Goal: Task Accomplishment & Management: Manage account settings

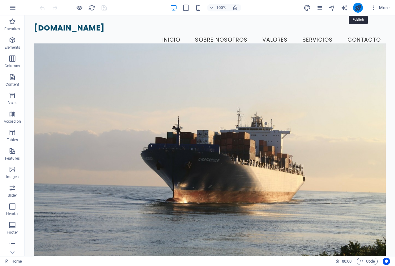
click at [357, 7] on icon "publish" at bounding box center [357, 7] width 7 height 7
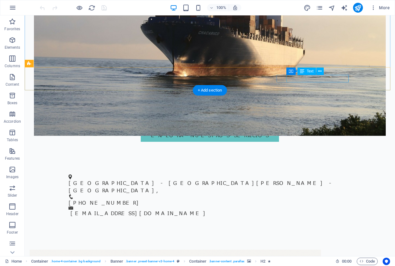
scroll to position [216, 0]
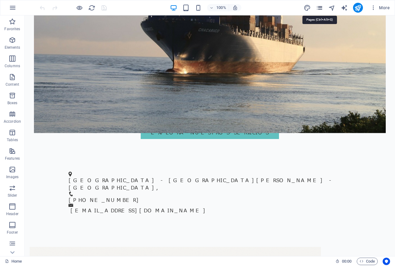
click at [318, 9] on icon "pages" at bounding box center [319, 7] width 7 height 7
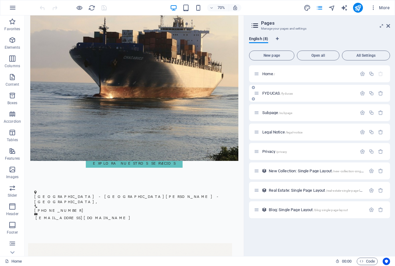
click at [287, 92] on span "/fyducas" at bounding box center [286, 93] width 12 height 3
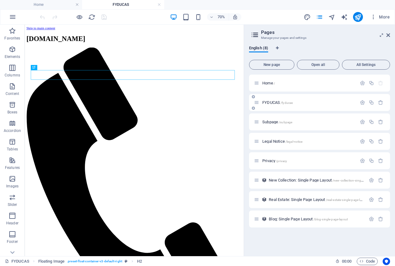
scroll to position [0, 0]
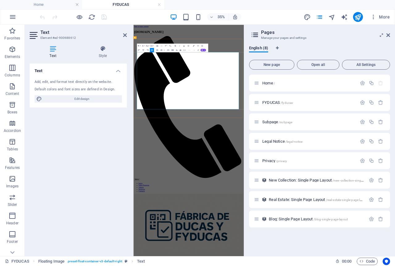
click at [389, 36] on icon at bounding box center [388, 35] width 4 height 5
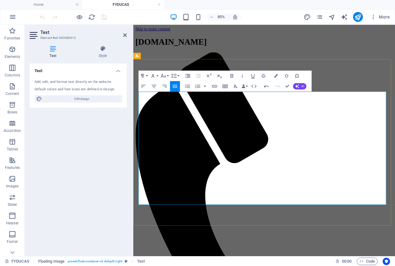
drag, startPoint x: 140, startPoint y: 187, endPoint x: 146, endPoint y: 188, distance: 6.1
click at [187, 89] on icon "button" at bounding box center [187, 86] width 6 height 6
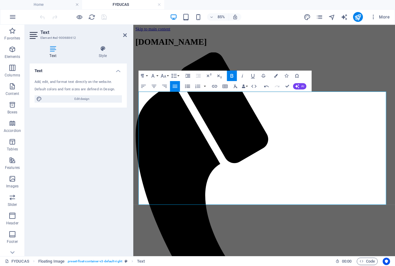
click at [187, 87] on icon "button" at bounding box center [187, 86] width 6 height 6
click at [188, 88] on icon "button" at bounding box center [187, 86] width 5 height 3
click at [189, 86] on icon "button" at bounding box center [187, 86] width 5 height 3
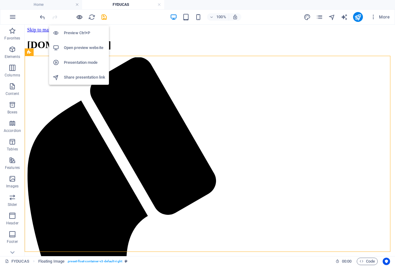
click at [78, 17] on icon "button" at bounding box center [79, 17] width 7 height 7
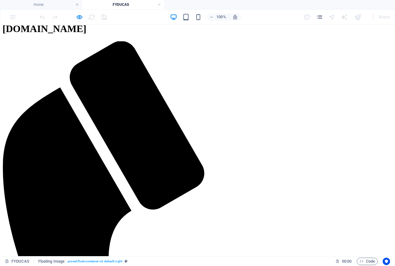
scroll to position [31, 0]
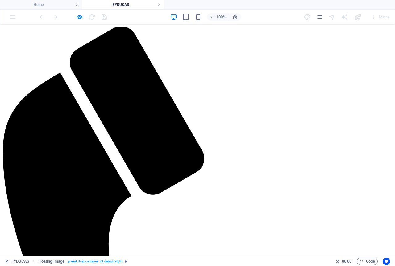
drag, startPoint x: 50, startPoint y: 67, endPoint x: 363, endPoint y: 203, distance: 341.1
copy div "En un mundo de negocios sin fronteras, la documentación aduanera puede ser un f…"
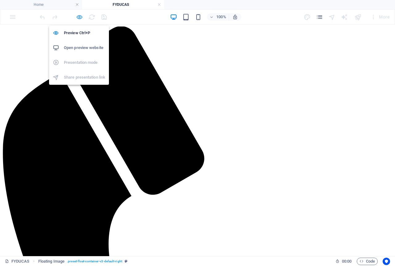
click at [79, 17] on icon "button" at bounding box center [79, 17] width 7 height 7
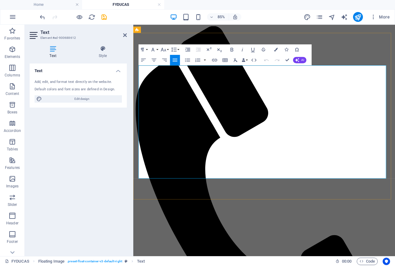
drag, startPoint x: 140, startPoint y: 76, endPoint x: 421, endPoint y: 206, distance: 309.7
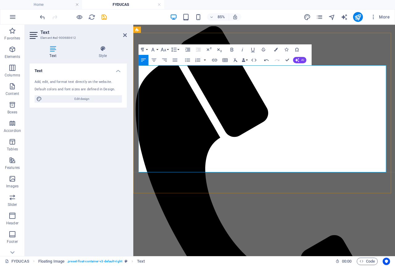
click at [187, 61] on icon "button" at bounding box center [187, 59] width 5 height 3
click at [189, 63] on icon "button" at bounding box center [187, 60] width 6 height 6
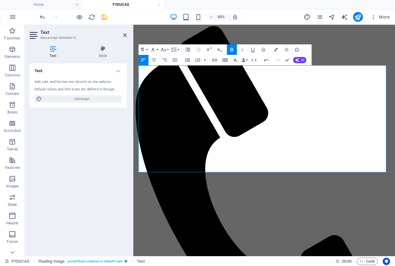
click at [186, 64] on button "Unordered List" at bounding box center [187, 60] width 10 height 10
click at [187, 63] on icon "button" at bounding box center [187, 60] width 6 height 6
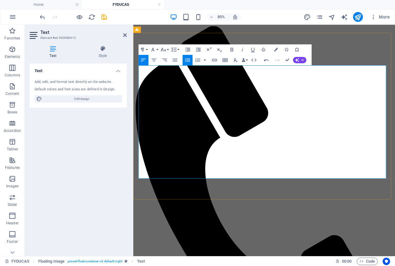
drag, startPoint x: 416, startPoint y: 202, endPoint x: 138, endPoint y: 203, distance: 278.2
drag, startPoint x: 413, startPoint y: 201, endPoint x: 139, endPoint y: 203, distance: 273.9
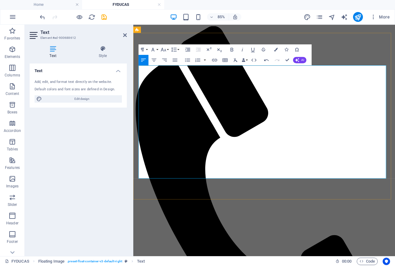
click at [232, 51] on icon "button" at bounding box center [231, 50] width 3 height 4
click at [232, 51] on icon "button" at bounding box center [232, 49] width 6 height 6
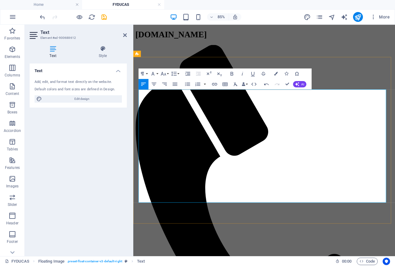
scroll to position [0, 0]
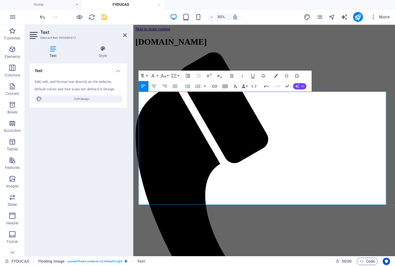
click at [302, 88] on span "AI" at bounding box center [302, 86] width 3 height 3
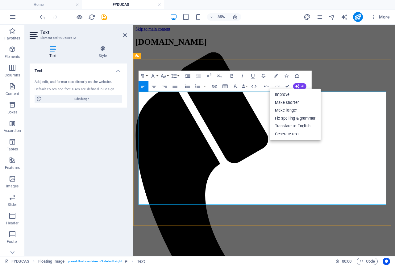
click at [304, 85] on span "AI" at bounding box center [302, 86] width 3 height 3
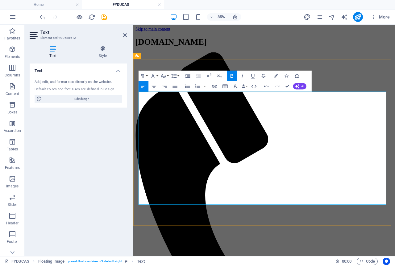
drag, startPoint x: 255, startPoint y: 114, endPoint x: 136, endPoint y: 107, distance: 119.0
click at [233, 76] on icon "button" at bounding box center [231, 76] width 3 height 4
click at [233, 77] on icon "button" at bounding box center [232, 75] width 6 height 6
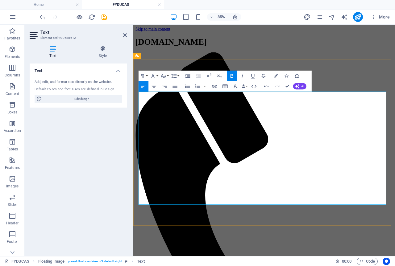
drag, startPoint x: 264, startPoint y: 147, endPoint x: 250, endPoint y: 145, distance: 15.0
click at [176, 89] on icon "button" at bounding box center [175, 86] width 6 height 6
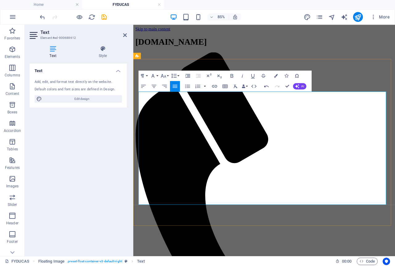
drag, startPoint x: 420, startPoint y: 232, endPoint x: 139, endPoint y: 110, distance: 306.3
click at [176, 86] on icon "button" at bounding box center [174, 86] width 5 height 3
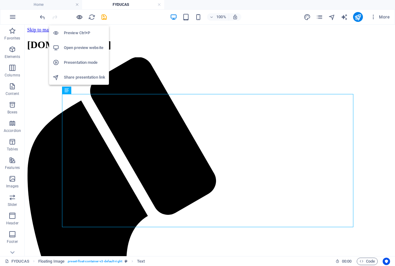
click at [81, 17] on icon "button" at bounding box center [79, 17] width 7 height 7
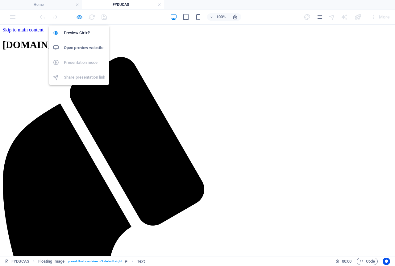
click at [77, 17] on icon "button" at bounding box center [79, 17] width 7 height 7
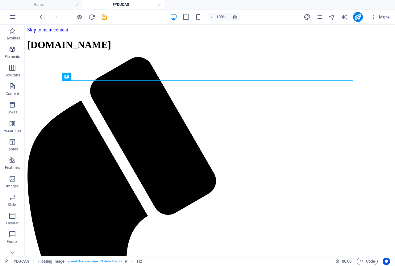
click at [13, 53] on icon "button" at bounding box center [12, 49] width 7 height 7
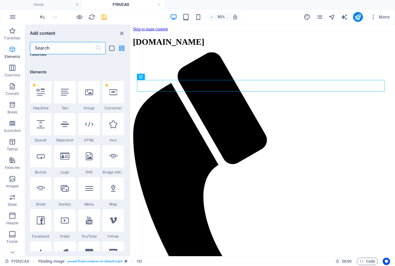
scroll to position [66, 0]
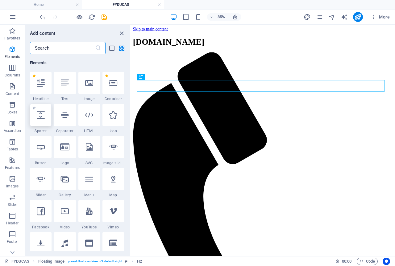
click at [43, 121] on div at bounding box center [41, 115] width 22 height 22
select select "px"
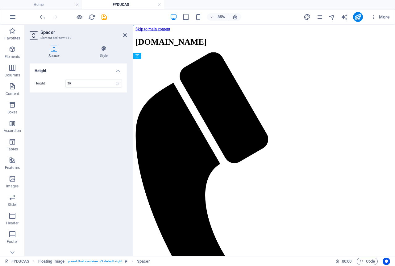
drag, startPoint x: 281, startPoint y: 102, endPoint x: 148, endPoint y: 106, distance: 133.0
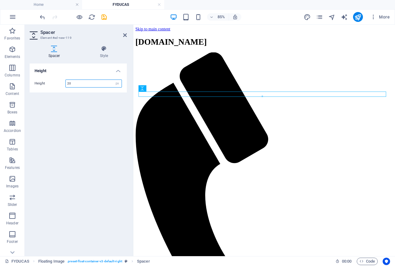
type input "2"
type input "10"
click at [85, 123] on div "Height Height 10 px rem vh vw" at bounding box center [78, 158] width 97 height 188
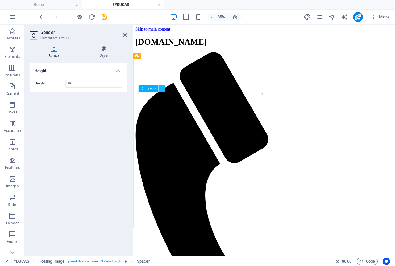
click at [161, 89] on icon at bounding box center [161, 88] width 3 height 6
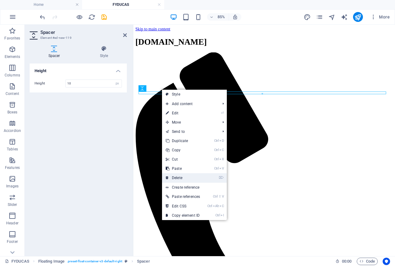
click at [178, 176] on link "⌦ Delete" at bounding box center [183, 177] width 42 height 9
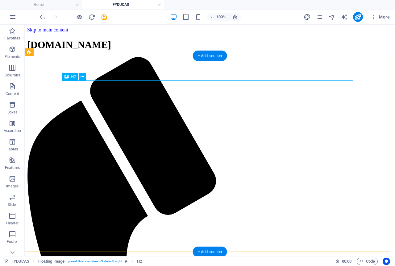
click at [83, 76] on icon at bounding box center [82, 76] width 3 height 6
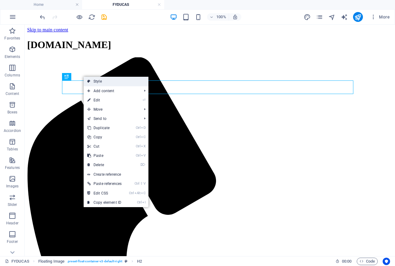
click at [99, 83] on link "Style" at bounding box center [116, 81] width 65 height 9
select select "%"
select select "rem"
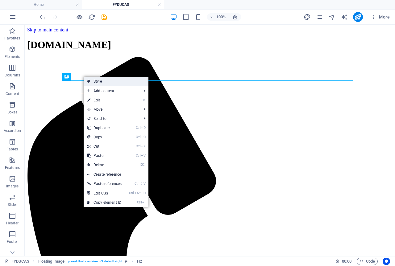
select select "rem"
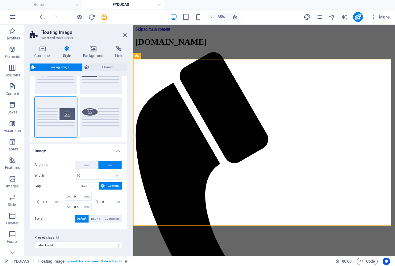
scroll to position [41, 0]
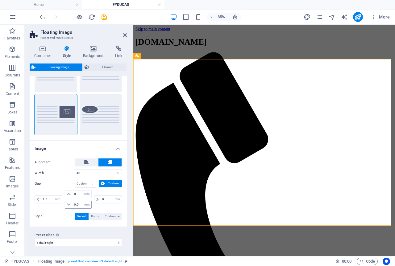
click at [68, 205] on icon at bounding box center [69, 205] width 4 height 4
click at [69, 204] on icon at bounding box center [69, 205] width 4 height 4
click at [75, 204] on input "0.5" at bounding box center [81, 204] width 19 height 7
click at [68, 204] on icon at bounding box center [69, 205] width 4 height 4
click at [76, 204] on input "0.5" at bounding box center [81, 204] width 19 height 7
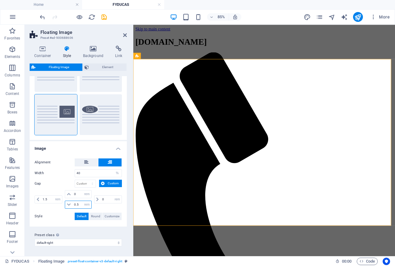
drag, startPoint x: 79, startPoint y: 204, endPoint x: 60, endPoint y: 206, distance: 19.5
click at [65, 207] on div "0.5 px rem % vh vw" at bounding box center [78, 205] width 27 height 8
type input "1"
click at [102, 227] on div "Preset class Above chosen variant and settings affect all elements which carry …" at bounding box center [78, 239] width 97 height 25
click at [78, 204] on input "1" at bounding box center [81, 204] width 19 height 7
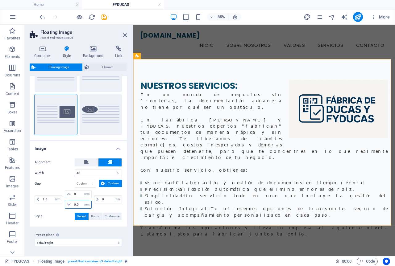
type input "0.5"
click at [47, 139] on div "Custom Default Default (right) Round" at bounding box center [78, 93] width 97 height 94
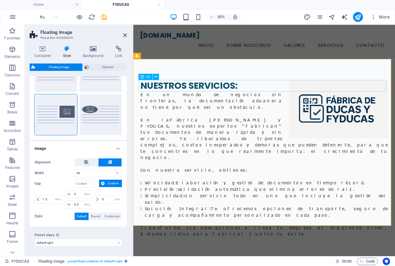
click at [221, 98] on div "NUESTROS SERVICIOS:" at bounding box center [287, 97] width 291 height 14
click at [45, 54] on h4 "Container" at bounding box center [44, 52] width 29 height 13
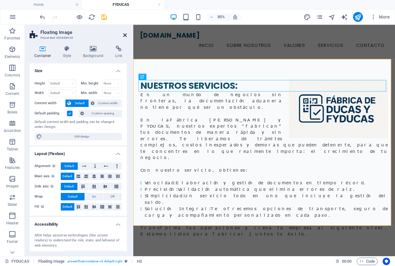
click at [125, 37] on icon at bounding box center [125, 35] width 4 height 5
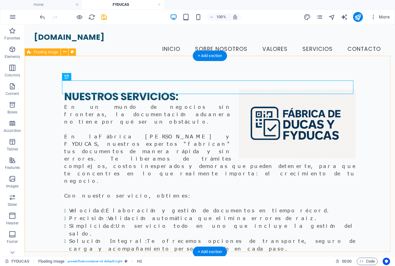
click at [382, 106] on div "NUESTROS SERVICIOS: En un mundo de negocios sin fronteras, la documentación adu…" at bounding box center [210, 182] width 370 height 234
click at [163, 90] on div "NUESTROS SERVICIOS:" at bounding box center [209, 97] width 291 height 14
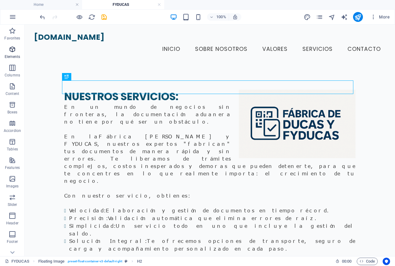
click at [15, 55] on p "Elements" at bounding box center [13, 56] width 16 height 5
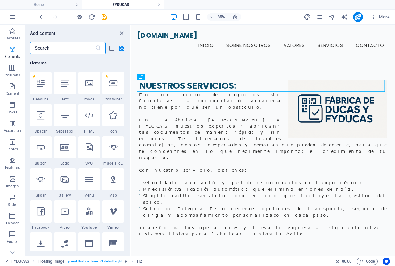
scroll to position [66, 0]
click at [39, 119] on div at bounding box center [41, 115] width 22 height 22
select select "px"
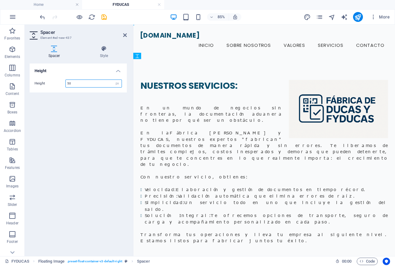
drag, startPoint x: 280, startPoint y: 101, endPoint x: 148, endPoint y: 113, distance: 132.6
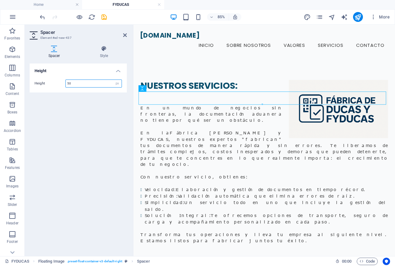
click at [77, 83] on input "50" at bounding box center [94, 83] width 56 height 7
drag, startPoint x: 78, startPoint y: 83, endPoint x: 66, endPoint y: 84, distance: 12.7
click at [66, 84] on input "50" at bounding box center [94, 83] width 56 height 7
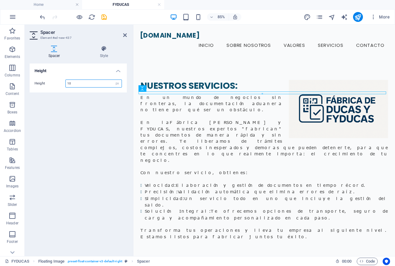
type input "10"
click at [71, 128] on div "Height Height 10 px rem vh vw" at bounding box center [78, 158] width 97 height 188
click at [234, 256] on div "NUESTROS SERVICIOS: En un mundo de negocios sin fronteras, la documentación adu…" at bounding box center [287, 184] width 308 height 238
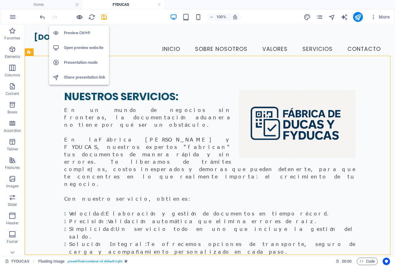
click at [80, 17] on icon "button" at bounding box center [79, 17] width 7 height 7
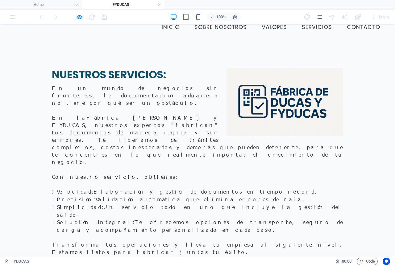
scroll to position [31, 0]
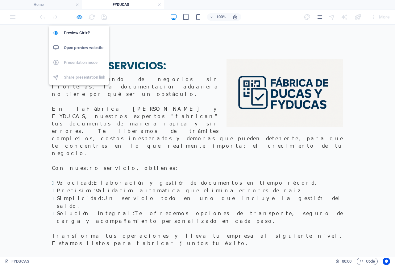
click at [81, 18] on icon "button" at bounding box center [79, 17] width 7 height 7
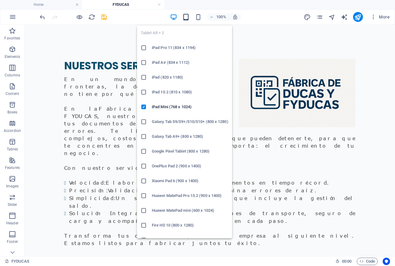
click at [186, 19] on icon "button" at bounding box center [185, 17] width 7 height 7
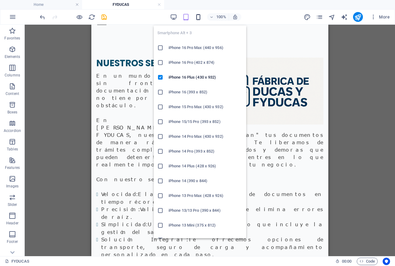
click at [198, 18] on icon "button" at bounding box center [198, 17] width 7 height 7
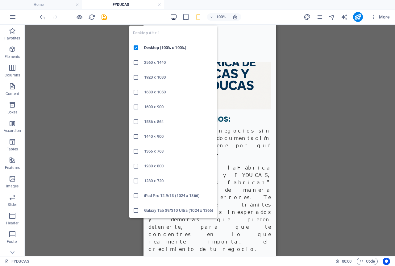
click at [173, 15] on icon "button" at bounding box center [173, 17] width 7 height 7
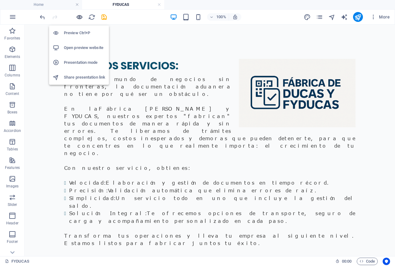
click at [80, 18] on icon "button" at bounding box center [79, 17] width 7 height 7
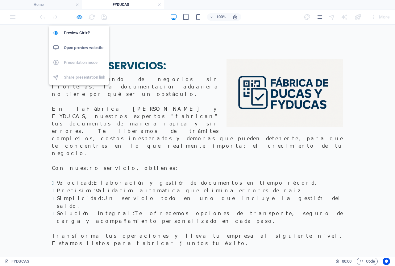
click at [81, 16] on icon "button" at bounding box center [79, 17] width 7 height 7
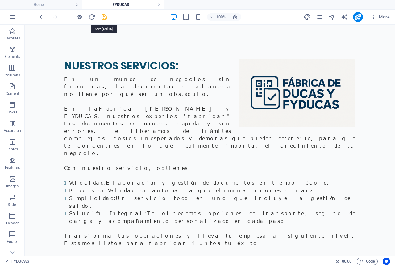
click at [102, 16] on icon "save" at bounding box center [104, 17] width 7 height 7
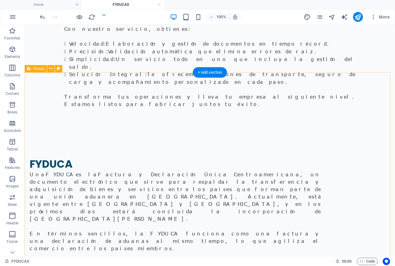
scroll to position [185, 0]
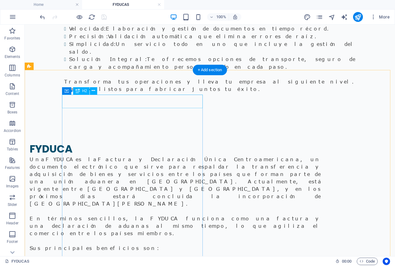
click at [138, 142] on div "FYDUCA" at bounding box center [175, 149] width 291 height 14
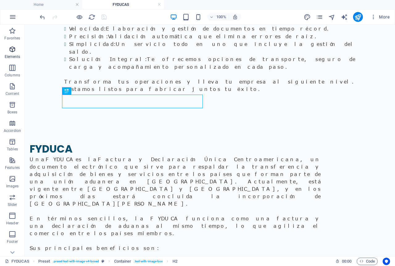
click at [16, 55] on p "Elements" at bounding box center [13, 56] width 16 height 5
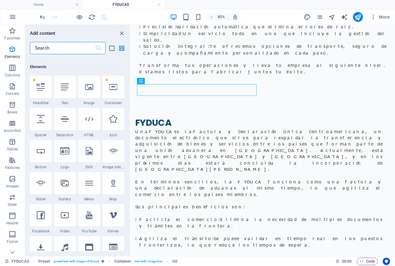
scroll to position [66, 0]
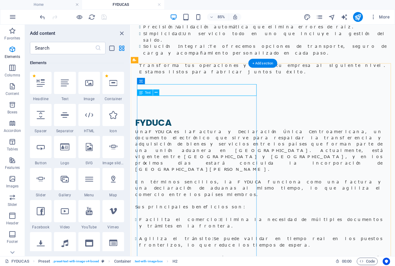
click at [162, 147] on div "Una FYDUCA es la Factura y Declaración Única Centroamericana , un documento ele…" at bounding box center [281, 243] width 291 height 193
click at [45, 118] on div at bounding box center [41, 115] width 22 height 22
select select "px"
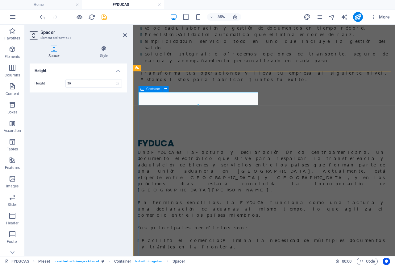
scroll to position [176, 0]
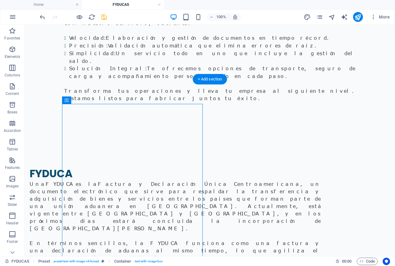
drag, startPoint x: 169, startPoint y: 114, endPoint x: 85, endPoint y: 103, distance: 84.6
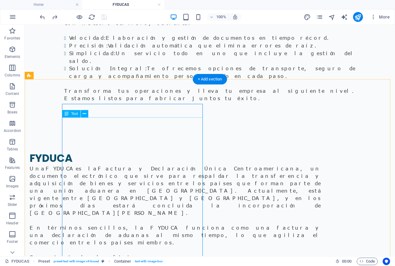
click at [101, 165] on div "Una FYDUCA es la Factura y Declaración Única Centroamericana , un documento ele…" at bounding box center [175, 261] width 291 height 193
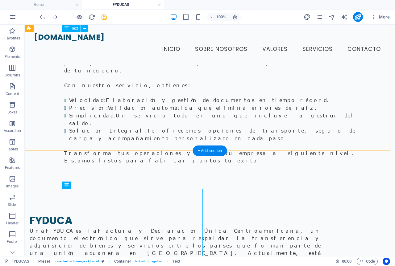
scroll to position [0, 0]
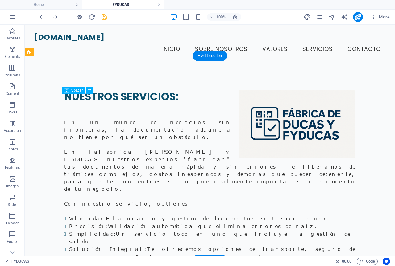
click at [141, 103] on div at bounding box center [209, 110] width 291 height 15
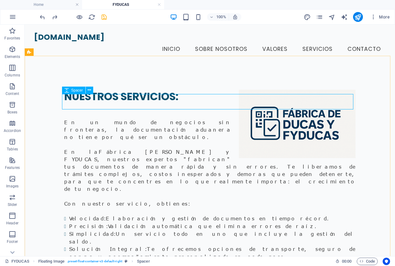
click at [77, 91] on span "Spacer" at bounding box center [77, 91] width 12 height 4
click at [67, 91] on icon at bounding box center [66, 90] width 4 height 7
click at [78, 91] on span "Spacer" at bounding box center [77, 91] width 12 height 4
select select "px"
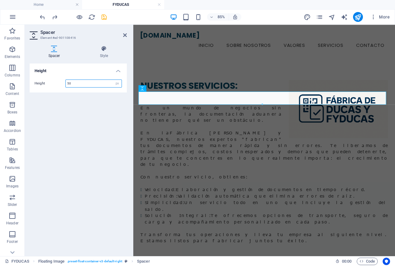
click at [72, 85] on input "50" at bounding box center [94, 83] width 56 height 7
drag, startPoint x: 76, startPoint y: 85, endPoint x: 58, endPoint y: 88, distance: 18.2
click at [58, 88] on div "Height 50 px rem vh vw" at bounding box center [78, 84] width 97 height 18
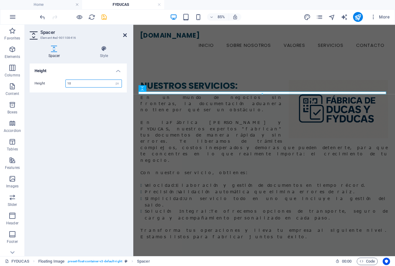
type input "10"
drag, startPoint x: 124, startPoint y: 34, endPoint x: 108, endPoint y: 39, distance: 17.2
click at [124, 34] on icon at bounding box center [125, 35] width 4 height 5
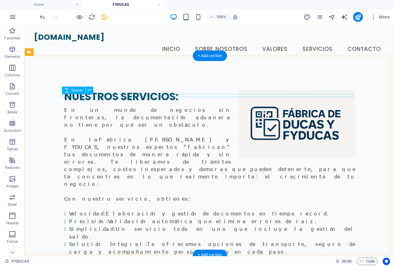
click at [120, 103] on div at bounding box center [209, 104] width 291 height 3
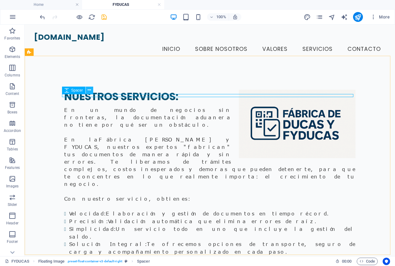
click at [89, 91] on icon at bounding box center [89, 90] width 3 height 6
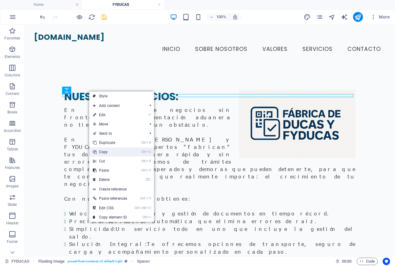
click at [111, 152] on link "Ctrl C Copy" at bounding box center [110, 151] width 42 height 9
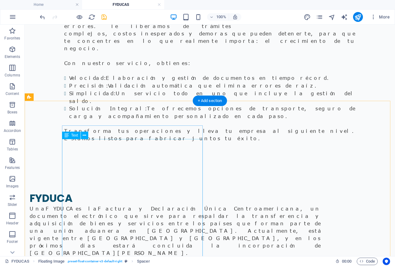
scroll to position [154, 0]
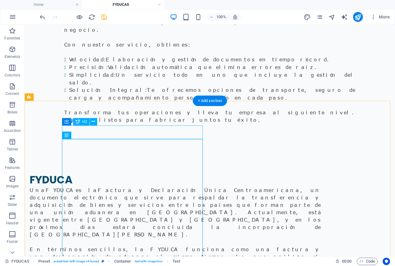
click at [108, 173] on div "FYDUCA" at bounding box center [175, 180] width 291 height 14
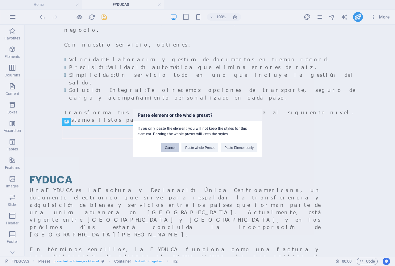
click at [174, 147] on button "Cancel" at bounding box center [170, 147] width 18 height 9
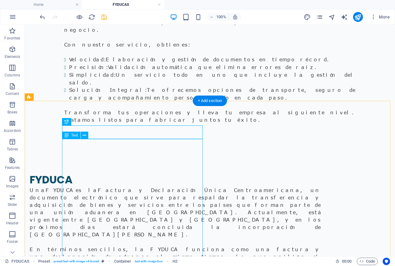
click at [110, 173] on div "FYDUCA" at bounding box center [175, 180] width 291 height 14
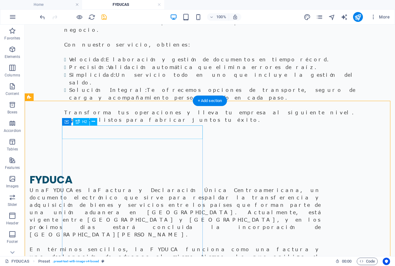
click at [180, 173] on div "FYDUCA" at bounding box center [175, 180] width 291 height 14
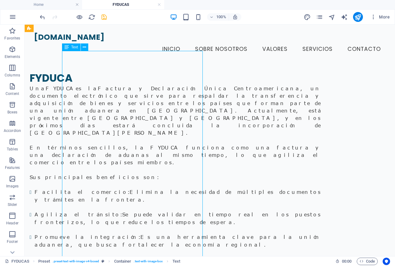
scroll to position [216, 0]
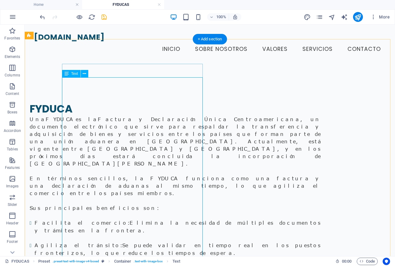
click at [69, 116] on div "Una FYDUCA es la Factura y Declaración Única Centroamericana , un documento ele…" at bounding box center [175, 212] width 291 height 193
click at [64, 116] on div "Una FYDUCA es la Factura y Declaración Única Centroamericana , un documento ele…" at bounding box center [175, 212] width 291 height 193
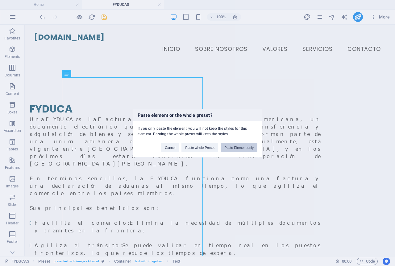
click at [231, 148] on button "Paste Element only" at bounding box center [239, 147] width 37 height 9
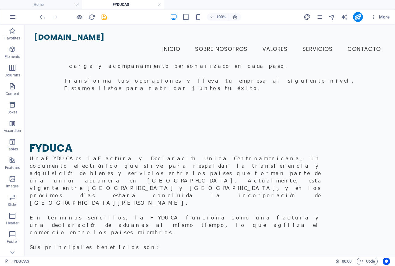
scroll to position [172, 0]
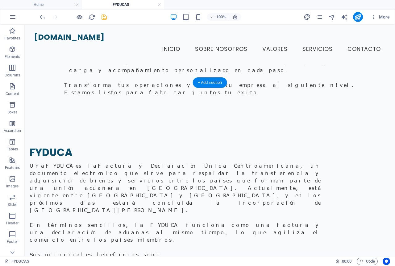
drag, startPoint x: 176, startPoint y: 140, endPoint x: 136, endPoint y: 122, distance: 44.2
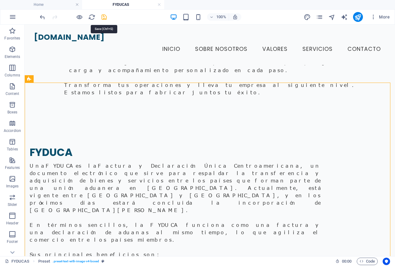
click at [104, 18] on icon "save" at bounding box center [104, 17] width 7 height 7
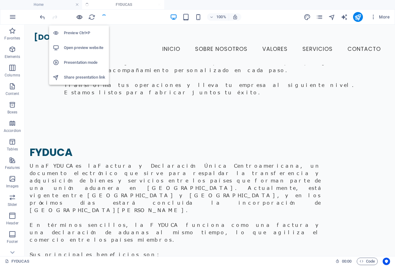
click at [79, 19] on icon "button" at bounding box center [79, 17] width 7 height 7
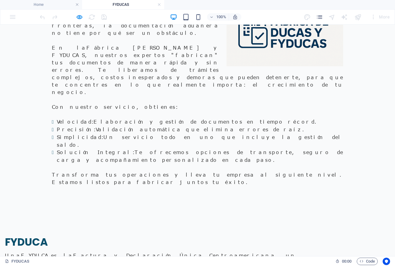
scroll to position [93, 0]
click at [117, 159] on div "NUESTROS SERVICIOS: En un mundo de negocios sin fronteras, la documentación adu…" at bounding box center [197, 92] width 395 height 238
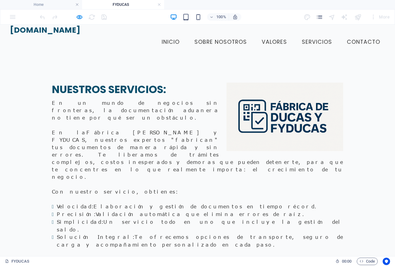
scroll to position [0, 0]
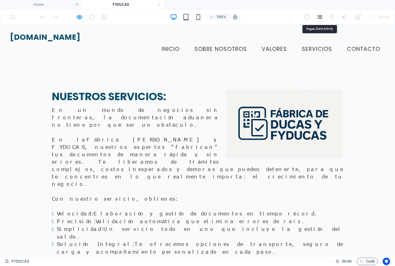
click at [320, 20] on icon "pages" at bounding box center [319, 17] width 7 height 7
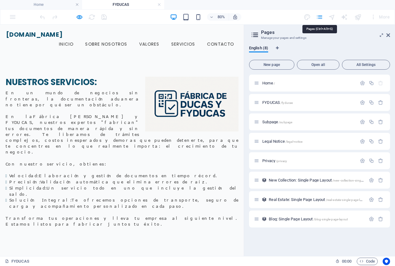
click at [320, 20] on icon "pages" at bounding box center [319, 17] width 7 height 7
click at [387, 35] on icon at bounding box center [388, 35] width 4 height 5
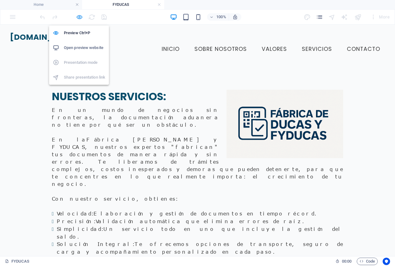
click at [78, 18] on icon "button" at bounding box center [79, 17] width 7 height 7
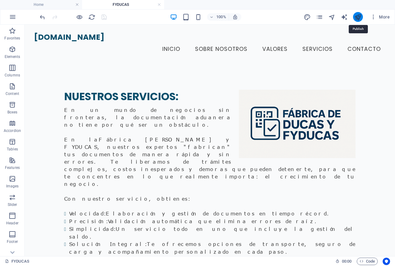
click at [360, 18] on icon "publish" at bounding box center [357, 17] width 7 height 7
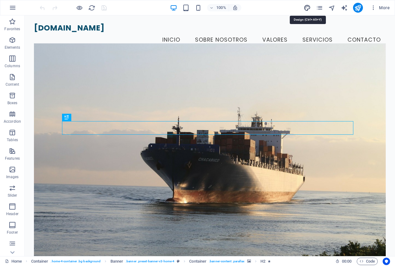
click at [305, 10] on icon "design" at bounding box center [307, 7] width 7 height 7
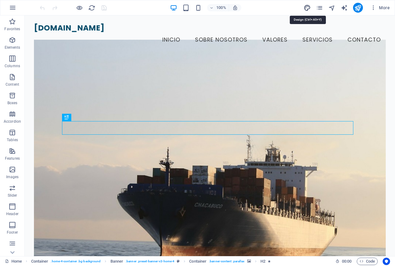
select select "px"
select select "200"
select select "px"
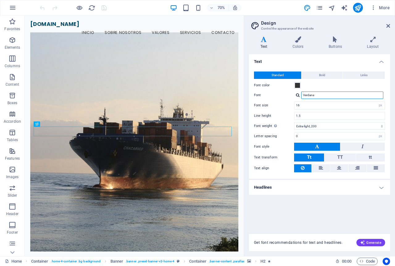
click at [333, 97] on input "Verdana" at bounding box center [342, 95] width 82 height 7
drag, startPoint x: 333, startPoint y: 95, endPoint x: 303, endPoint y: 97, distance: 30.6
click at [303, 97] on input "Verdana" at bounding box center [342, 95] width 82 height 7
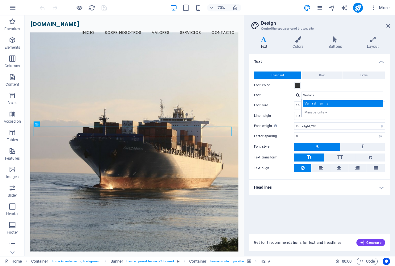
click at [320, 102] on div "Verdana" at bounding box center [343, 103] width 81 height 6
click at [310, 110] on div "Standard Bold Links Font color Font Verdana Manage fonts → Font size 16 rem px …" at bounding box center [319, 122] width 143 height 114
click at [311, 106] on input "16" at bounding box center [339, 105] width 90 height 7
type input "1"
type input "16"
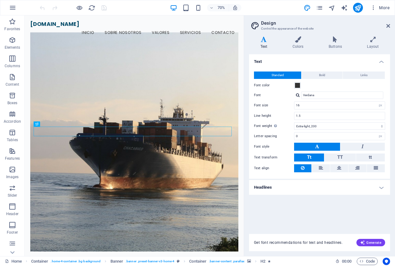
click at [384, 189] on h4 "Headlines" at bounding box center [319, 187] width 141 height 15
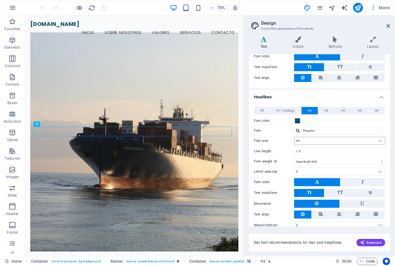
scroll to position [93, 0]
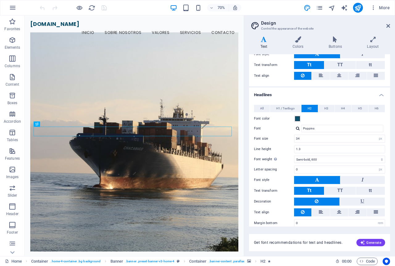
click at [377, 96] on h4 "Headlines" at bounding box center [319, 93] width 141 height 11
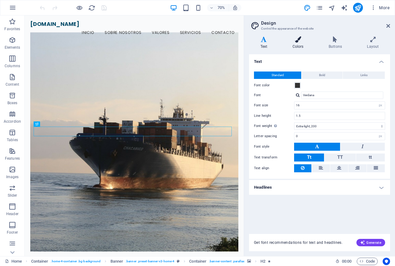
click at [301, 48] on h4 "Colors" at bounding box center [299, 42] width 36 height 13
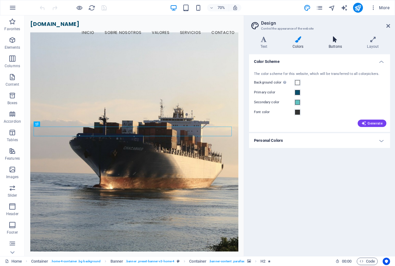
click at [332, 43] on h4 "Buttons" at bounding box center [336, 42] width 38 height 13
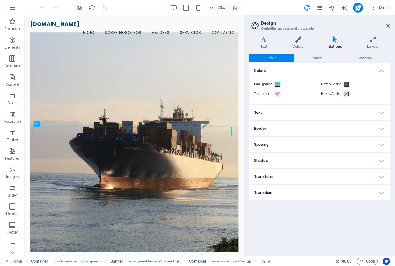
click at [313, 112] on h4 "Text" at bounding box center [319, 112] width 141 height 15
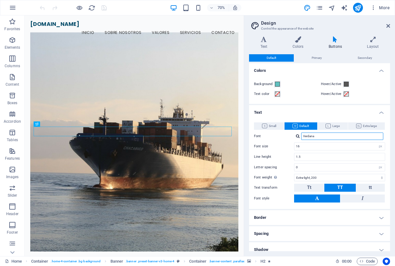
click at [324, 137] on input "Verdana" at bounding box center [342, 136] width 82 height 7
drag, startPoint x: 325, startPoint y: 136, endPoint x: 292, endPoint y: 135, distance: 32.7
click at [292, 135] on div "Font Verdana" at bounding box center [319, 136] width 131 height 7
click at [306, 142] on div "Verdana" at bounding box center [343, 144] width 81 height 6
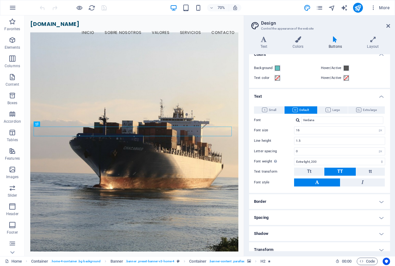
scroll to position [7, 0]
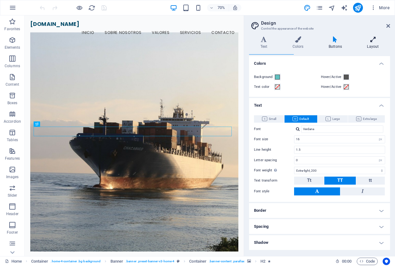
click at [374, 45] on h4 "Layout" at bounding box center [373, 42] width 34 height 13
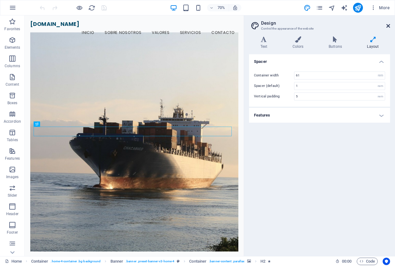
drag, startPoint x: 388, startPoint y: 25, endPoint x: 363, endPoint y: 10, distance: 28.9
click at [388, 25] on icon at bounding box center [388, 25] width 4 height 5
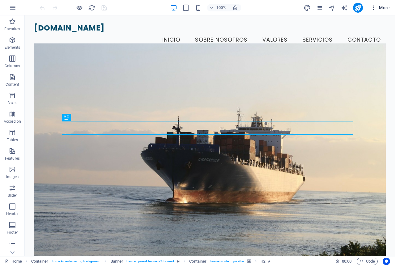
click at [371, 8] on icon "button" at bounding box center [373, 8] width 6 height 6
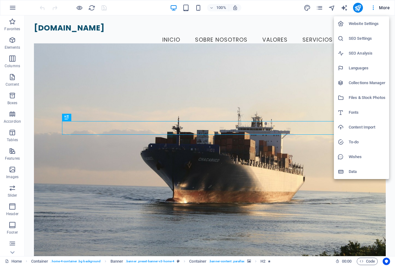
click at [368, 23] on h6 "Website Settings" at bounding box center [367, 23] width 37 height 7
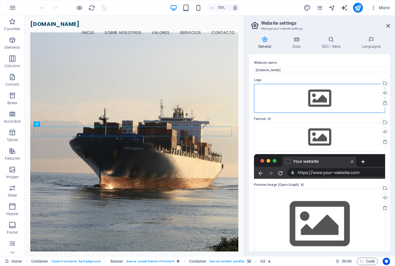
click at [319, 94] on div "Drag files here, click to choose files or select files from Files or our free s…" at bounding box center [319, 98] width 131 height 29
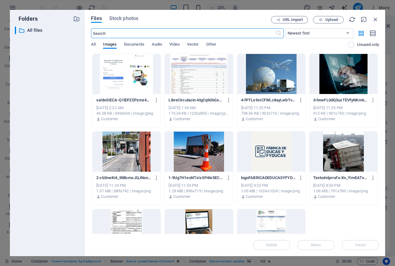
click at [275, 149] on div at bounding box center [271, 152] width 68 height 40
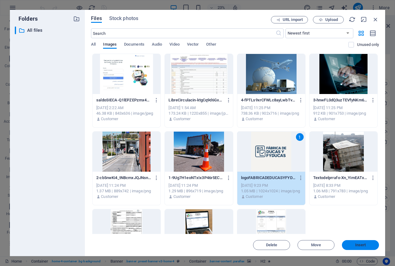
click at [360, 247] on span "Insert" at bounding box center [360, 245] width 11 height 4
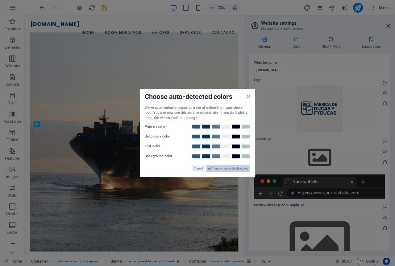
click at [225, 170] on span "Apply new website colors" at bounding box center [231, 168] width 35 height 7
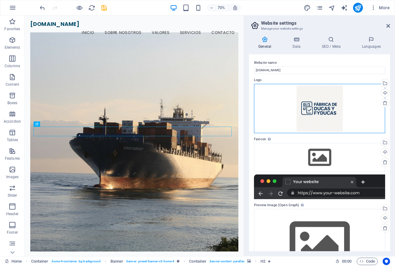
click at [327, 112] on div "Drag files here, click to choose files or select files from Files or our free s…" at bounding box center [319, 108] width 131 height 49
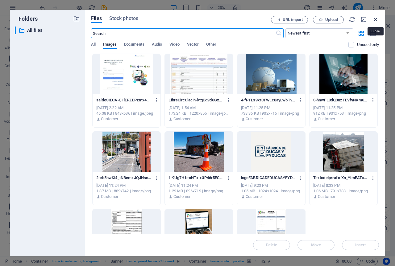
click at [376, 19] on icon "button" at bounding box center [375, 19] width 7 height 7
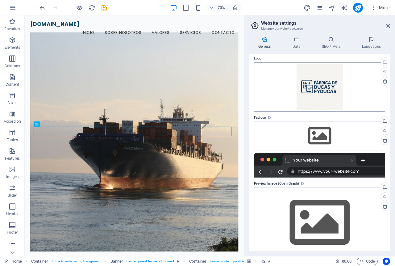
scroll to position [31, 0]
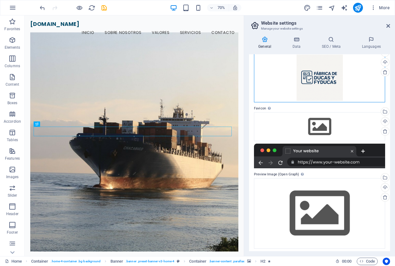
click at [317, 83] on div "Drag files here, click to choose files or select files from Files or our free s…" at bounding box center [319, 77] width 131 height 49
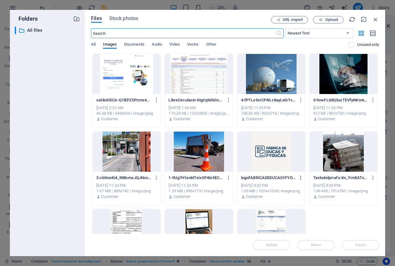
click at [299, 178] on icon "button" at bounding box center [301, 178] width 6 height 6
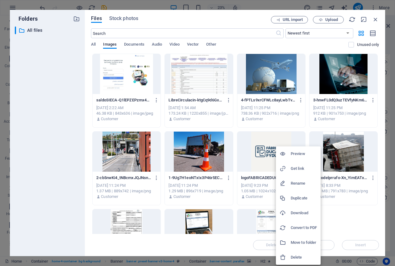
click at [301, 198] on h6 "Duplicate" at bounding box center [304, 198] width 26 height 7
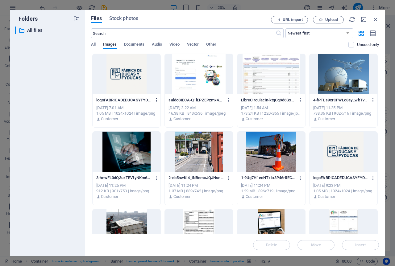
click at [155, 99] on icon "button" at bounding box center [157, 100] width 6 height 6
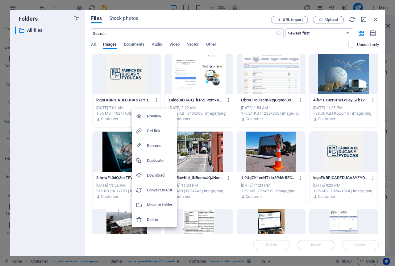
click at [128, 80] on div at bounding box center [197, 133] width 395 height 266
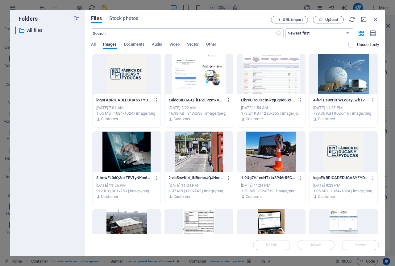
click at [131, 75] on div at bounding box center [127, 74] width 68 height 40
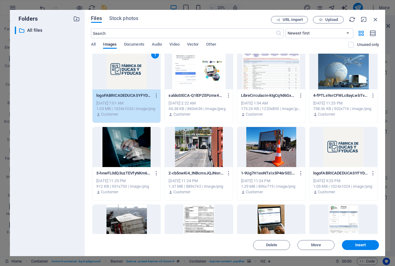
scroll to position [0, 0]
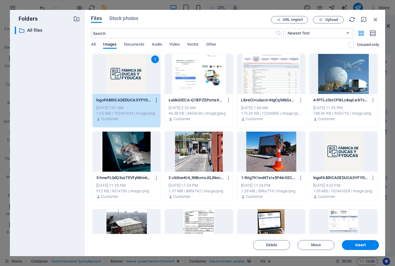
click at [156, 100] on icon "button" at bounding box center [157, 100] width 6 height 6
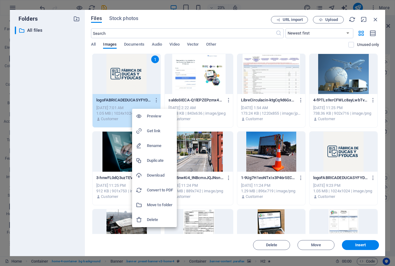
click at [154, 62] on div at bounding box center [197, 133] width 395 height 266
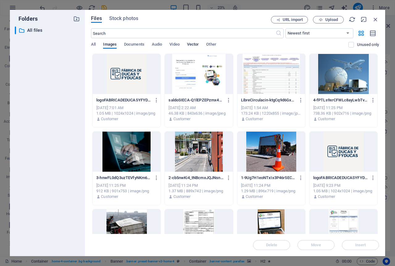
click at [193, 46] on span "Vector" at bounding box center [193, 45] width 12 height 9
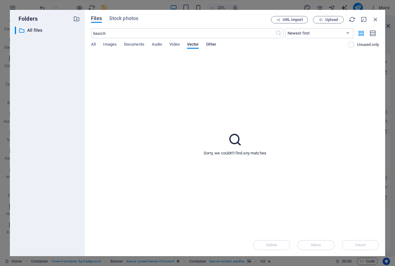
click at [209, 44] on span "Other" at bounding box center [211, 45] width 10 height 9
click at [95, 44] on span "All" at bounding box center [93, 45] width 5 height 9
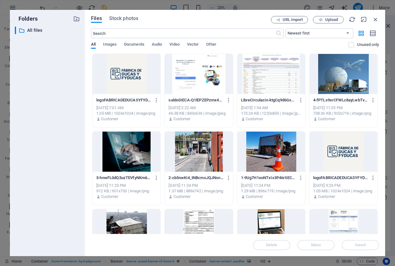
click at [142, 73] on div at bounding box center [127, 74] width 68 height 40
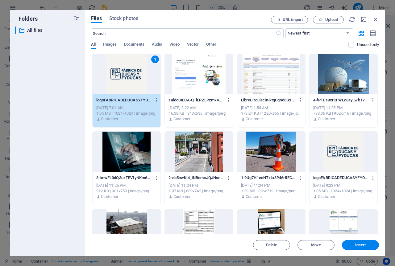
click at [142, 73] on div "1" at bounding box center [127, 74] width 68 height 40
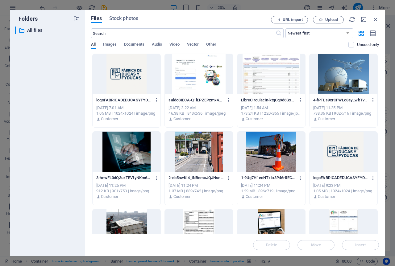
click at [126, 116] on div "1.05 MB | 1024x1024 | image/png" at bounding box center [126, 114] width 60 height 6
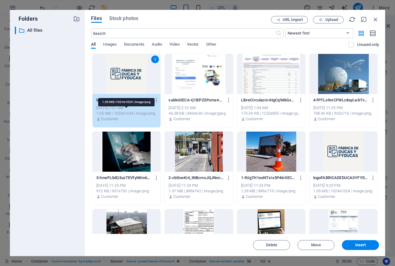
click at [126, 115] on div "1.05 MB | 1024x1024 | image/png" at bounding box center [126, 114] width 60 height 6
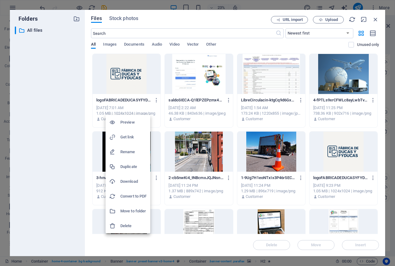
drag, startPoint x: 125, startPoint y: 80, endPoint x: 118, endPoint y: 78, distance: 7.3
drag, startPoint x: 118, startPoint y: 78, endPoint x: 90, endPoint y: 122, distance: 51.3
click at [90, 122] on div at bounding box center [197, 133] width 395 height 266
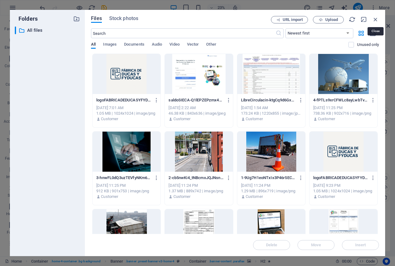
click at [375, 21] on icon "button" at bounding box center [375, 19] width 7 height 7
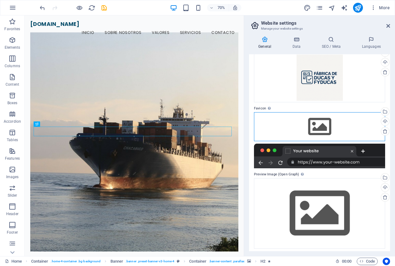
click at [317, 121] on div "Drag files here, click to choose files or select files from Files or our free s…" at bounding box center [319, 126] width 131 height 29
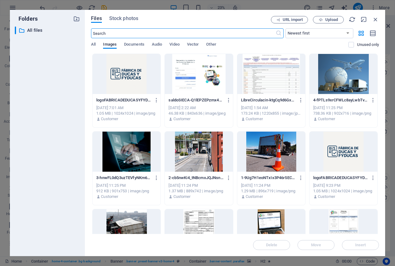
click at [131, 77] on div at bounding box center [127, 74] width 68 height 40
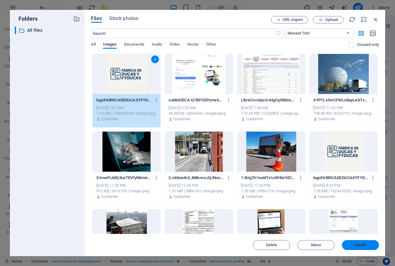
click at [355, 244] on span "Insert" at bounding box center [360, 245] width 11 height 4
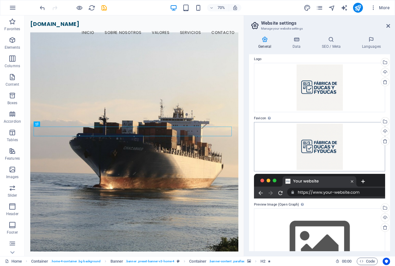
scroll to position [31, 0]
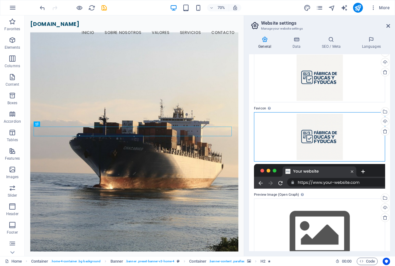
click at [319, 134] on div "Drag files here, click to choose files or select files from Files or our free s…" at bounding box center [319, 136] width 131 height 49
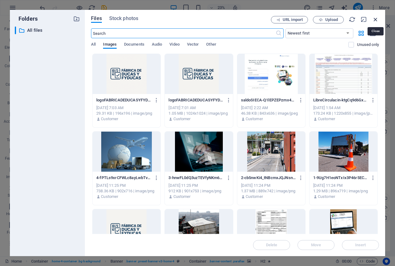
click at [374, 21] on icon "button" at bounding box center [375, 19] width 7 height 7
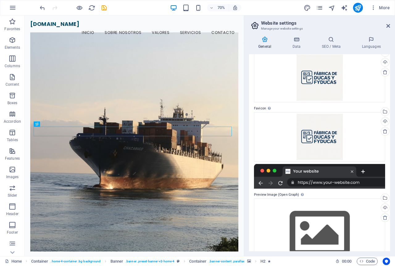
scroll to position [54, 0]
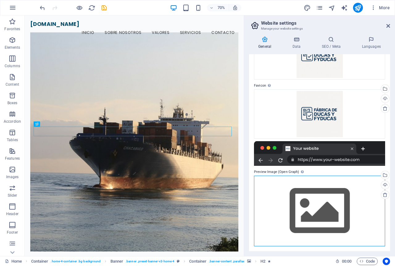
click at [327, 207] on div "Drag files here, click to choose files or select files from Files or our free s…" at bounding box center [319, 211] width 131 height 71
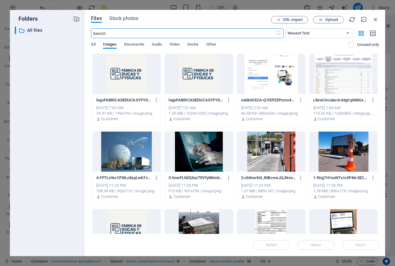
click at [143, 79] on div at bounding box center [127, 74] width 68 height 40
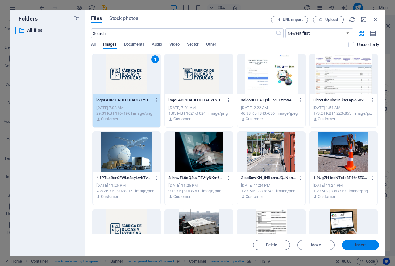
click at [362, 244] on span "Insert" at bounding box center [360, 245] width 11 height 4
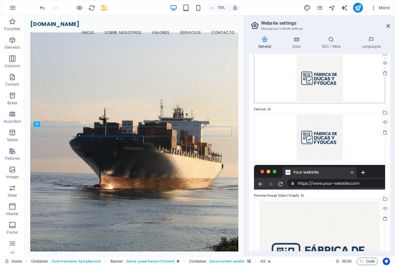
scroll to position [0, 0]
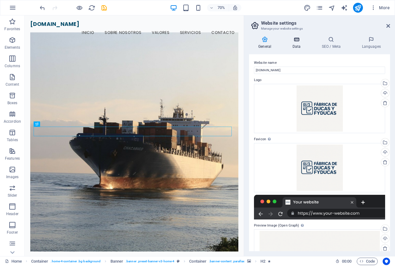
click at [292, 44] on h4 "Data" at bounding box center [297, 42] width 29 height 13
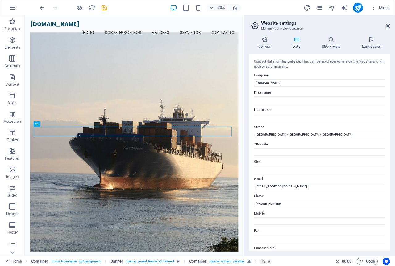
scroll to position [31, 0]
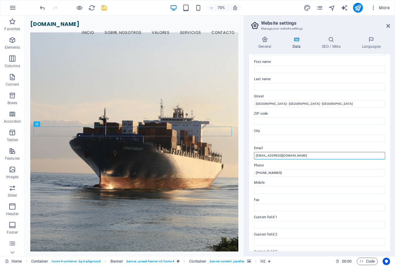
click at [302, 157] on input "[EMAIL_ADDRESS][DOMAIN_NAME]" at bounding box center [319, 155] width 131 height 7
drag, startPoint x: 330, startPoint y: 172, endPoint x: 330, endPoint y: 220, distance: 48.1
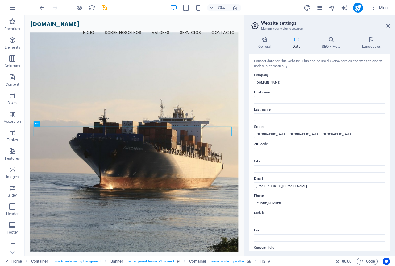
scroll to position [0, 0]
click at [323, 42] on icon at bounding box center [331, 39] width 38 height 6
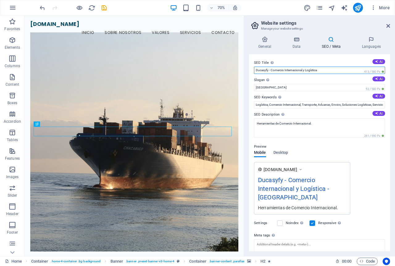
click at [265, 71] on input "Ducasyfy - Comercio Internacional y Logística" at bounding box center [319, 70] width 131 height 7
drag, startPoint x: 268, startPoint y: 71, endPoint x: 250, endPoint y: 73, distance: 18.0
click at [250, 73] on div "SEO Title The title of your website - make it something that stands out in sear…" at bounding box center [319, 152] width 141 height 197
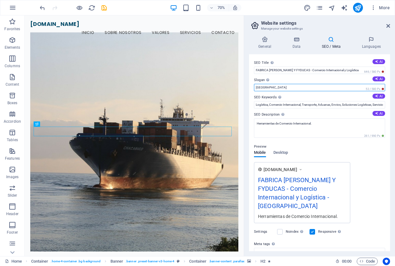
click at [268, 88] on input "Berlin" at bounding box center [319, 87] width 131 height 7
drag, startPoint x: 270, startPoint y: 88, endPoint x: 254, endPoint y: 90, distance: 16.2
click at [254, 90] on input "Berlin" at bounding box center [319, 87] width 131 height 7
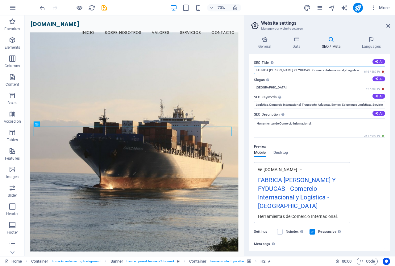
click at [353, 69] on input "FABRICA DE DUCAS Y FYDUCAS - Comercio Internacional y Logística" at bounding box center [319, 70] width 131 height 7
drag, startPoint x: 356, startPoint y: 69, endPoint x: 244, endPoint y: 59, distance: 112.1
click at [244, 59] on aside "Website settings Manage your website settings General Data SEO / Meta Languages…" at bounding box center [319, 135] width 151 height 241
click at [375, 62] on icon at bounding box center [376, 61] width 3 height 3
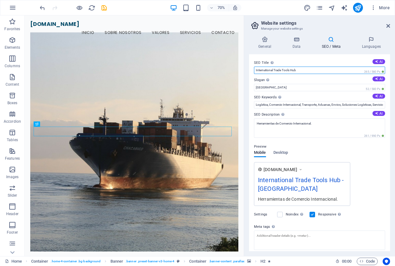
click at [306, 72] on input "International Trade Tools Hub" at bounding box center [319, 70] width 131 height 7
drag, startPoint x: 310, startPoint y: 70, endPoint x: 254, endPoint y: 76, distance: 57.1
click at [254, 76] on div "SEO Title The title of your website - make it something that stands out in sear…" at bounding box center [319, 152] width 141 height 197
paste input "FABRICA DE DUCAS Y FYDUCAS - Comercio Internacional y Logística"
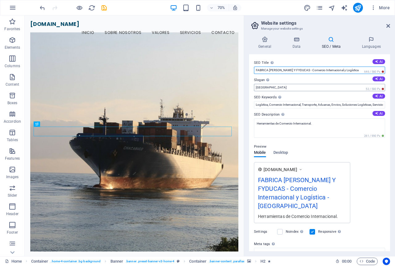
type input "FABRICA DE DUCAS Y FYDUCAS - Comercio Internacional y Logística"
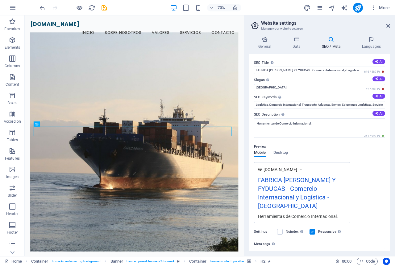
click at [271, 86] on input "Berlin" at bounding box center [319, 87] width 131 height 7
drag, startPoint x: 276, startPoint y: 88, endPoint x: 246, endPoint y: 93, distance: 30.9
click at [246, 93] on div "General Data SEO / Meta Languages Website name ducasyfyducas.com Logo Drag file…" at bounding box center [319, 143] width 151 height 225
type input "t"
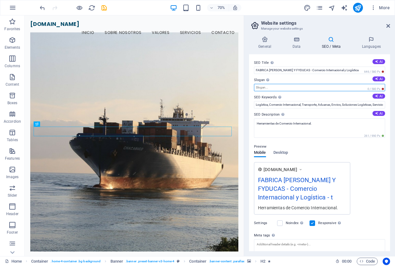
type input "t"
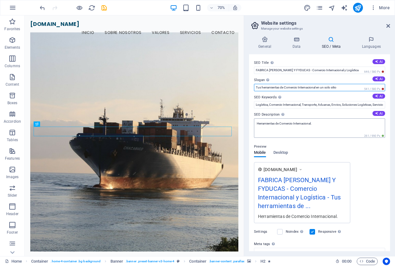
type input "Tus herramientas de Comercio Internacional en un solo sitio"
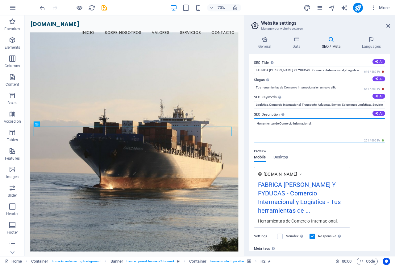
click at [300, 131] on textarea "Herramientas de Comercio Internacional." at bounding box center [319, 130] width 131 height 24
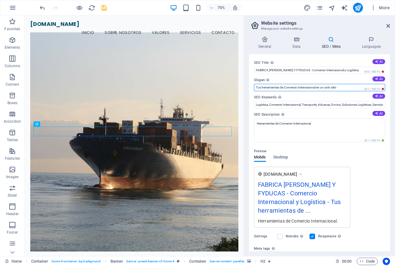
click at [299, 89] on input "Tus herramientas de Comercio Internacional en un solo sitio" at bounding box center [319, 87] width 131 height 7
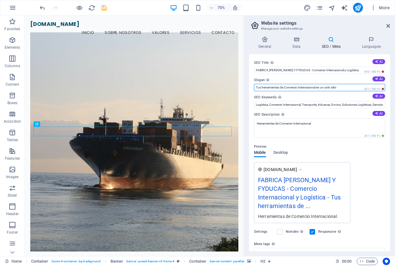
click at [299, 89] on input "Tus herramientas de Comercio Internacional en un solo sitio" at bounding box center [319, 87] width 131 height 7
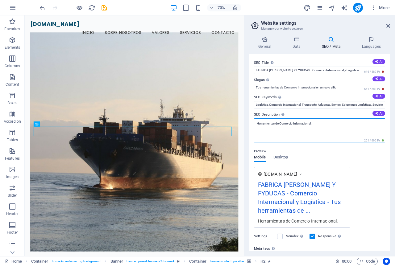
click at [313, 130] on textarea "Herramientas de Comercio Internacional." at bounding box center [319, 130] width 131 height 24
drag, startPoint x: 324, startPoint y: 126, endPoint x: 257, endPoint y: 132, distance: 67.8
click at [257, 132] on textarea "Herramientas de Comercio Internacional." at bounding box center [319, 130] width 131 height 24
paste textarea "Tus herramientas de Comercio Internacional en un solo sitio"
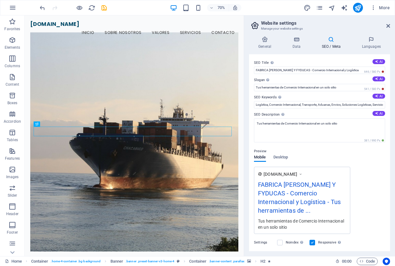
click at [365, 158] on div "Preview Mobile Desktop www.example.com FABRICA DE DUCAS Y FYDUCAS - Comercio In…" at bounding box center [319, 188] width 131 height 91
click at [349, 125] on textarea "Tus herramientas de Comercio Internacional en un solo sitio" at bounding box center [319, 130] width 131 height 24
drag, startPoint x: 262, startPoint y: 123, endPoint x: 246, endPoint y: 124, distance: 15.5
click at [246, 124] on div "General Data SEO / Meta Languages Website name ducasyfyducas.com Logo Drag file…" at bounding box center [319, 143] width 151 height 225
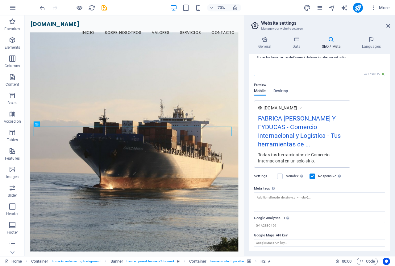
scroll to position [67, 0]
type textarea "Todas tus herramientas de Comercio Internacional en un solo sitio."
click at [367, 38] on icon at bounding box center [371, 39] width 38 height 6
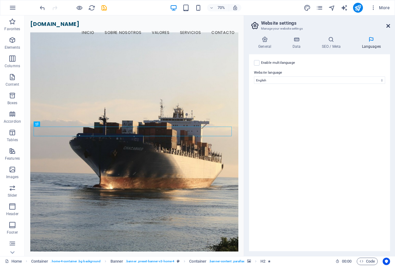
click at [387, 26] on icon at bounding box center [388, 25] width 4 height 5
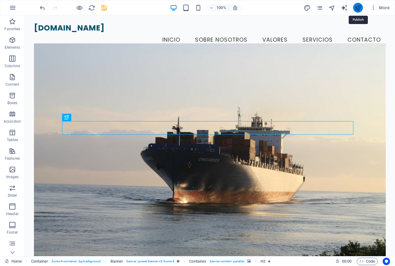
click at [359, 8] on icon "publish" at bounding box center [357, 7] width 7 height 7
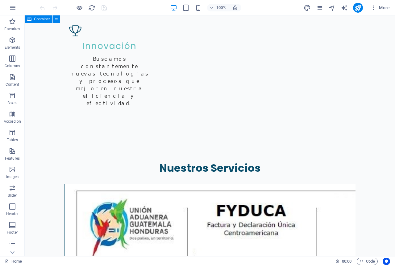
scroll to position [1026, 0]
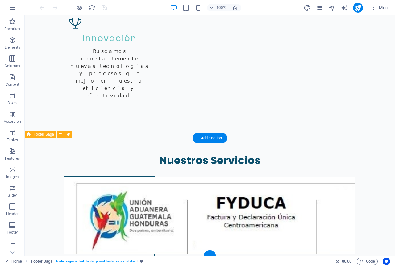
select select "footer"
select select "rem"
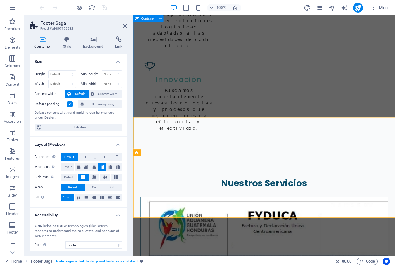
scroll to position [1028, 0]
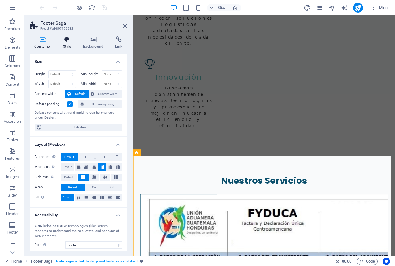
click at [68, 40] on icon at bounding box center [67, 39] width 18 height 6
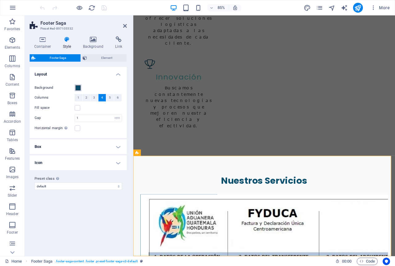
click at [81, 88] on button "Background" at bounding box center [78, 88] width 7 height 7
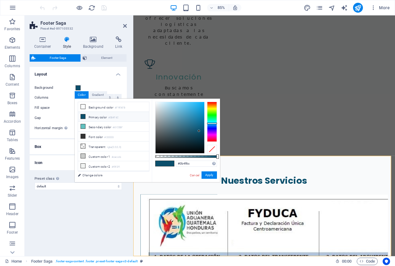
click at [105, 116] on li "Primary color #0B4F6C" at bounding box center [113, 117] width 71 height 10
click at [95, 71] on h4 "Layout" at bounding box center [78, 72] width 97 height 11
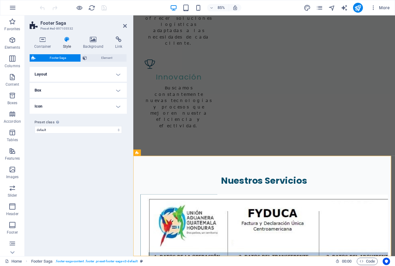
click at [116, 74] on h4 "Layout" at bounding box center [78, 74] width 97 height 15
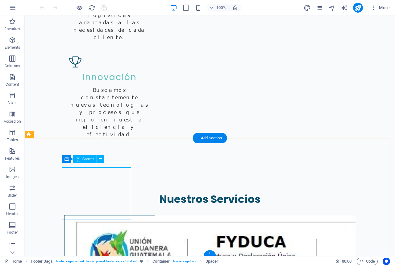
select select "px"
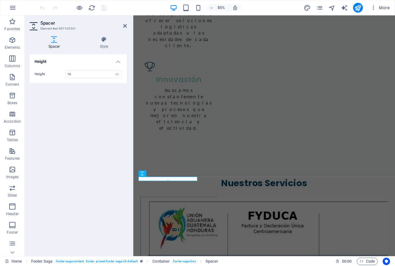
scroll to position [1028, 0]
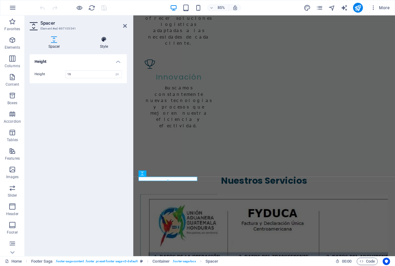
click at [106, 43] on h4 "Style" at bounding box center [104, 42] width 46 height 13
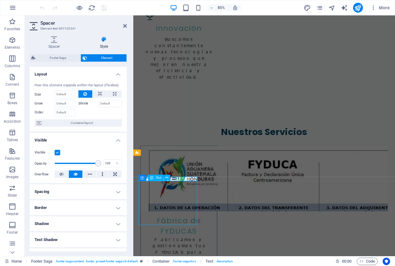
scroll to position [1026, 0]
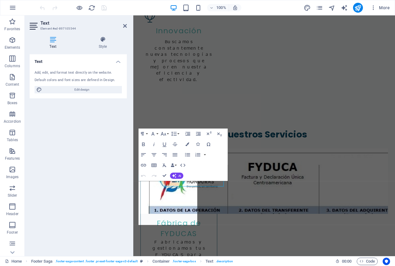
scroll to position [1028, 0]
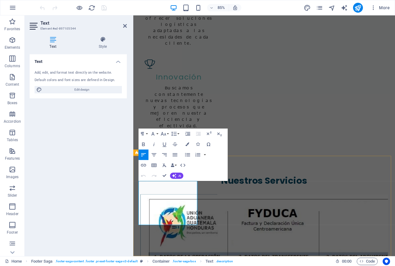
drag, startPoint x: 176, startPoint y: 243, endPoint x: 266, endPoint y: 200, distance: 100.3
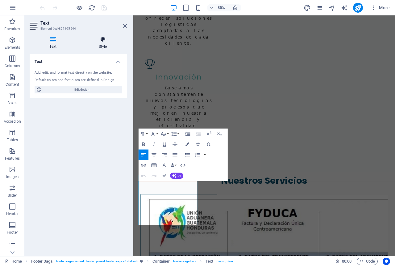
click at [103, 39] on icon at bounding box center [103, 39] width 48 height 6
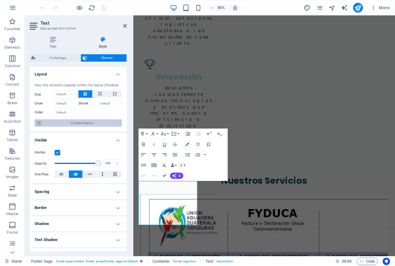
click at [77, 124] on span "Container layout" at bounding box center [81, 122] width 77 height 7
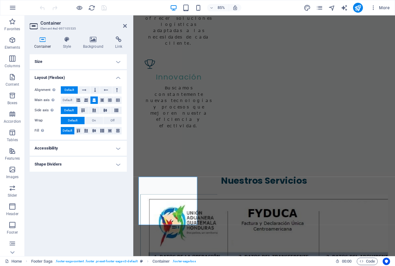
click at [89, 149] on h4 "Accessibility" at bounding box center [78, 148] width 97 height 15
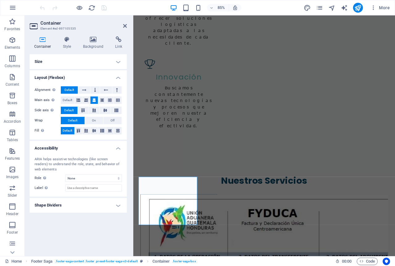
click at [110, 206] on h4 "Shape Dividers" at bounding box center [78, 205] width 97 height 15
click at [121, 58] on h4 "Size" at bounding box center [78, 61] width 97 height 15
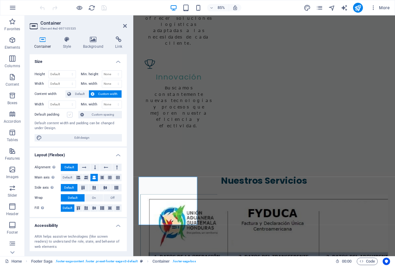
click at [72, 115] on label at bounding box center [70, 115] width 6 height 6
click at [0, 0] on input "Default padding" at bounding box center [0, 0] width 0 height 0
click at [72, 115] on label at bounding box center [70, 115] width 6 height 6
click at [0, 0] on input "Default padding" at bounding box center [0, 0] width 0 height 0
click at [86, 141] on span "Edit design" at bounding box center [82, 137] width 76 height 7
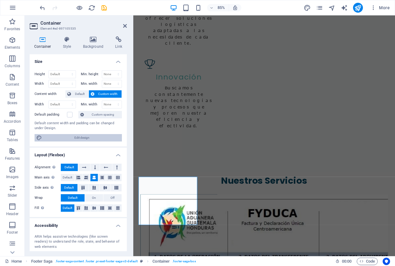
scroll to position [968, 0]
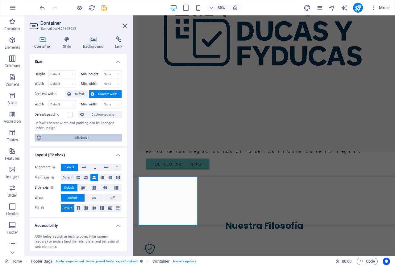
select select "rem"
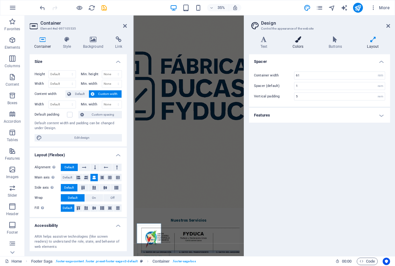
click at [302, 36] on icon at bounding box center [298, 39] width 34 height 6
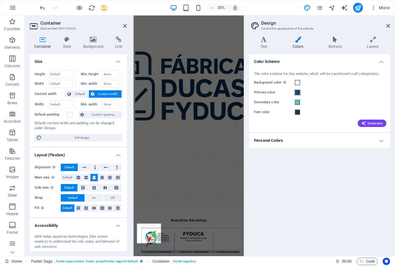
click at [297, 92] on span at bounding box center [297, 92] width 5 height 5
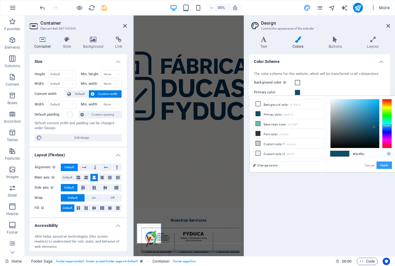
click at [382, 165] on button "Apply" at bounding box center [383, 165] width 15 height 7
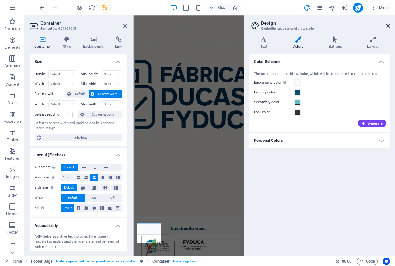
click at [387, 25] on icon at bounding box center [388, 25] width 4 height 5
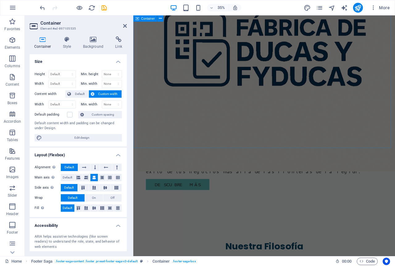
scroll to position [1028, 0]
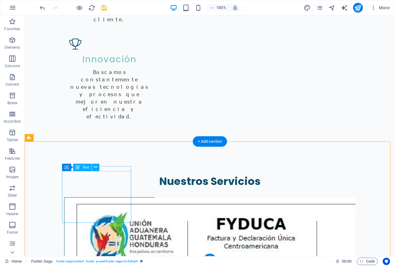
scroll to position [1026, 0]
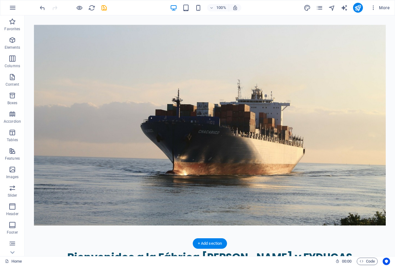
scroll to position [0, 0]
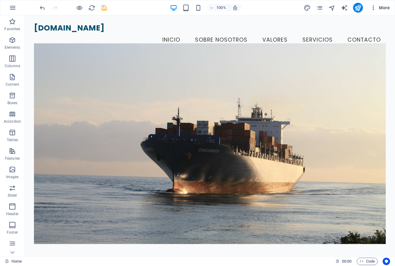
click at [372, 8] on icon "button" at bounding box center [373, 8] width 6 height 6
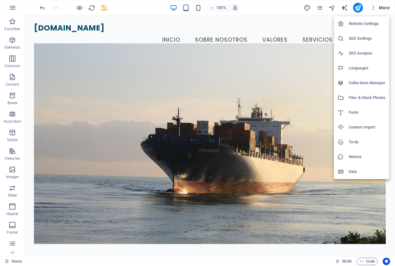
click at [367, 24] on h6 "Website Settings" at bounding box center [367, 23] width 37 height 7
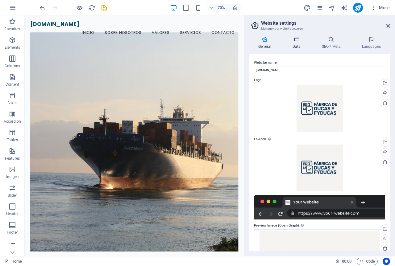
click at [300, 46] on h4 "Data" at bounding box center [297, 42] width 29 height 13
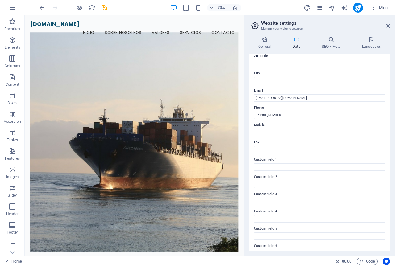
scroll to position [99, 0]
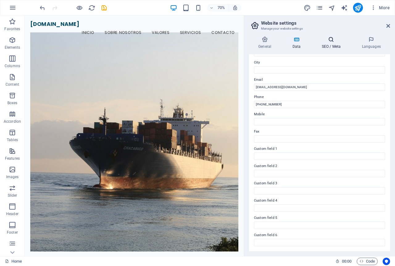
click at [329, 48] on h4 "SEO / Meta" at bounding box center [332, 42] width 40 height 13
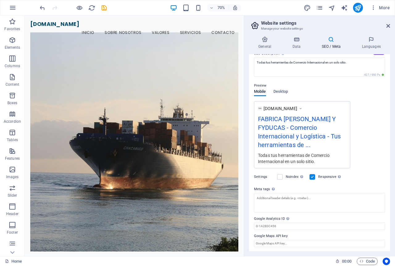
scroll to position [62, 0]
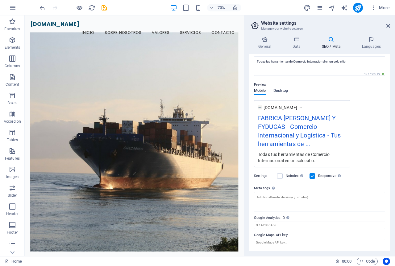
click at [287, 89] on span "Desktop" at bounding box center [280, 91] width 15 height 9
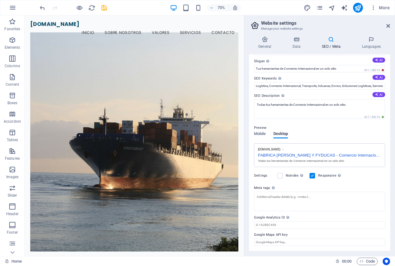
scroll to position [19, 0]
click at [257, 39] on icon at bounding box center [264, 39] width 31 height 6
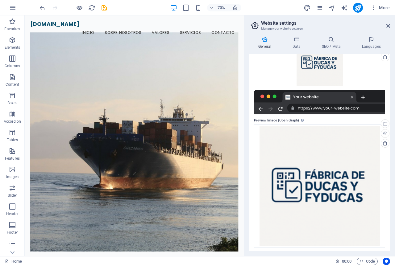
scroll to position [106, 0]
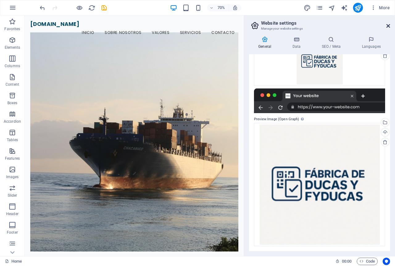
click at [387, 26] on icon at bounding box center [388, 25] width 4 height 5
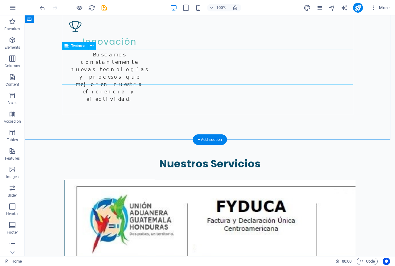
scroll to position [1026, 0]
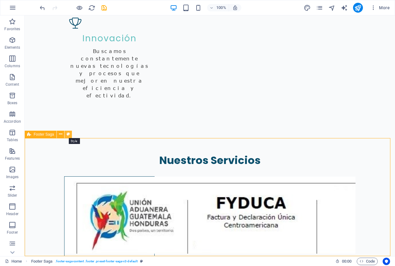
click at [68, 135] on icon at bounding box center [68, 134] width 3 height 6
select select "rem"
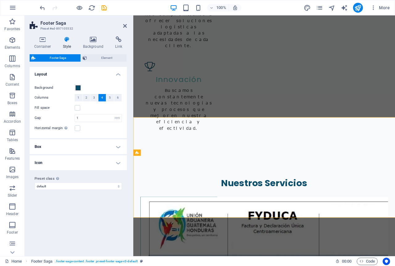
scroll to position [1028, 0]
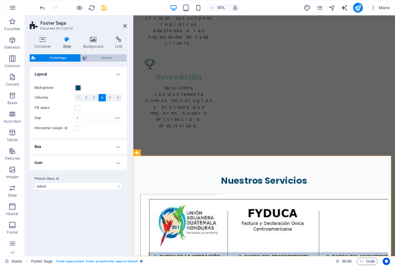
click at [83, 58] on icon at bounding box center [85, 57] width 4 height 7
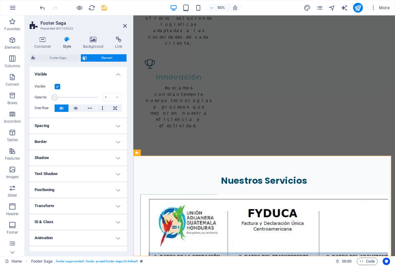
drag, startPoint x: 96, startPoint y: 98, endPoint x: 54, endPoint y: 99, distance: 42.6
click at [54, 99] on span at bounding box center [55, 97] width 6 height 6
type input "100"
drag, startPoint x: 57, startPoint y: 99, endPoint x: 98, endPoint y: 97, distance: 41.1
click at [98, 97] on span at bounding box center [98, 97] width 6 height 6
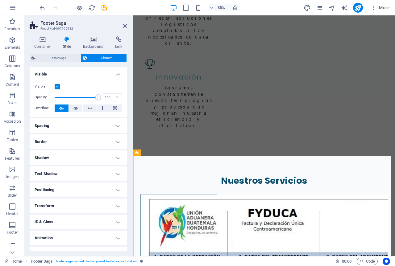
click at [56, 87] on label at bounding box center [58, 87] width 6 height 6
click at [0, 0] on input "Visible" at bounding box center [0, 0] width 0 height 0
click at [56, 87] on label at bounding box center [58, 87] width 6 height 6
click at [0, 0] on input "Visible" at bounding box center [0, 0] width 0 height 0
click at [71, 109] on button at bounding box center [76, 108] width 14 height 7
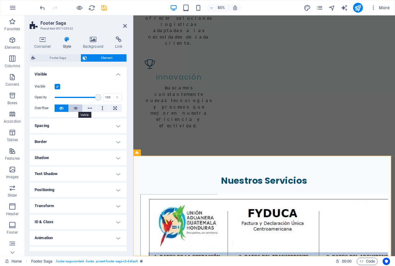
scroll to position [1036, 0]
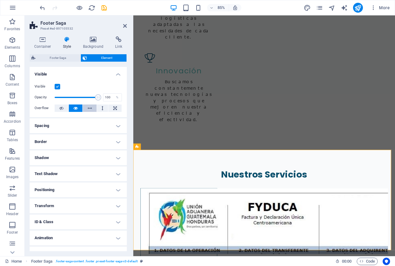
click at [88, 108] on icon at bounding box center [90, 108] width 4 height 7
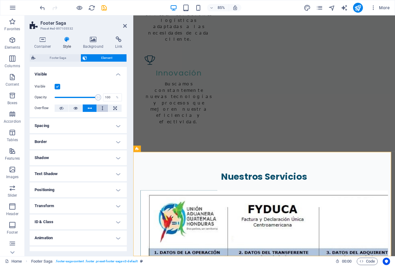
click at [101, 109] on icon at bounding box center [102, 108] width 2 height 7
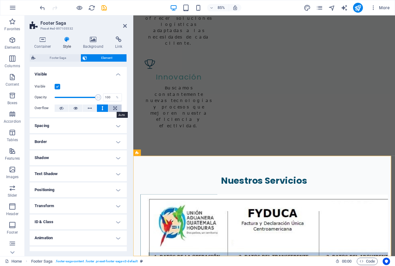
click at [117, 110] on button at bounding box center [114, 108] width 13 height 7
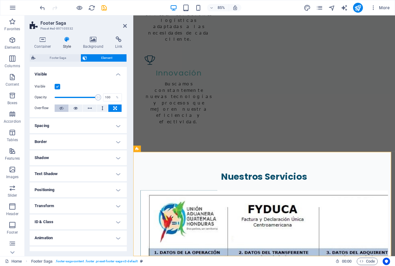
click at [63, 110] on icon at bounding box center [61, 108] width 4 height 7
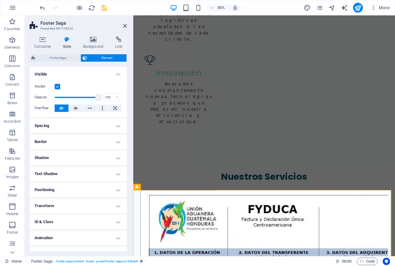
scroll to position [1028, 0]
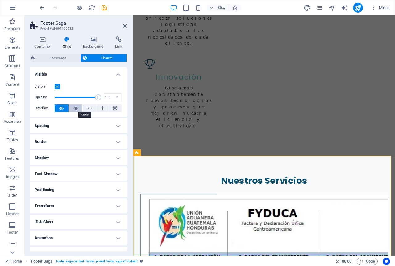
click at [74, 110] on icon at bounding box center [75, 108] width 4 height 7
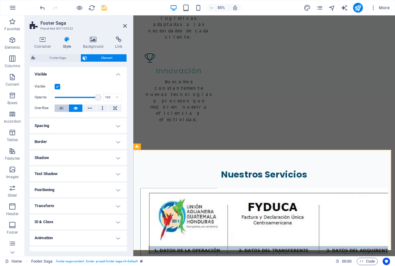
click at [59, 110] on icon at bounding box center [61, 108] width 4 height 7
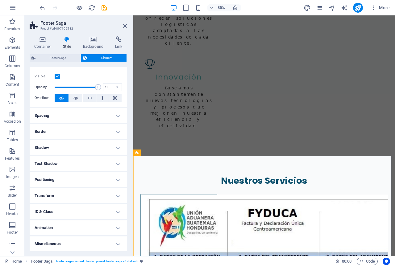
scroll to position [0, 0]
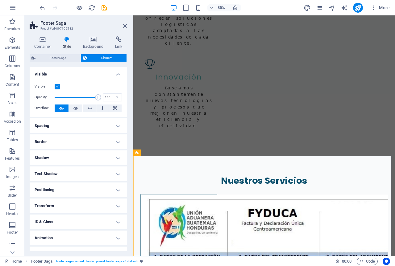
click at [120, 75] on h4 "Visible" at bounding box center [78, 72] width 97 height 11
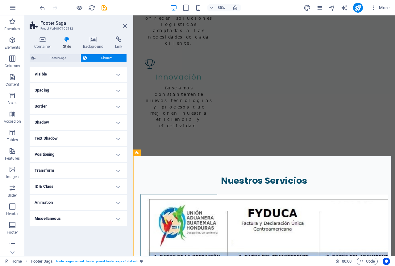
click at [116, 90] on h4 "Spacing" at bounding box center [78, 90] width 97 height 15
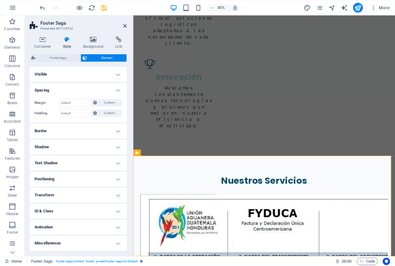
click at [116, 90] on h4 "Spacing" at bounding box center [78, 88] width 97 height 11
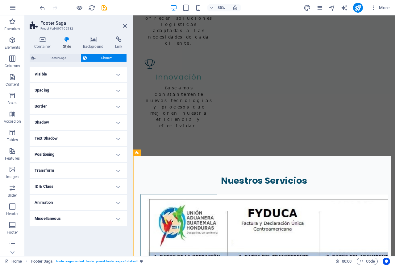
click at [119, 106] on h4 "Border" at bounding box center [78, 106] width 97 height 15
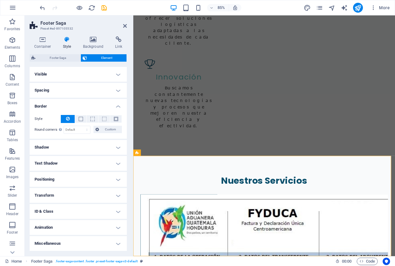
click at [119, 106] on h4 "Border" at bounding box center [78, 104] width 97 height 11
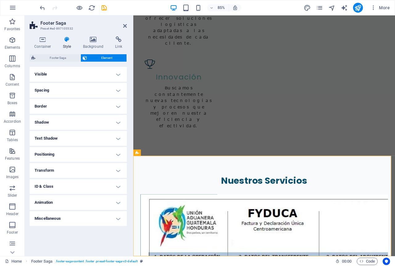
click at [116, 124] on h4 "Shadow" at bounding box center [78, 122] width 97 height 15
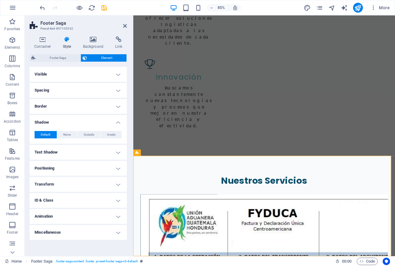
click at [116, 124] on h4 "Shadow" at bounding box center [78, 120] width 97 height 11
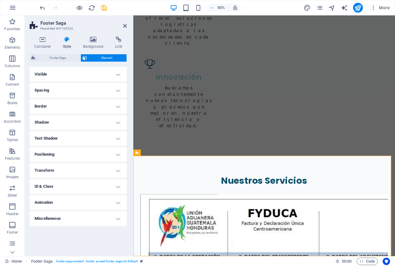
click at [117, 138] on h4 "Text Shadow" at bounding box center [78, 138] width 97 height 15
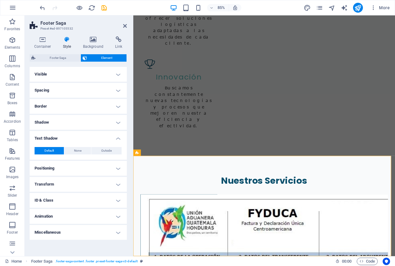
click at [117, 138] on h4 "Text Shadow" at bounding box center [78, 136] width 97 height 11
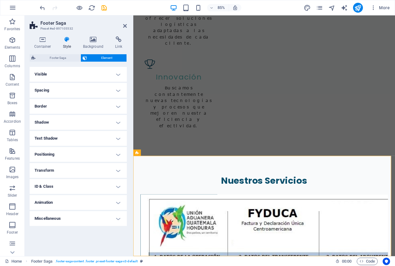
click at [117, 151] on h4 "Positioning" at bounding box center [78, 154] width 97 height 15
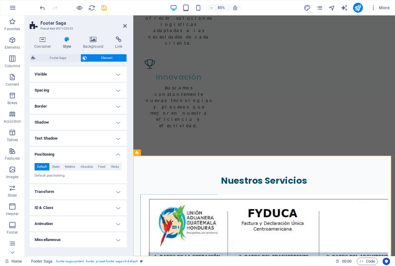
click at [117, 151] on h4 "Positioning" at bounding box center [78, 152] width 97 height 11
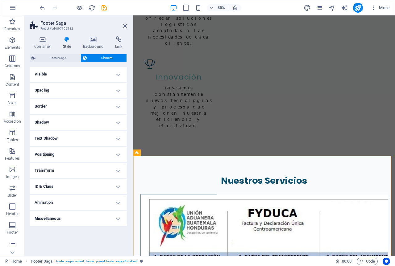
click at [116, 173] on h4 "Transform" at bounding box center [78, 170] width 97 height 15
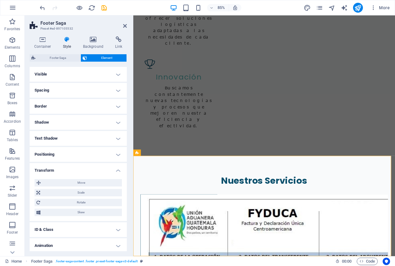
click at [116, 173] on h4 "Transform" at bounding box center [78, 168] width 97 height 11
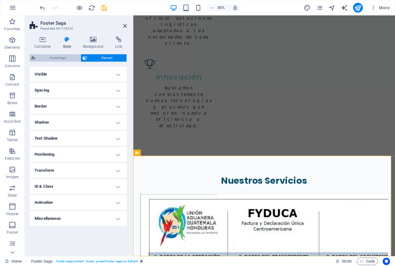
click at [62, 60] on span "Footer Saga" at bounding box center [57, 57] width 41 height 7
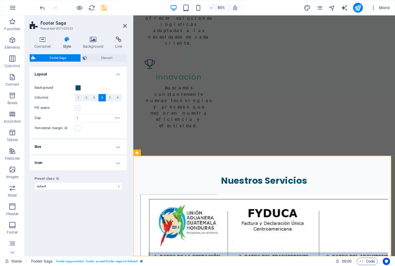
click at [75, 108] on label at bounding box center [78, 108] width 6 height 6
click at [0, 0] on input "Fill space" at bounding box center [0, 0] width 0 height 0
click at [77, 109] on label at bounding box center [78, 108] width 6 height 6
click at [0, 0] on input "Fill space" at bounding box center [0, 0] width 0 height 0
click at [77, 87] on span at bounding box center [78, 87] width 5 height 5
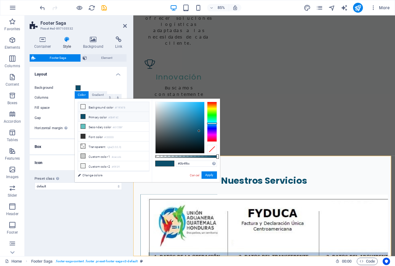
click at [92, 106] on li "Background color #F9FAFB" at bounding box center [113, 107] width 71 height 10
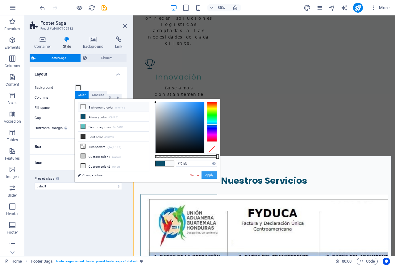
click at [209, 176] on button "Apply" at bounding box center [208, 175] width 15 height 7
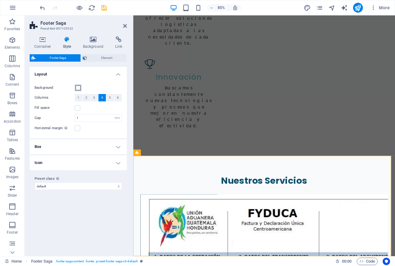
click at [79, 89] on span at bounding box center [78, 87] width 5 height 5
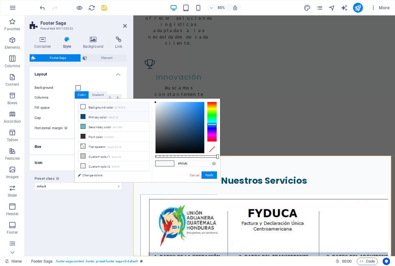
click at [96, 117] on li "Primary color #0B4F6C" at bounding box center [113, 117] width 71 height 10
type input "#0b4f6c"
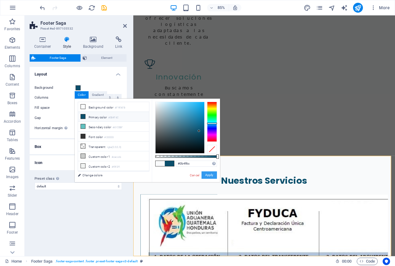
click at [214, 176] on button "Apply" at bounding box center [208, 175] width 15 height 7
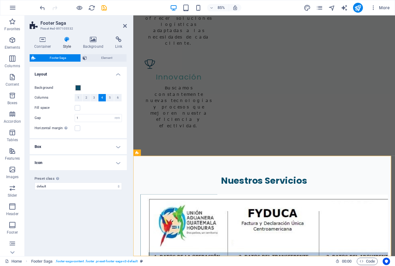
click at [118, 74] on h4 "Layout" at bounding box center [78, 72] width 97 height 11
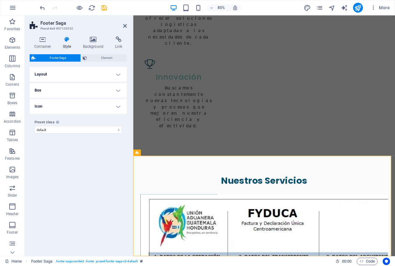
click at [121, 92] on h4 "Box" at bounding box center [78, 90] width 97 height 15
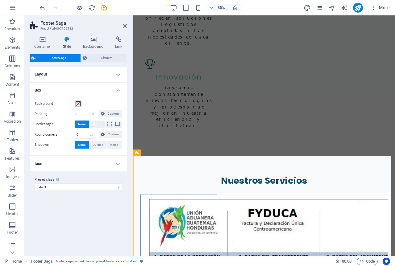
click at [78, 104] on span at bounding box center [78, 103] width 5 height 5
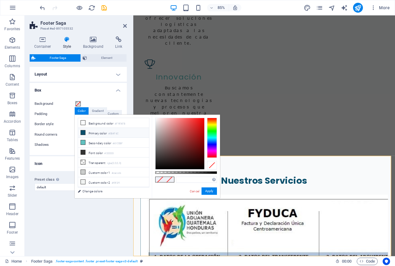
click at [87, 132] on li "Primary color #0B4F6C" at bounding box center [113, 133] width 71 height 10
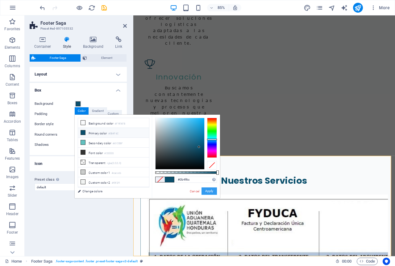
click at [208, 191] on button "Apply" at bounding box center [208, 191] width 15 height 7
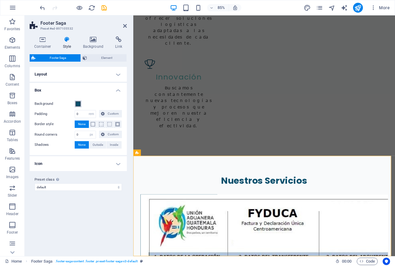
click at [79, 103] on span at bounding box center [78, 103] width 5 height 5
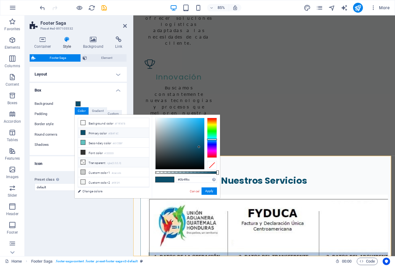
click at [93, 161] on li "Transparent rgba(0,0,0,.0)" at bounding box center [113, 163] width 71 height 10
type input "rgba(0, 0, 0, 0)"
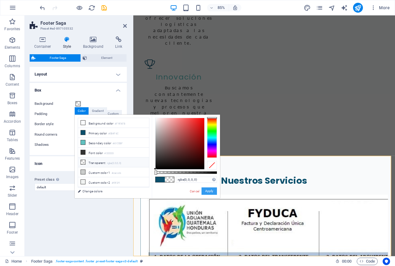
drag, startPoint x: 207, startPoint y: 192, endPoint x: 85, endPoint y: 208, distance: 122.3
click at [207, 192] on button "Apply" at bounding box center [208, 191] width 15 height 7
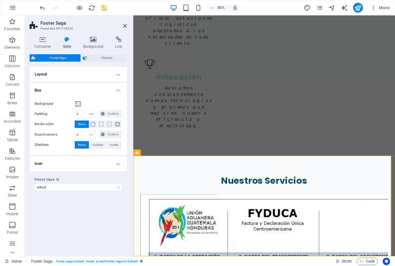
click at [121, 165] on h4 "Icon" at bounding box center [78, 163] width 97 height 15
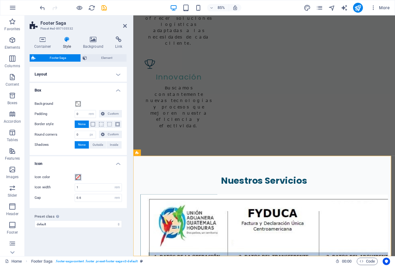
click at [78, 176] on span at bounding box center [78, 177] width 5 height 5
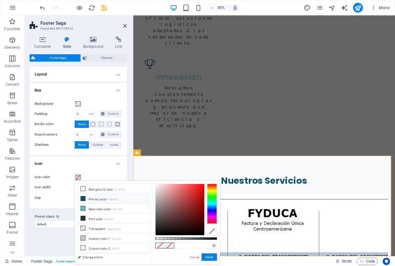
click at [88, 198] on li "Primary color #0B4F6C" at bounding box center [113, 199] width 71 height 10
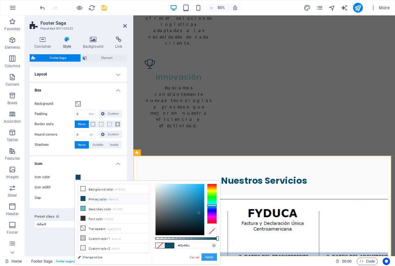
click at [213, 259] on button "Apply" at bounding box center [208, 257] width 15 height 7
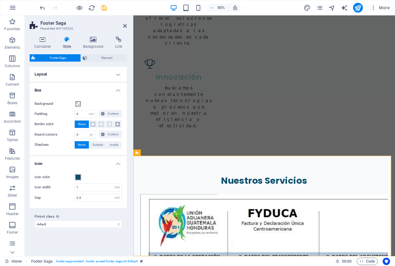
click at [78, 179] on span at bounding box center [78, 177] width 5 height 5
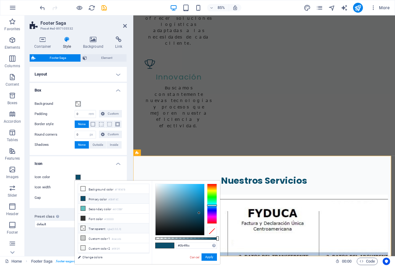
click at [90, 227] on li "Transparent rgba(0,0,0,.0)" at bounding box center [113, 229] width 71 height 10
type input "rgba(0, 0, 0, 0)"
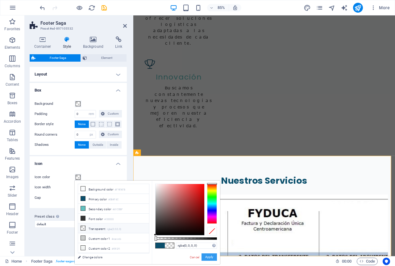
click at [205, 255] on button "Apply" at bounding box center [208, 257] width 15 height 7
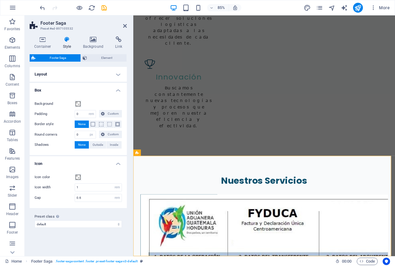
click at [117, 163] on h4 "Icon" at bounding box center [78, 161] width 97 height 11
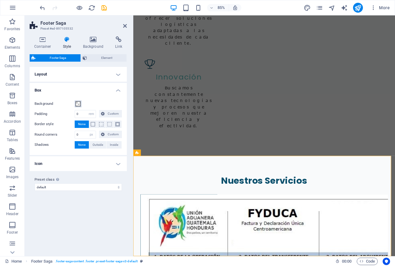
click at [76, 104] on span at bounding box center [78, 103] width 5 height 5
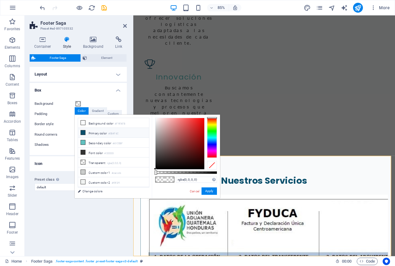
click at [85, 133] on icon at bounding box center [83, 132] width 4 height 4
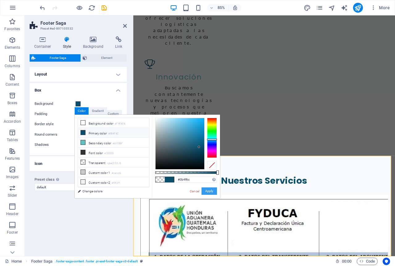
click at [213, 193] on button "Apply" at bounding box center [208, 191] width 15 height 7
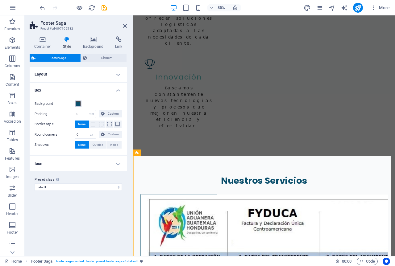
click at [77, 105] on span at bounding box center [78, 103] width 5 height 5
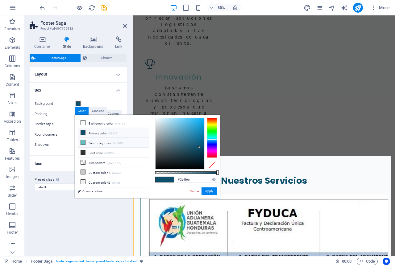
click at [98, 141] on li "Secondary color #61C0BF" at bounding box center [113, 143] width 71 height 10
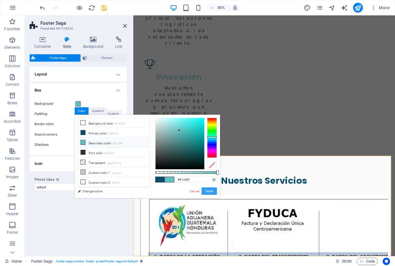
click at [213, 191] on button "Apply" at bounding box center [208, 191] width 15 height 7
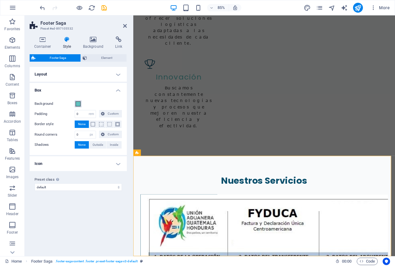
click at [78, 105] on span at bounding box center [78, 103] width 5 height 5
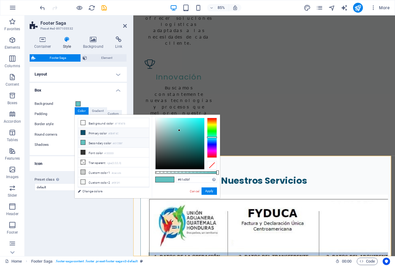
click at [89, 133] on li "Primary color #0B4F6C" at bounding box center [113, 133] width 71 height 10
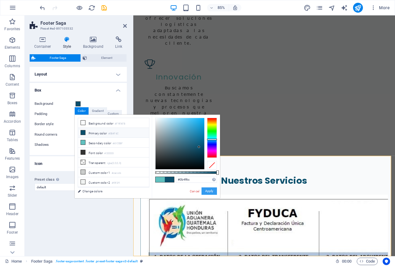
click at [209, 190] on button "Apply" at bounding box center [208, 191] width 15 height 7
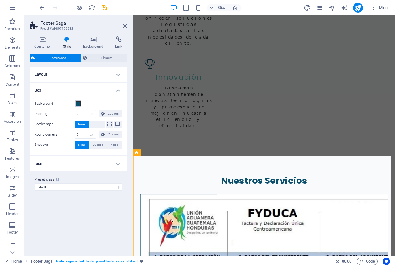
click at [78, 105] on span at bounding box center [78, 103] width 5 height 5
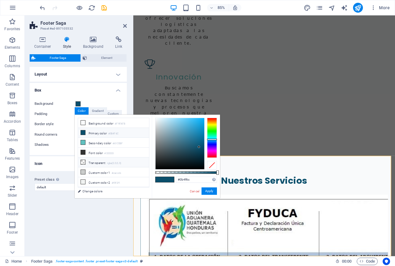
click at [97, 161] on li "Transparent rgba(0,0,0,.0)" at bounding box center [113, 163] width 71 height 10
type input "rgba(0, 0, 0, 0)"
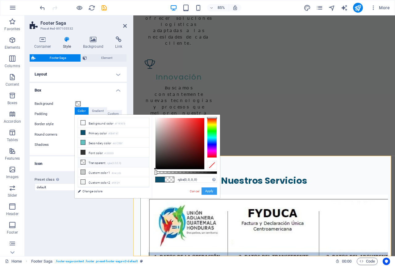
click at [206, 192] on button "Apply" at bounding box center [208, 191] width 15 height 7
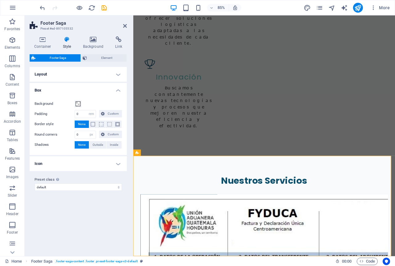
click at [118, 89] on h4 "Box" at bounding box center [78, 88] width 97 height 11
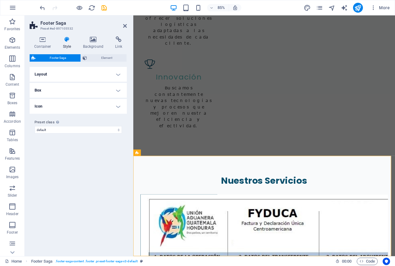
click at [118, 77] on h4 "Layout" at bounding box center [78, 74] width 97 height 15
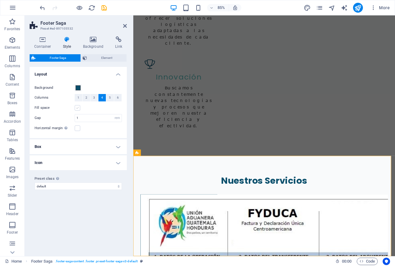
click at [76, 110] on label at bounding box center [78, 108] width 6 height 6
click at [0, 0] on input "Fill space" at bounding box center [0, 0] width 0 height 0
click at [117, 72] on h4 "Layout" at bounding box center [78, 72] width 97 height 11
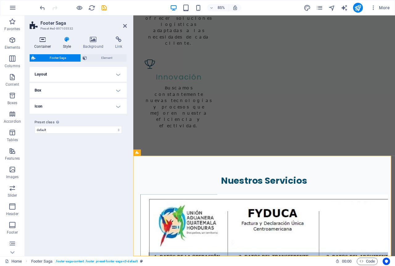
click at [41, 44] on h4 "Container" at bounding box center [44, 42] width 29 height 13
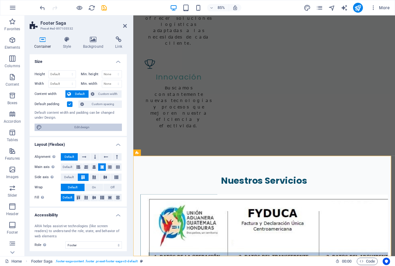
click at [50, 127] on span "Edit design" at bounding box center [82, 127] width 76 height 7
select select "rem"
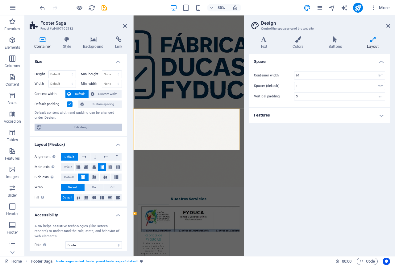
scroll to position [968, 0]
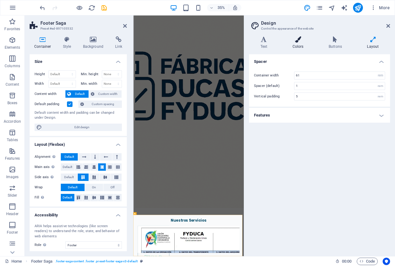
click at [303, 39] on icon at bounding box center [298, 39] width 34 height 6
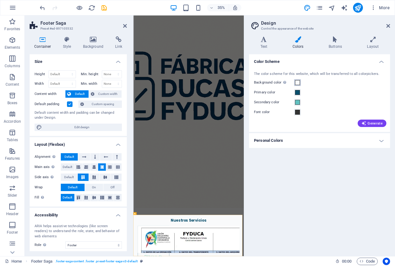
click at [298, 84] on span at bounding box center [297, 82] width 5 height 5
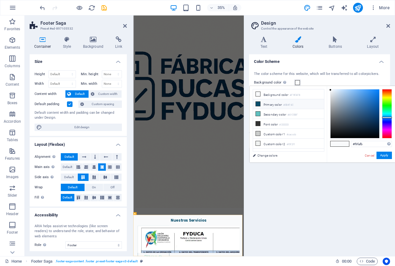
click at [277, 104] on li "Primary color #0B4F6C" at bounding box center [288, 104] width 71 height 10
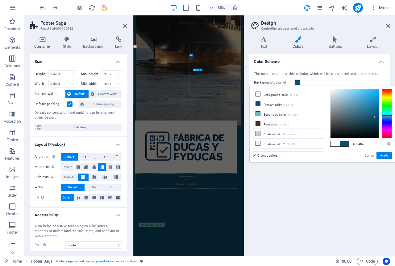
scroll to position [556, 0]
click at [278, 97] on li "Background color #F9FAFB" at bounding box center [288, 94] width 71 height 10
type input "#f9fafb"
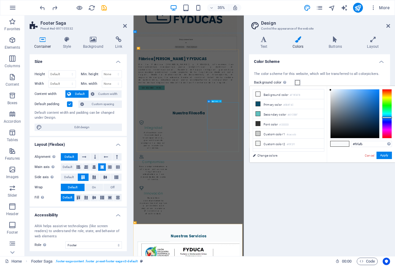
scroll to position [968, 0]
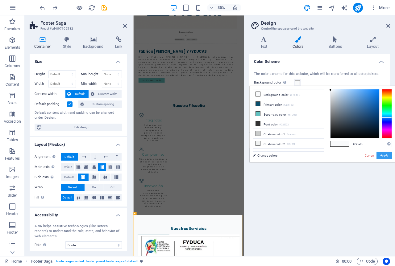
click at [382, 155] on button "Apply" at bounding box center [383, 155] width 15 height 7
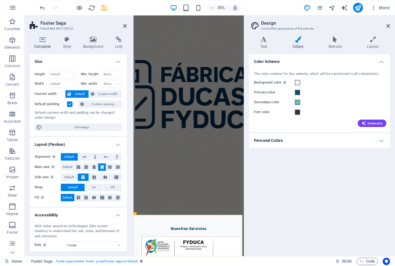
click at [382, 142] on h4 "Personal Colors" at bounding box center [319, 140] width 141 height 15
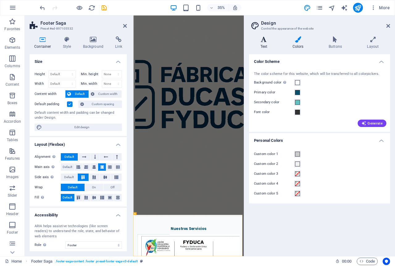
click at [263, 46] on h4 "Text" at bounding box center [265, 42] width 32 height 13
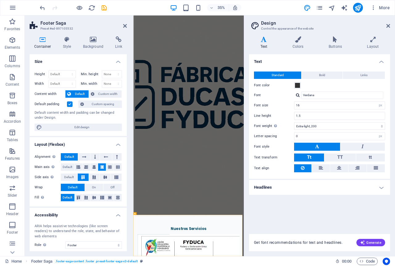
click at [384, 189] on h4 "Headlines" at bounding box center [319, 187] width 141 height 15
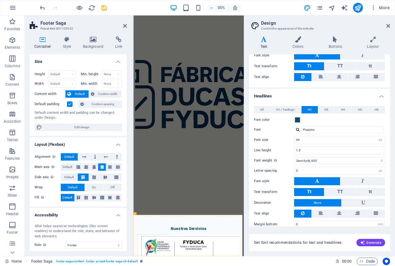
scroll to position [99, 0]
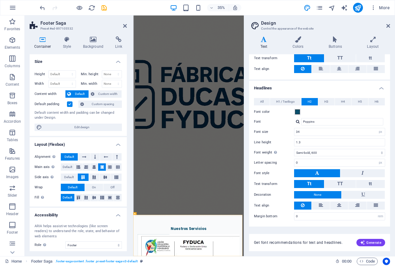
click at [380, 87] on h4 "Headlines" at bounding box center [319, 86] width 141 height 11
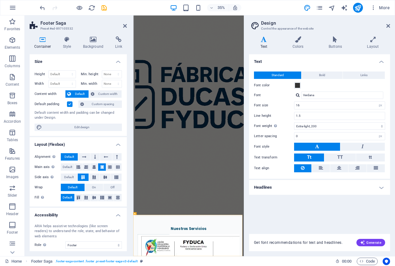
scroll to position [0, 0]
click at [378, 62] on h4 "Text" at bounding box center [319, 59] width 141 height 11
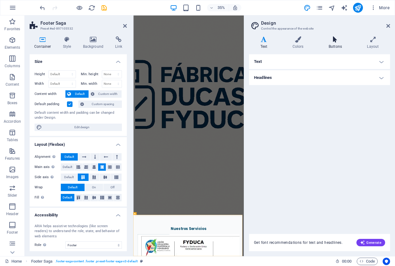
click at [334, 43] on h4 "Buttons" at bounding box center [336, 42] width 38 height 13
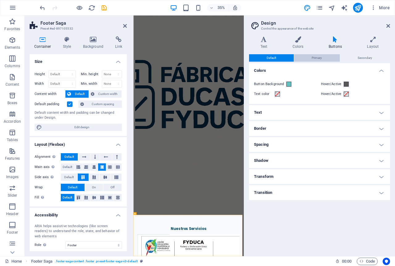
click at [319, 58] on span "Primary" at bounding box center [317, 57] width 10 height 7
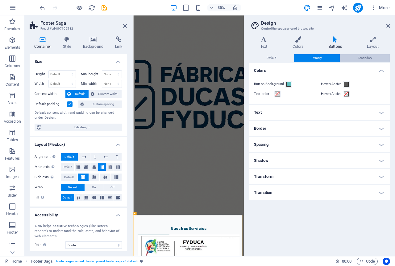
click at [372, 60] on button "Secondary" at bounding box center [365, 57] width 50 height 7
click at [317, 61] on span "Primary" at bounding box center [317, 57] width 10 height 7
click at [271, 59] on span "Default" at bounding box center [272, 57] width 10 height 7
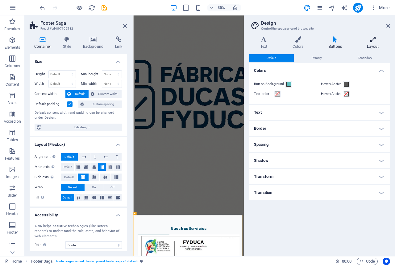
click at [377, 46] on h4 "Layout" at bounding box center [373, 42] width 34 height 13
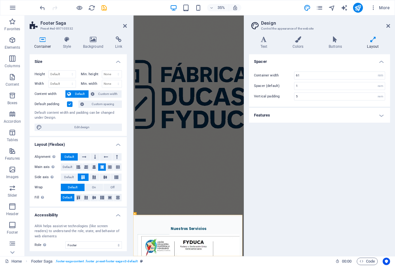
click at [382, 116] on h4 "Features" at bounding box center [319, 115] width 141 height 15
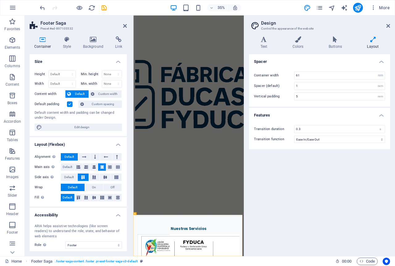
click at [382, 116] on h4 "Features" at bounding box center [319, 113] width 141 height 11
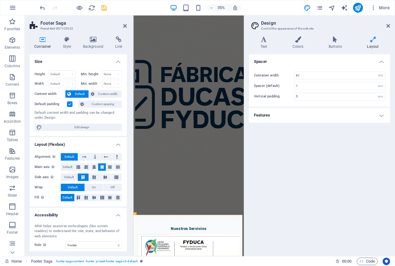
click at [390, 24] on aside "Design Control the appearance of the website Variants Text Colors Buttons Layou…" at bounding box center [319, 135] width 151 height 241
click at [389, 27] on icon at bounding box center [388, 25] width 4 height 5
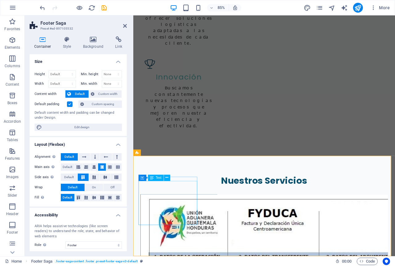
click at [167, 178] on icon at bounding box center [167, 178] width 3 height 6
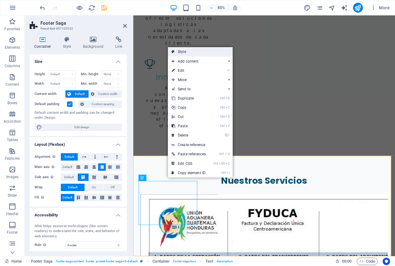
click at [185, 52] on link "Style" at bounding box center [200, 51] width 65 height 9
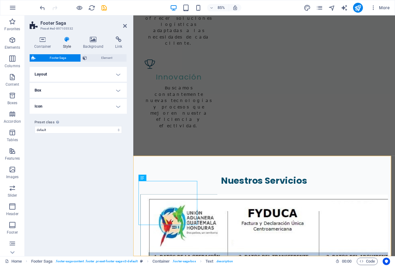
click at [120, 75] on h4 "Layout" at bounding box center [78, 74] width 97 height 15
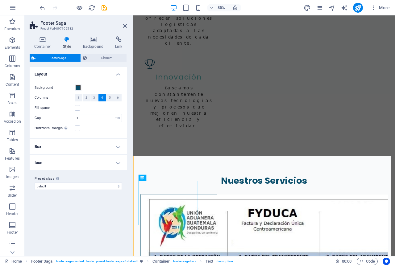
click at [120, 75] on h4 "Layout" at bounding box center [78, 72] width 97 height 11
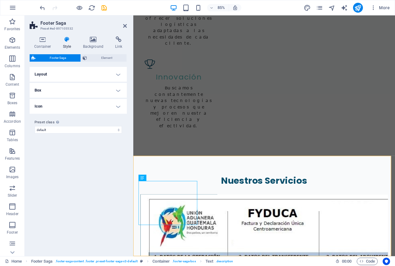
click at [119, 93] on h4 "Box" at bounding box center [78, 90] width 97 height 15
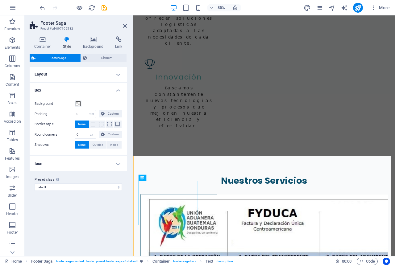
click at [119, 93] on h4 "Box" at bounding box center [78, 88] width 97 height 11
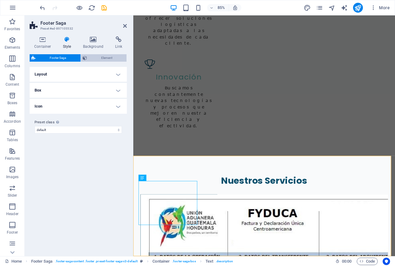
click at [106, 58] on span "Element" at bounding box center [107, 57] width 36 height 7
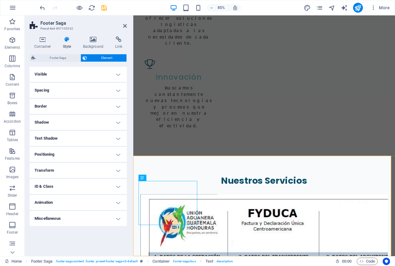
click at [120, 76] on h4 "Visible" at bounding box center [78, 74] width 97 height 15
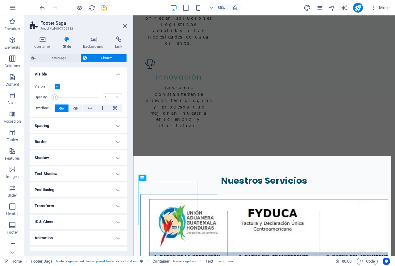
drag, startPoint x: 97, startPoint y: 97, endPoint x: 51, endPoint y: 101, distance: 46.1
click at [51, 101] on div "Opacity 1 %" at bounding box center [78, 97] width 87 height 9
type input "100"
drag, startPoint x: 54, startPoint y: 99, endPoint x: 114, endPoint y: 98, distance: 60.5
click at [114, 98] on div "Opacity 100 %" at bounding box center [78, 97] width 87 height 9
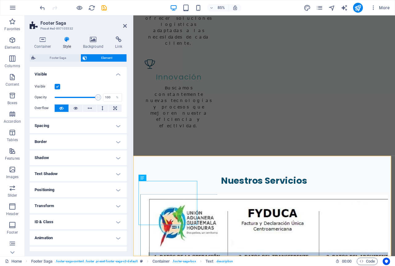
click at [58, 87] on label at bounding box center [58, 87] width 6 height 6
click at [0, 0] on input "Visible" at bounding box center [0, 0] width 0 height 0
click at [58, 89] on label at bounding box center [58, 87] width 6 height 6
click at [0, 0] on input "Visible" at bounding box center [0, 0] width 0 height 0
click at [75, 109] on icon at bounding box center [75, 108] width 4 height 7
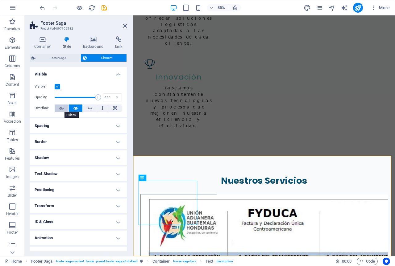
click at [64, 109] on button at bounding box center [62, 108] width 14 height 7
click at [72, 108] on button at bounding box center [76, 108] width 14 height 7
click at [115, 74] on h4 "Visible" at bounding box center [78, 72] width 97 height 11
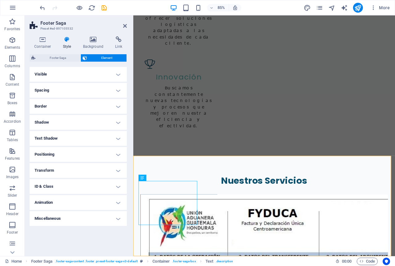
click at [118, 89] on h4 "Spacing" at bounding box center [78, 90] width 97 height 15
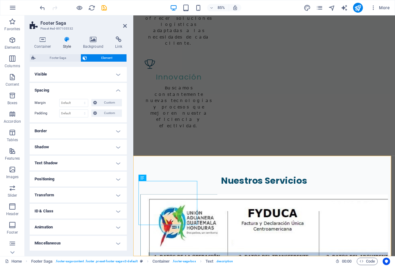
click at [118, 89] on h4 "Spacing" at bounding box center [78, 88] width 97 height 11
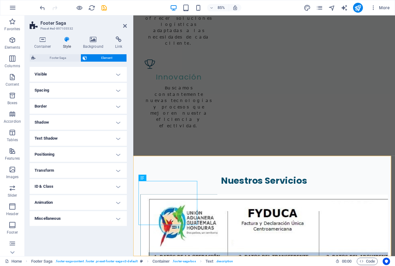
click at [116, 107] on h4 "Border" at bounding box center [78, 106] width 97 height 15
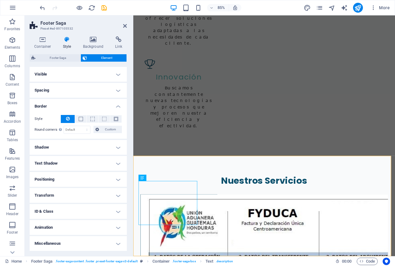
click at [116, 107] on h4 "Border" at bounding box center [78, 104] width 97 height 11
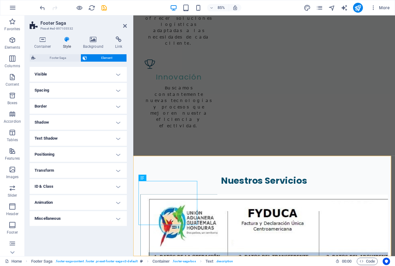
click at [120, 125] on h4 "Shadow" at bounding box center [78, 122] width 97 height 15
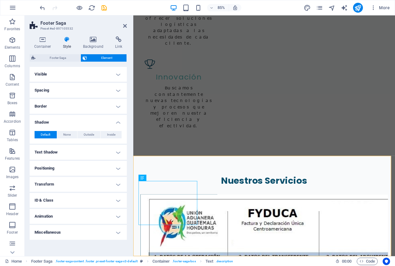
click at [120, 125] on h4 "Shadow" at bounding box center [78, 120] width 97 height 11
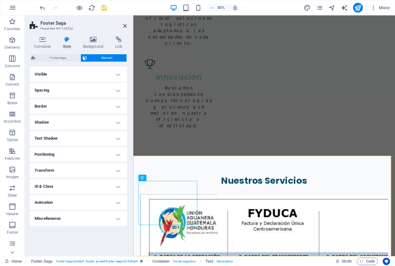
click at [120, 139] on h4 "Text Shadow" at bounding box center [78, 138] width 97 height 15
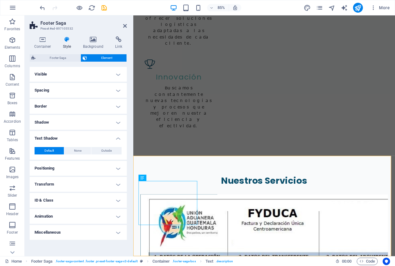
click at [120, 139] on h4 "Text Shadow" at bounding box center [78, 136] width 97 height 11
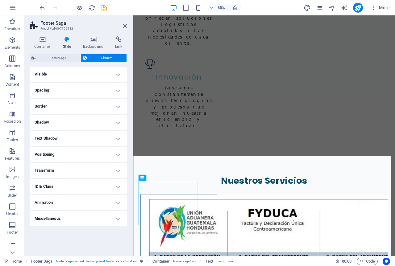
click at [119, 153] on h4 "Positioning" at bounding box center [78, 154] width 97 height 15
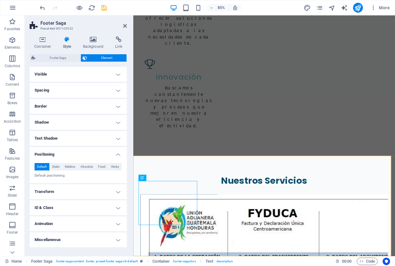
click at [119, 153] on h4 "Positioning" at bounding box center [78, 152] width 97 height 11
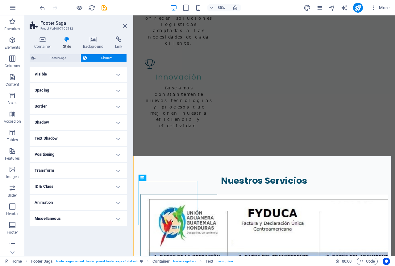
click at [119, 171] on h4 "Transform" at bounding box center [78, 170] width 97 height 15
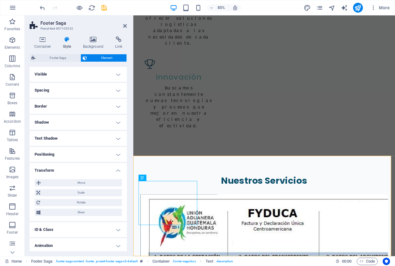
click at [119, 171] on h4 "Transform" at bounding box center [78, 168] width 97 height 11
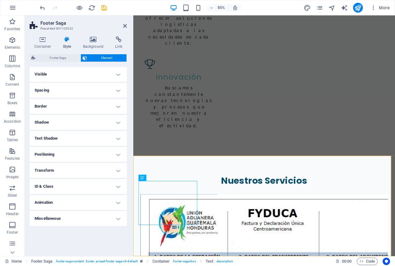
click at [119, 186] on h4 "ID & Class" at bounding box center [78, 186] width 97 height 15
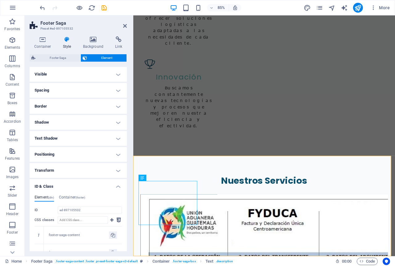
click at [119, 186] on h4 "ID & Class" at bounding box center [78, 184] width 97 height 11
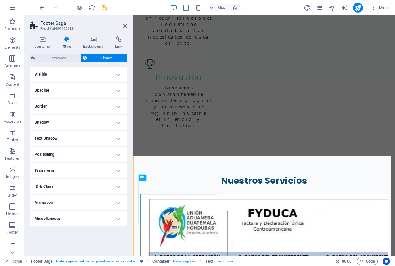
click at [118, 202] on h4 "Animation" at bounding box center [78, 202] width 97 height 15
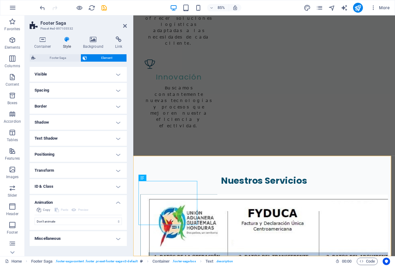
click at [118, 202] on h4 "Animation" at bounding box center [78, 200] width 97 height 11
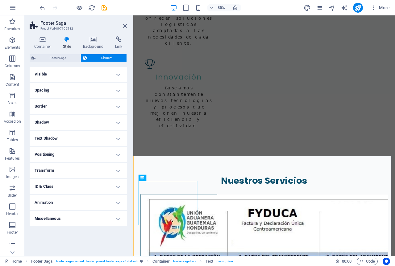
click at [118, 217] on h4 "Miscellaneous" at bounding box center [78, 218] width 97 height 15
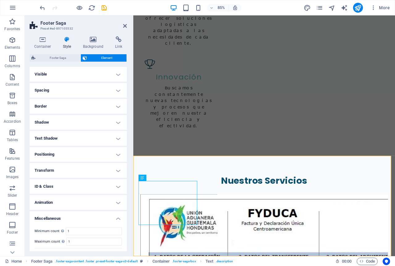
scroll to position [13, 0]
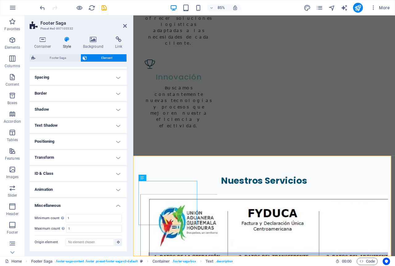
click at [119, 205] on h4 "Miscellaneous" at bounding box center [78, 203] width 97 height 11
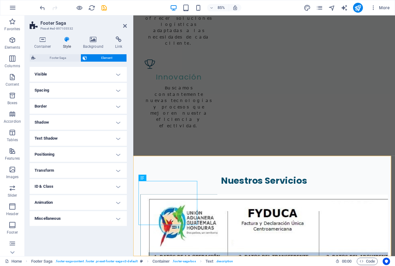
scroll to position [0, 0]
click at [43, 43] on h4 "Container" at bounding box center [44, 42] width 29 height 13
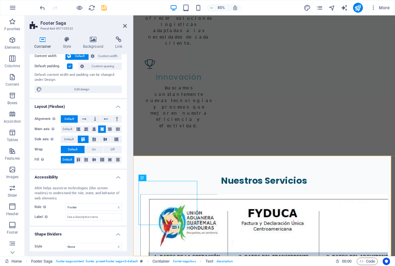
scroll to position [42, 0]
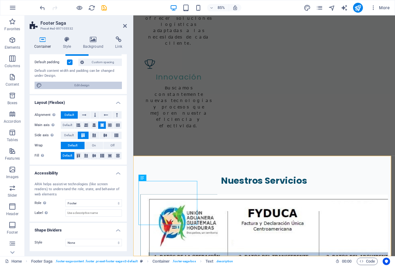
click at [78, 86] on span "Edit design" at bounding box center [82, 85] width 76 height 7
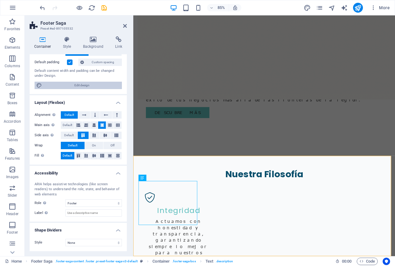
scroll to position [970, 0]
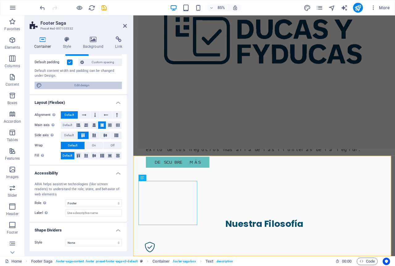
select select "rem"
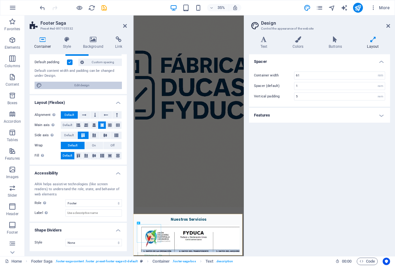
click at [78, 86] on span "Edit design" at bounding box center [82, 85] width 76 height 7
click at [306, 44] on h4 "Colors" at bounding box center [299, 42] width 36 height 13
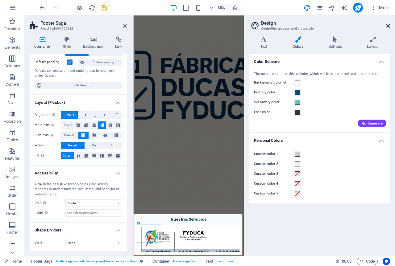
click at [388, 27] on icon at bounding box center [388, 25] width 4 height 5
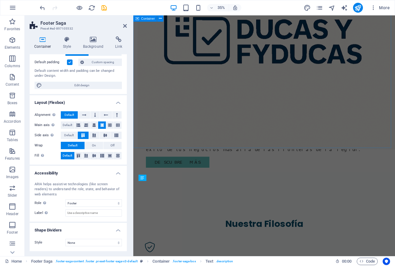
scroll to position [1028, 0]
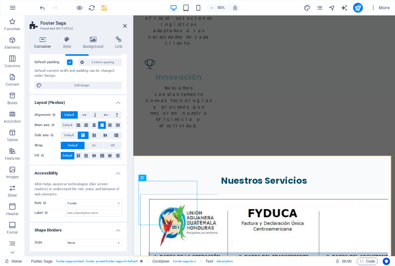
click at [116, 172] on h4 "Accessibility" at bounding box center [78, 171] width 97 height 11
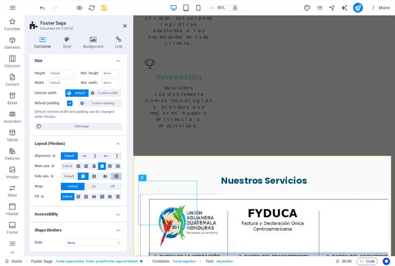
scroll to position [1, 0]
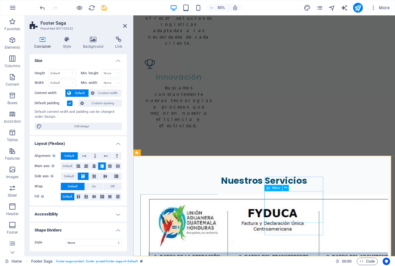
click at [275, 189] on span "Menu" at bounding box center [276, 188] width 8 height 3
click at [285, 189] on icon at bounding box center [285, 188] width 3 height 6
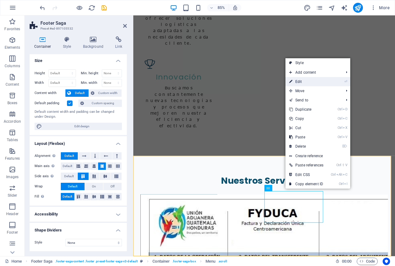
click at [309, 81] on link "⏎ Edit" at bounding box center [306, 81] width 42 height 9
select select
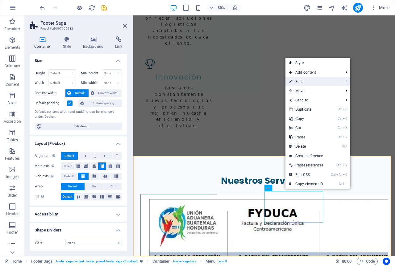
select select
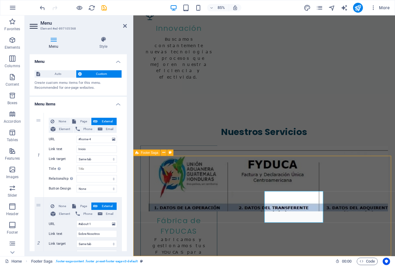
scroll to position [983, 0]
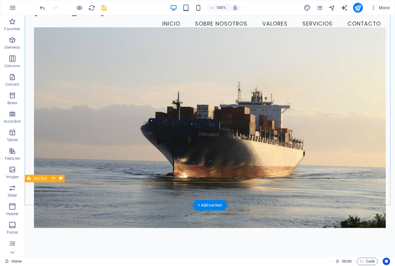
scroll to position [0, 0]
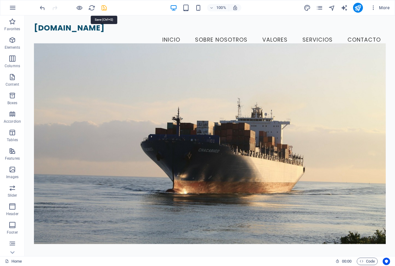
click at [104, 8] on icon "save" at bounding box center [104, 7] width 7 height 7
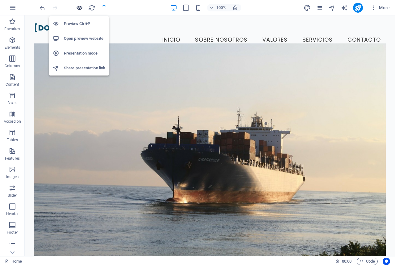
click at [78, 9] on icon "button" at bounding box center [79, 7] width 7 height 7
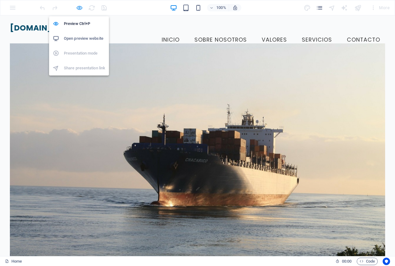
click at [81, 8] on icon "button" at bounding box center [79, 7] width 7 height 7
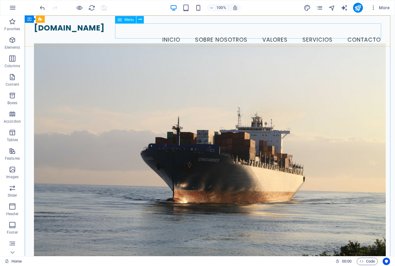
click at [128, 20] on span "Menu" at bounding box center [128, 20] width 9 height 4
click at [138, 22] on button at bounding box center [139, 19] width 7 height 7
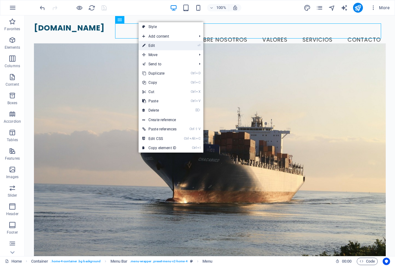
click at [146, 45] on link "⏎ Edit" at bounding box center [160, 45] width 42 height 9
select select
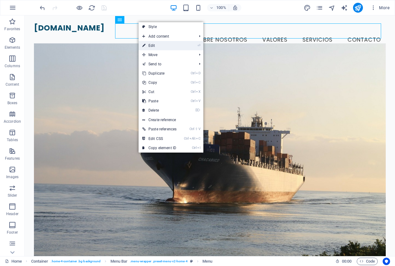
select select
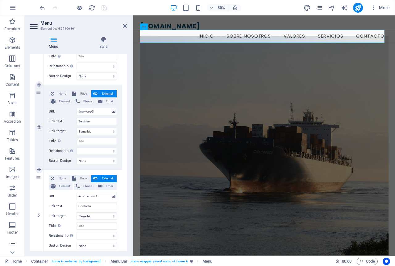
scroll to position [272, 0]
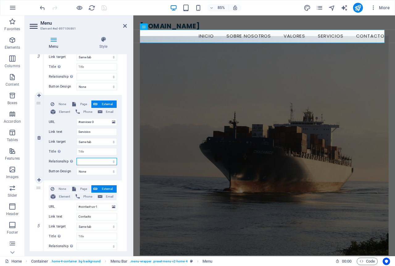
click at [93, 162] on select "alternate author bookmark external help license next nofollow noreferrer noopen…" at bounding box center [96, 161] width 40 height 7
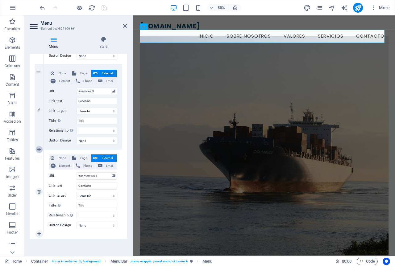
click at [40, 148] on icon at bounding box center [38, 149] width 3 height 4
select select
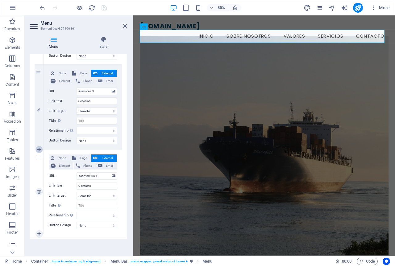
select select
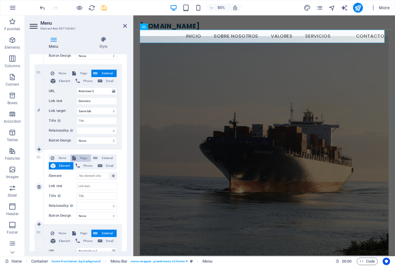
click at [78, 157] on span "Page" at bounding box center [83, 158] width 11 height 7
select select
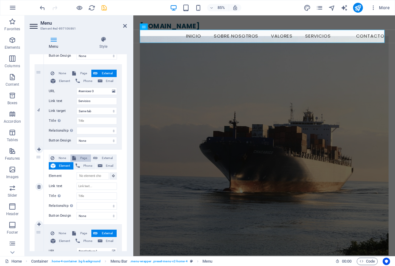
select select
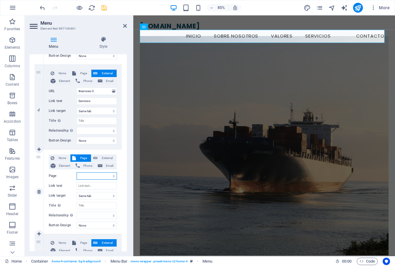
click at [107, 175] on select "Home FYDUCAS Subpage Legal Notice Privacy" at bounding box center [96, 175] width 40 height 7
select select "1"
click at [76, 172] on select "Home FYDUCAS Subpage Legal Notice Privacy" at bounding box center [96, 175] width 40 height 7
select select
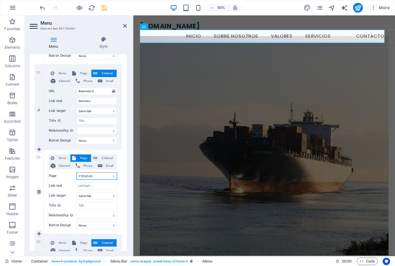
select select
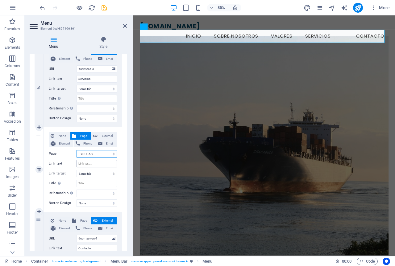
scroll to position [333, 0]
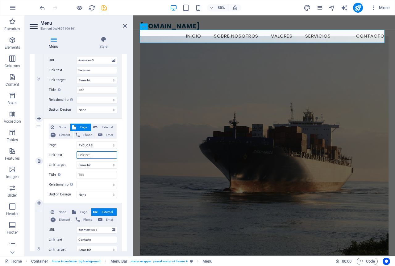
click at [94, 156] on input "Link text" at bounding box center [96, 154] width 40 height 7
type input "FYD"
select select
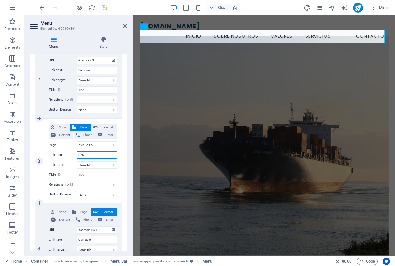
select select
type input "FYDU"
select select
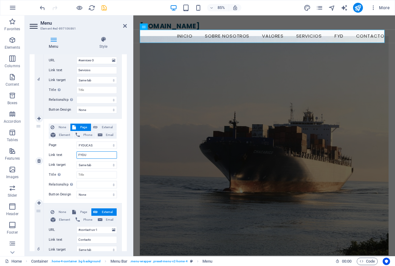
select select
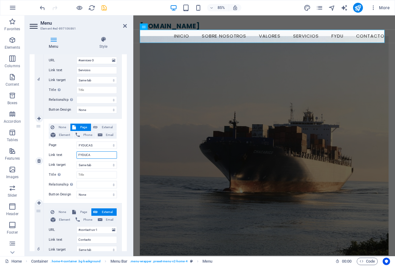
type input "FYDUCAS"
select select
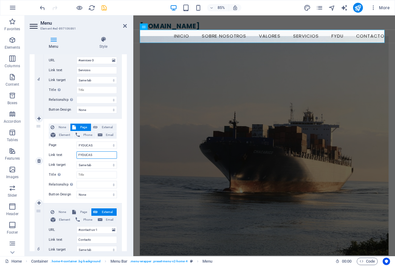
select select
type input "FYDUCAS"
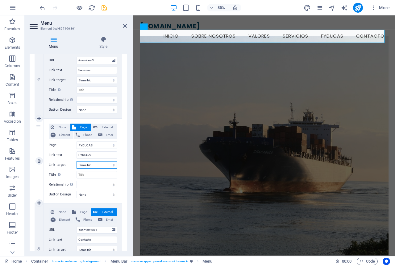
click at [106, 167] on select "New tab Same tab Overlay" at bounding box center [96, 164] width 40 height 7
click at [108, 187] on select "alternate author bookmark external help license next nofollow noreferrer noopen…" at bounding box center [96, 184] width 40 height 7
click at [84, 196] on select "None Default Primary Secondary" at bounding box center [96, 194] width 40 height 7
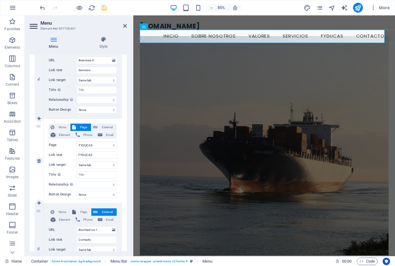
click at [39, 126] on div "5" at bounding box center [39, 161] width 9 height 85
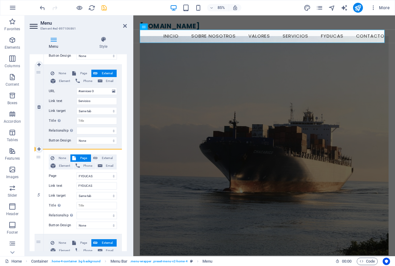
drag, startPoint x: 39, startPoint y: 156, endPoint x: 46, endPoint y: 148, distance: 10.5
click at [46, 148] on div "1 None Page External Element Phone Email Page Home FYDUCAS Subpage Legal Notice…" at bounding box center [78, 64] width 87 height 509
select select
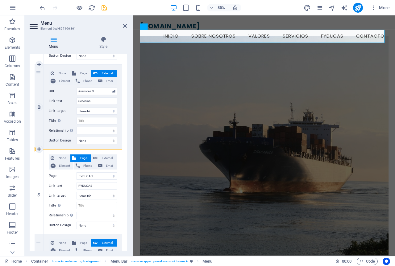
select select
click at [38, 159] on div "5" at bounding box center [39, 192] width 9 height 85
select select
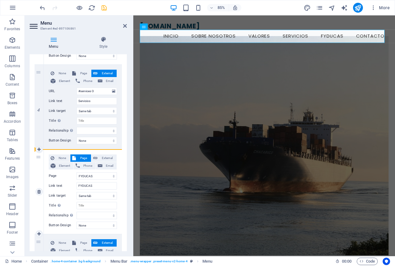
select select
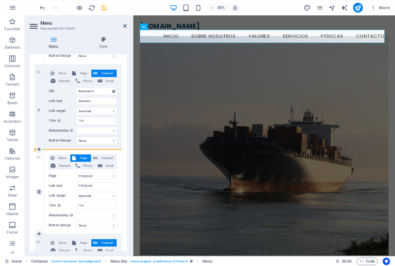
click at [38, 156] on div "5" at bounding box center [39, 192] width 9 height 85
select select
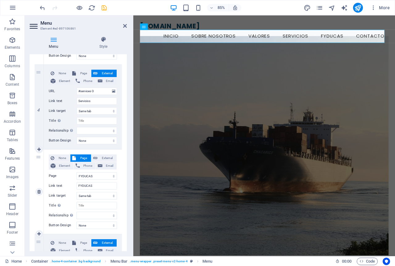
select select
click at [126, 27] on icon at bounding box center [125, 25] width 4 height 5
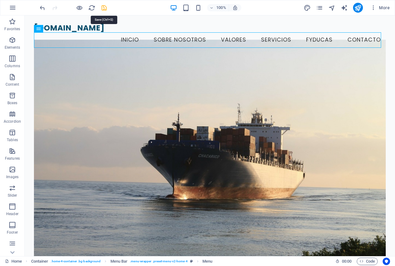
click at [105, 8] on icon "save" at bounding box center [104, 7] width 7 height 7
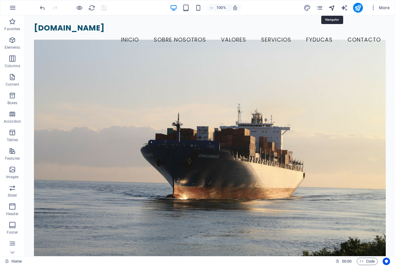
click at [333, 10] on icon "navigator" at bounding box center [331, 7] width 7 height 7
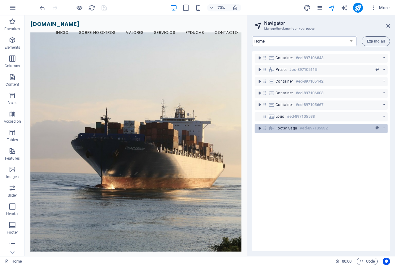
click at [260, 130] on icon "toggle-expand" at bounding box center [259, 128] width 6 height 6
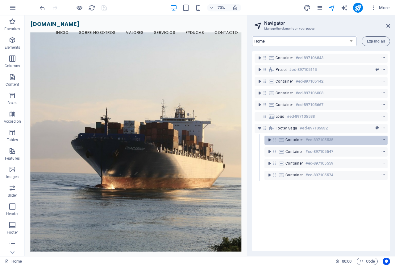
click at [270, 141] on icon "toggle-expand" at bounding box center [269, 140] width 6 height 6
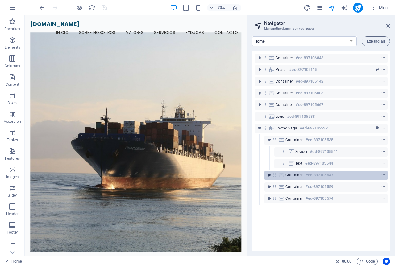
click at [272, 176] on icon "toggle-expand" at bounding box center [269, 175] width 6 height 6
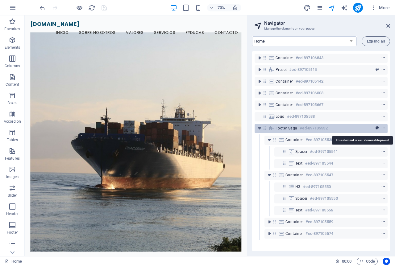
click at [375, 129] on icon "preset" at bounding box center [376, 128] width 3 height 4
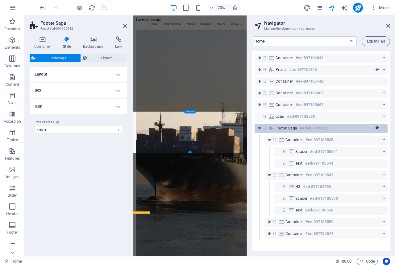
scroll to position [970, 0]
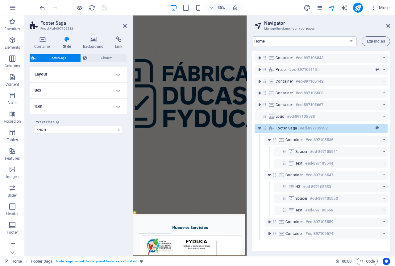
click at [118, 76] on h4 "Layout" at bounding box center [78, 74] width 97 height 15
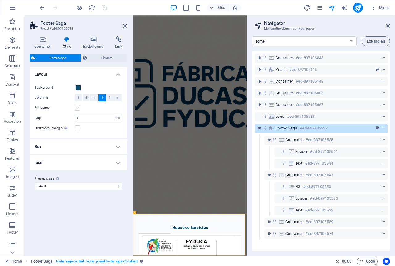
click at [77, 109] on label at bounding box center [78, 108] width 6 height 6
click at [0, 0] on input "Fill space" at bounding box center [0, 0] width 0 height 0
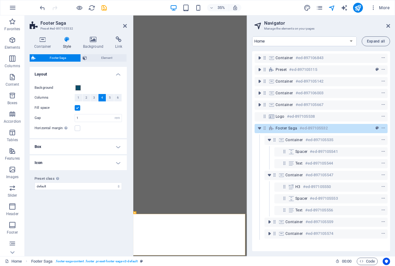
select select "rem"
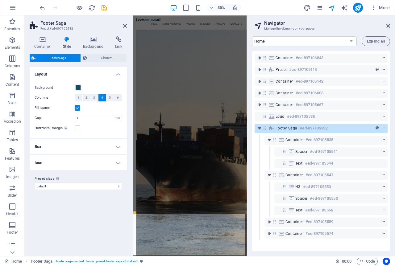
scroll to position [970, 0]
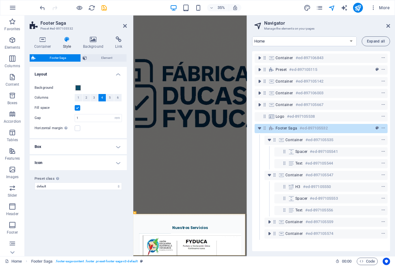
click at [117, 148] on h4 "Box" at bounding box center [78, 146] width 97 height 15
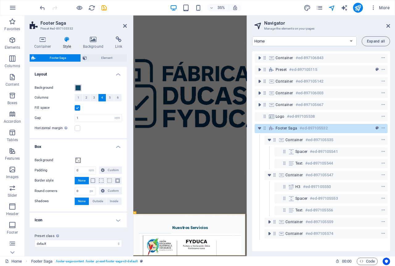
click at [79, 88] on span at bounding box center [78, 87] width 5 height 5
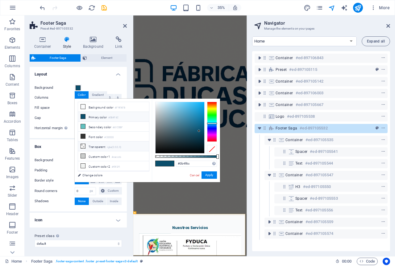
click at [97, 148] on li "Transparent rgba(0,0,0,.0)" at bounding box center [113, 147] width 71 height 10
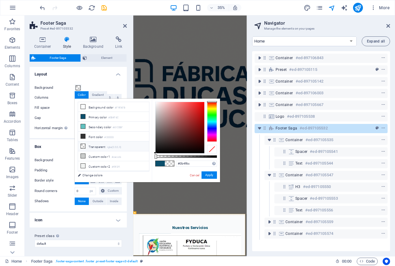
type input "rgba(0, 0, 0, 0)"
click at [208, 176] on button "Apply" at bounding box center [208, 175] width 15 height 7
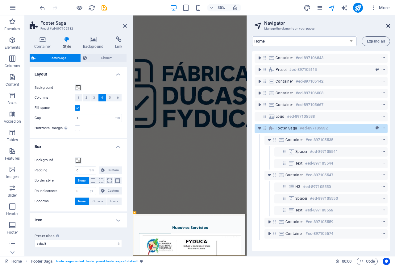
click at [387, 25] on icon at bounding box center [388, 25] width 4 height 5
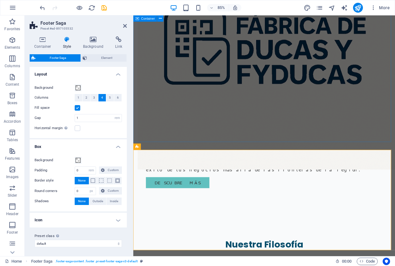
scroll to position [1036, 0]
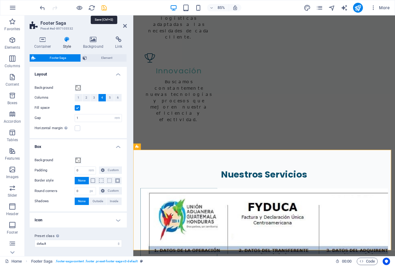
click at [105, 10] on icon "save" at bounding box center [104, 7] width 7 height 7
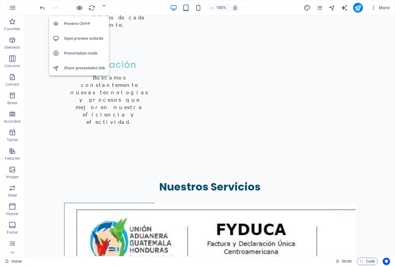
click at [79, 8] on icon "button" at bounding box center [79, 7] width 7 height 7
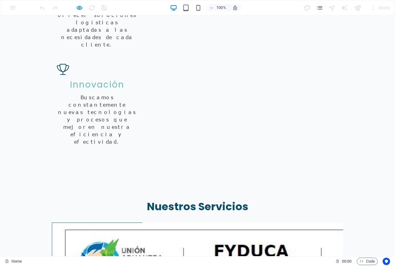
scroll to position [1028, 0]
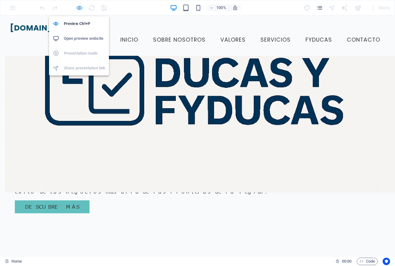
click at [79, 7] on icon "button" at bounding box center [79, 7] width 7 height 7
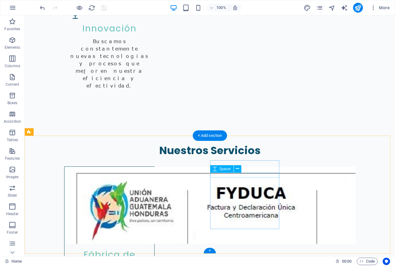
scroll to position [1037, 0]
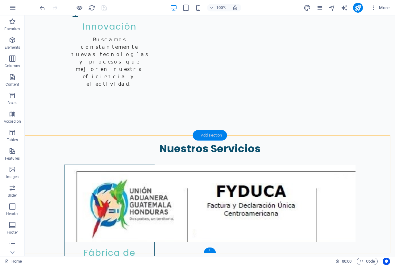
click at [216, 134] on div "+ Add section" at bounding box center [210, 135] width 34 height 10
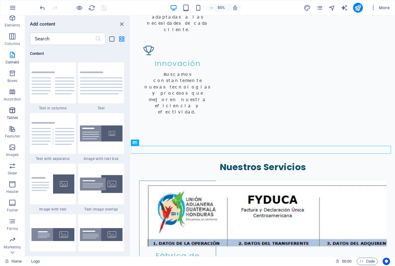
scroll to position [37, 0]
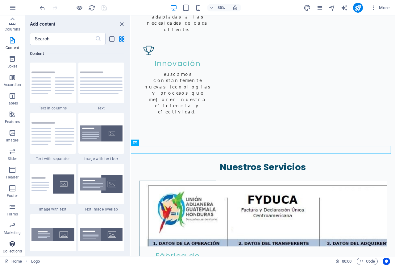
click at [10, 243] on icon "button" at bounding box center [12, 243] width 7 height 7
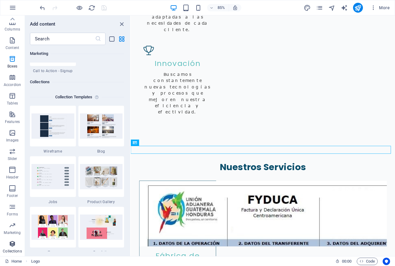
scroll to position [5647, 0]
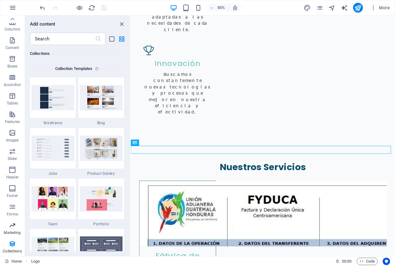
click at [16, 228] on icon "button" at bounding box center [12, 225] width 7 height 7
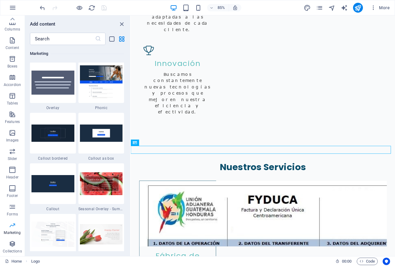
scroll to position [5025, 0]
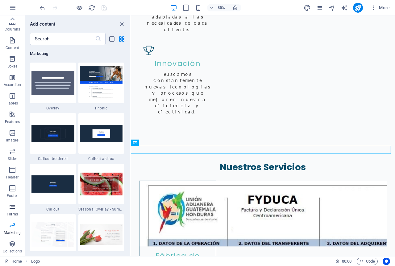
click at [14, 214] on p "Forms" at bounding box center [12, 214] width 11 height 5
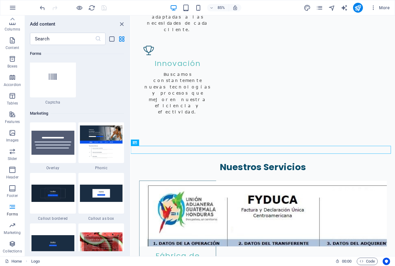
scroll to position [4997, 0]
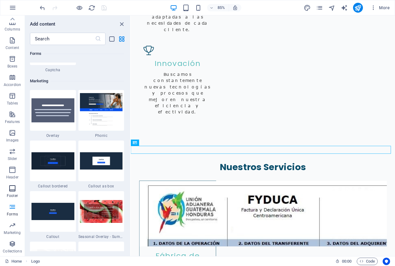
click at [11, 190] on icon "button" at bounding box center [12, 188] width 7 height 7
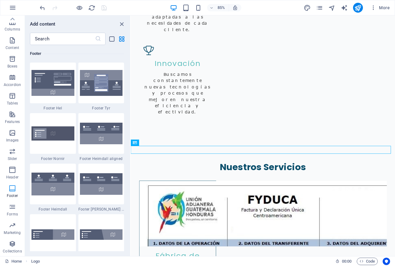
scroll to position [4084, 0]
click at [14, 173] on icon "button" at bounding box center [12, 169] width 7 height 7
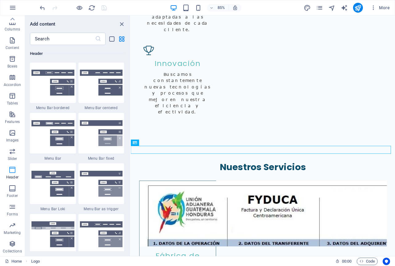
scroll to position [3715, 0]
click at [12, 157] on p "Slider" at bounding box center [13, 158] width 10 height 5
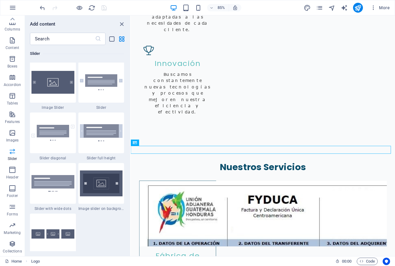
scroll to position [3497, 0]
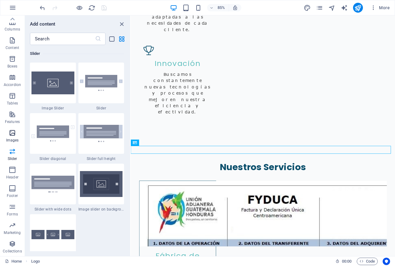
click at [13, 140] on p "Images" at bounding box center [12, 140] width 13 height 5
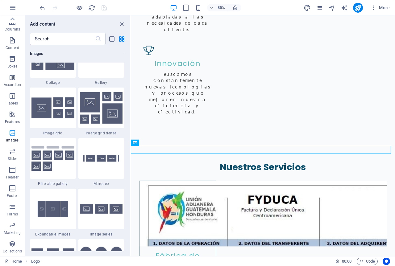
scroll to position [3128, 0]
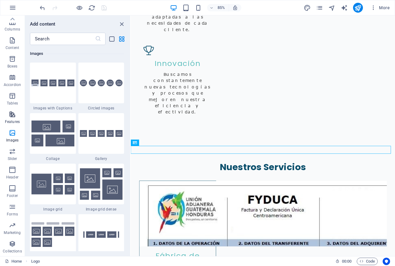
click at [13, 118] on span "Features" at bounding box center [12, 118] width 25 height 15
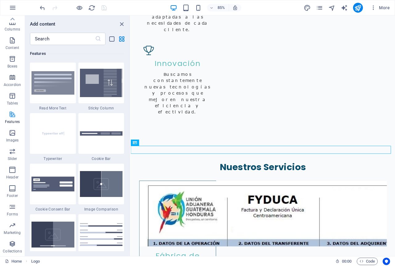
scroll to position [2405, 0]
click at [11, 96] on icon "button" at bounding box center [12, 95] width 7 height 7
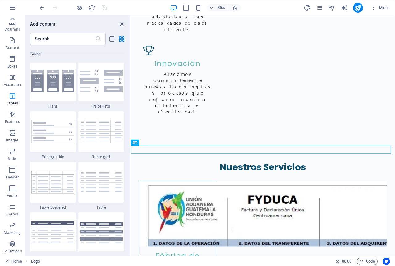
scroll to position [2136, 0]
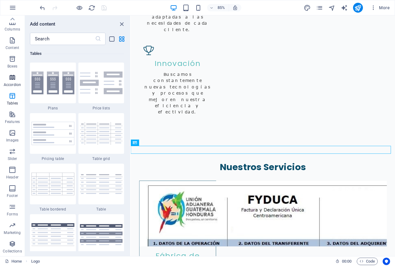
click at [13, 80] on icon "button" at bounding box center [12, 77] width 7 height 7
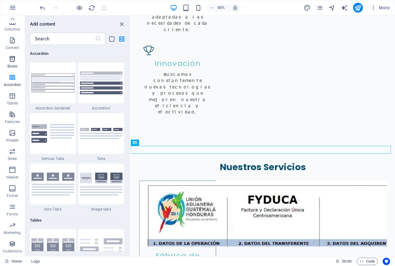
click at [12, 66] on p "Boxes" at bounding box center [12, 66] width 10 height 5
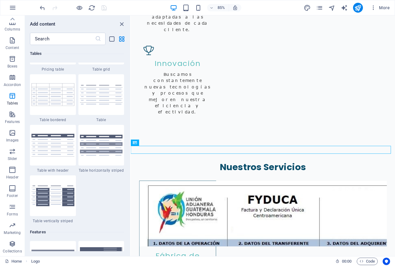
scroll to position [2072, 0]
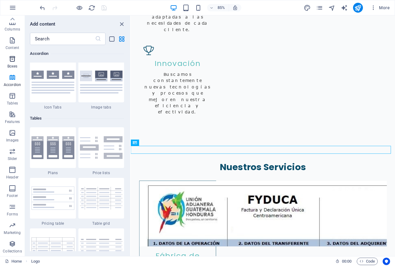
click at [13, 63] on span "Boxes" at bounding box center [12, 62] width 25 height 15
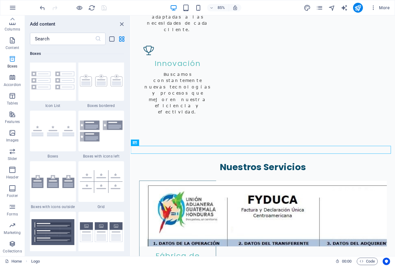
scroll to position [1702, 0]
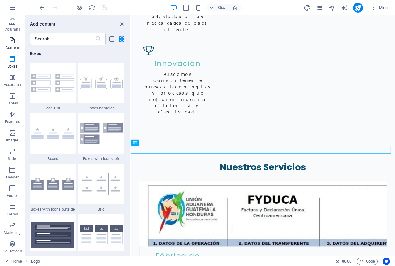
click at [12, 45] on p "Content" at bounding box center [13, 47] width 14 height 5
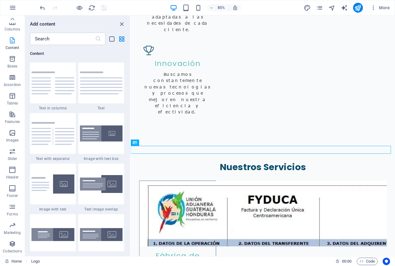
scroll to position [1079, 0]
click at [14, 30] on p "Columns" at bounding box center [12, 29] width 15 height 5
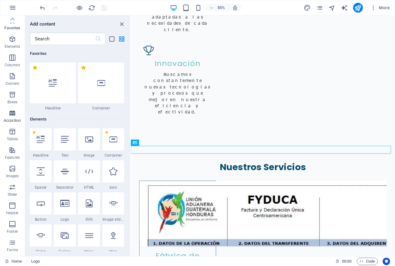
scroll to position [0, 0]
click at [12, 61] on icon "button" at bounding box center [12, 58] width 7 height 7
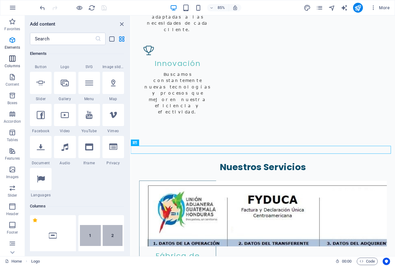
scroll to position [305, 0]
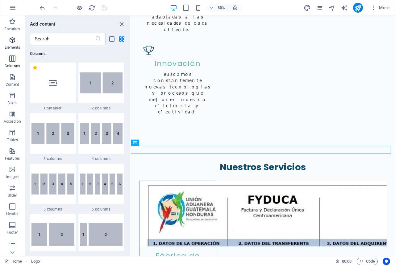
click at [13, 43] on icon "button" at bounding box center [12, 39] width 7 height 7
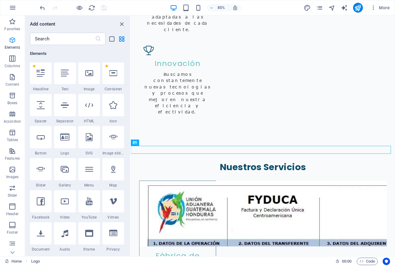
scroll to position [66, 0]
click at [12, 26] on span "Favorites" at bounding box center [12, 25] width 25 height 15
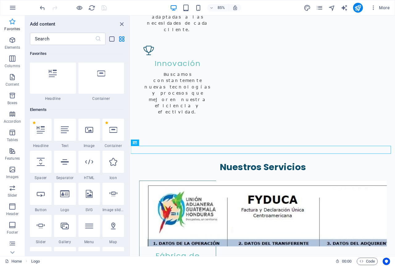
scroll to position [0, 0]
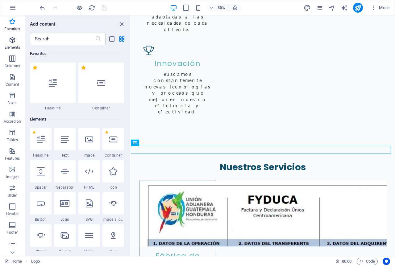
click at [13, 42] on icon "button" at bounding box center [12, 39] width 7 height 7
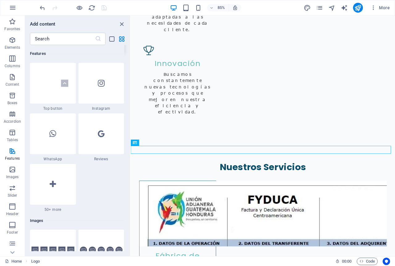
scroll to position [2961, 0]
click at [56, 140] on div at bounding box center [53, 133] width 46 height 41
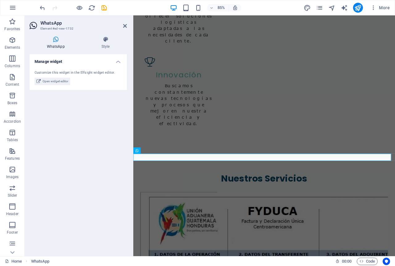
click at [55, 41] on icon at bounding box center [56, 39] width 52 height 6
click at [148, 151] on span "WhatsApp" at bounding box center [148, 150] width 14 height 3
click at [162, 150] on icon at bounding box center [160, 151] width 3 height 6
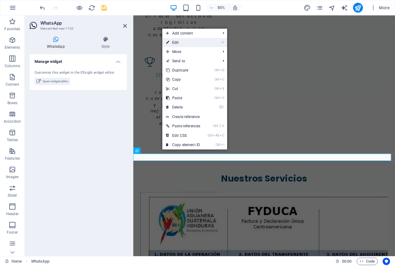
click at [182, 42] on link "⏎ Edit" at bounding box center [183, 42] width 42 height 9
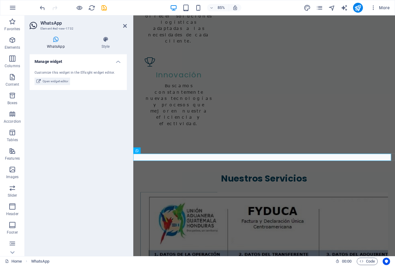
click at [54, 42] on icon at bounding box center [56, 39] width 52 height 6
click at [110, 46] on h4 "Style" at bounding box center [105, 42] width 43 height 13
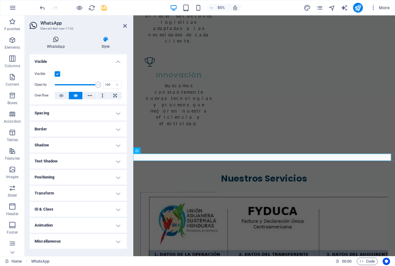
click at [54, 48] on h4 "WhatsApp" at bounding box center [57, 42] width 55 height 13
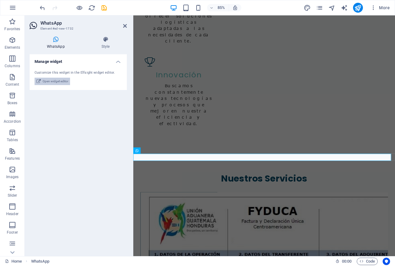
click at [52, 80] on span "Open widget editor" at bounding box center [56, 81] width 26 height 7
click at [146, 150] on span "WhatsApp" at bounding box center [148, 150] width 14 height 3
click at [161, 151] on icon at bounding box center [160, 151] width 3 height 6
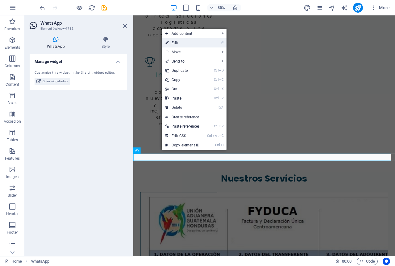
click at [183, 42] on link "⏎ Edit" at bounding box center [183, 42] width 42 height 9
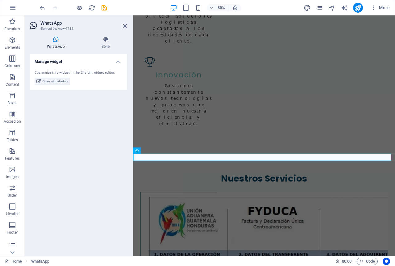
click at [55, 38] on icon at bounding box center [56, 39] width 52 height 6
click at [104, 44] on h4 "Style" at bounding box center [105, 42] width 43 height 13
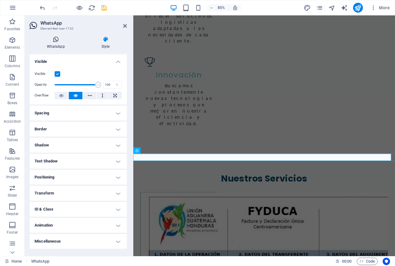
click at [60, 40] on icon at bounding box center [56, 39] width 52 height 6
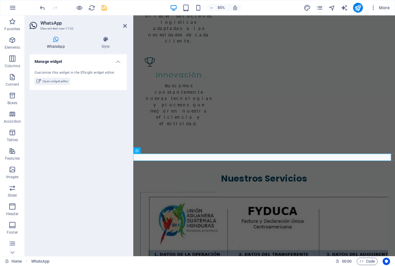
click at [60, 71] on div "Customize this widget in the Elfsight widget editor." at bounding box center [78, 72] width 87 height 5
click at [121, 61] on h4 "Manage widget" at bounding box center [78, 59] width 97 height 11
click at [120, 62] on h4 "Manage widget" at bounding box center [78, 61] width 97 height 15
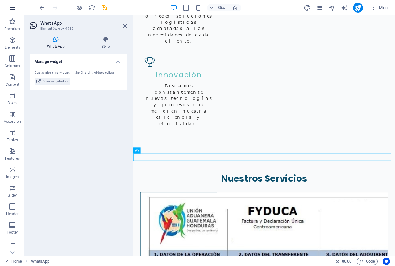
click at [14, 10] on icon "button" at bounding box center [12, 7] width 7 height 7
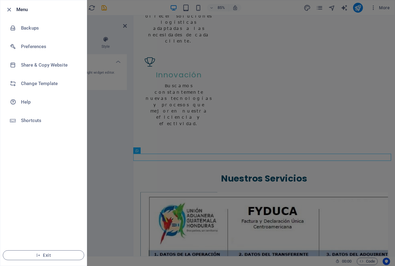
click at [371, 30] on div at bounding box center [197, 133] width 395 height 266
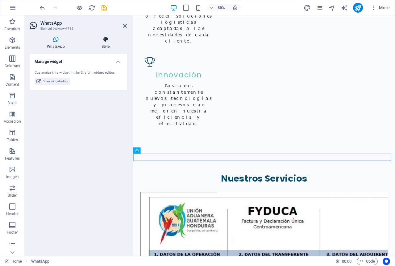
click at [105, 42] on icon at bounding box center [105, 39] width 43 height 6
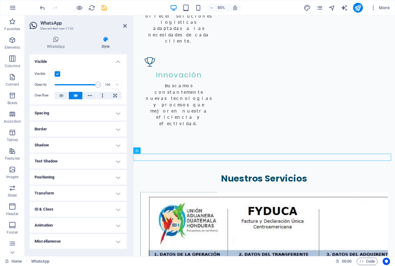
click at [118, 62] on h4 "Visible" at bounding box center [78, 59] width 97 height 11
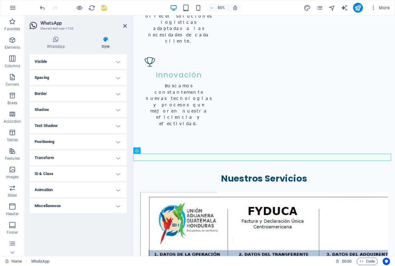
click at [115, 79] on h4 "Spacing" at bounding box center [78, 77] width 97 height 15
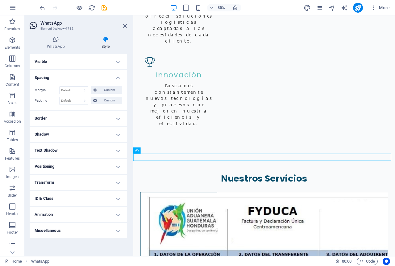
click at [118, 79] on h4 "Spacing" at bounding box center [78, 75] width 97 height 11
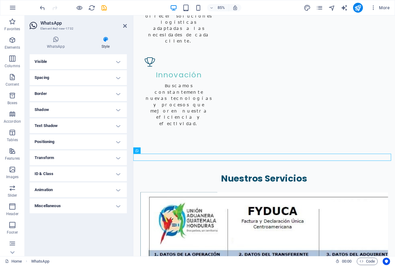
click at [119, 125] on h4 "Text Shadow" at bounding box center [78, 125] width 97 height 15
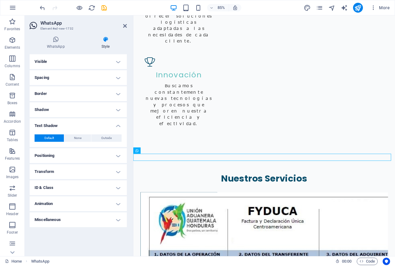
click at [119, 125] on h4 "Text Shadow" at bounding box center [78, 123] width 97 height 11
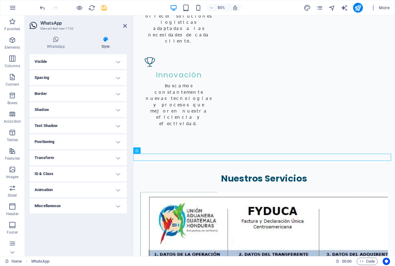
click at [118, 143] on h4 "Positioning" at bounding box center [78, 141] width 97 height 15
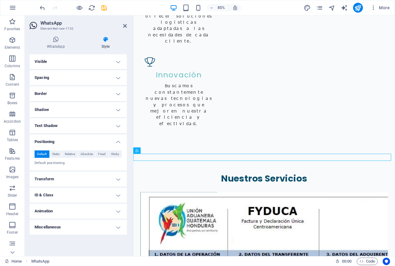
click at [118, 143] on h4 "Positioning" at bounding box center [78, 139] width 97 height 11
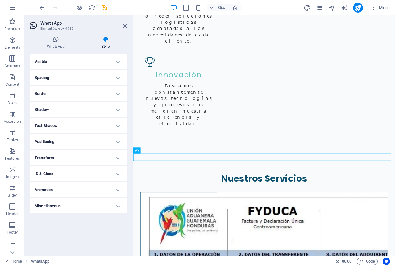
click at [118, 160] on h4 "Transform" at bounding box center [78, 158] width 97 height 15
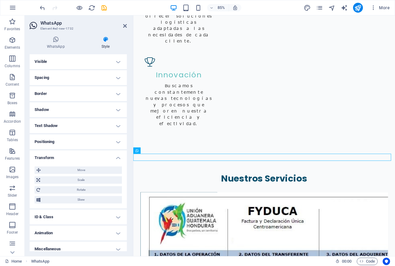
click at [118, 160] on h4 "Transform" at bounding box center [78, 156] width 97 height 11
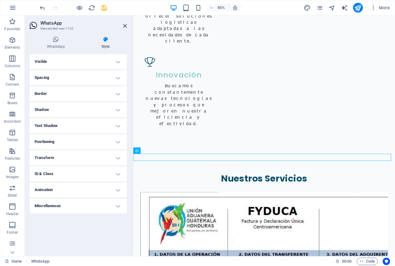
click at [121, 173] on h4 "ID & Class" at bounding box center [78, 174] width 97 height 15
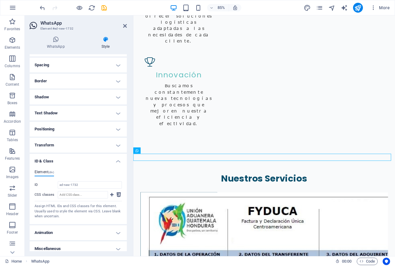
scroll to position [18, 0]
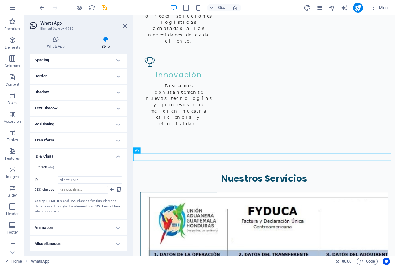
click at [43, 167] on h4 "Element (div)" at bounding box center [44, 168] width 19 height 7
click at [118, 157] on h4 "ID & Class" at bounding box center [78, 154] width 97 height 11
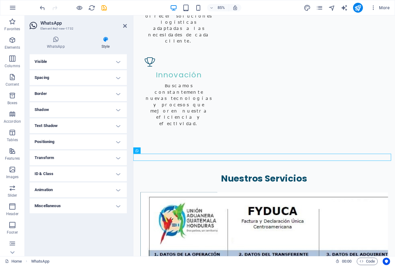
click at [118, 191] on h4 "Animation" at bounding box center [78, 190] width 97 height 15
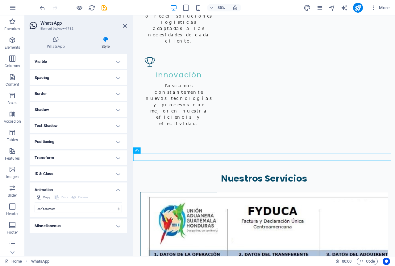
click at [118, 191] on h4 "Animation" at bounding box center [78, 188] width 97 height 11
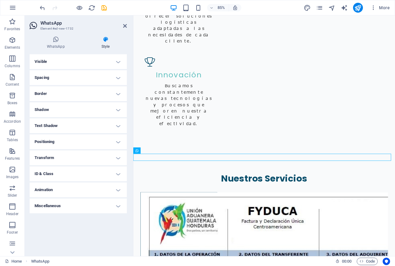
click at [120, 206] on h4 "Miscellaneous" at bounding box center [78, 206] width 97 height 15
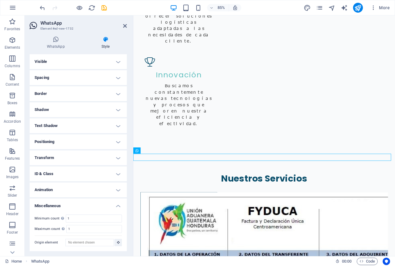
scroll to position [0, 0]
click at [39, 262] on span "WhatsApp" at bounding box center [40, 261] width 19 height 7
click at [126, 27] on icon at bounding box center [125, 25] width 4 height 5
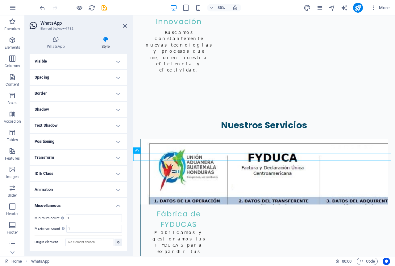
scroll to position [994, 0]
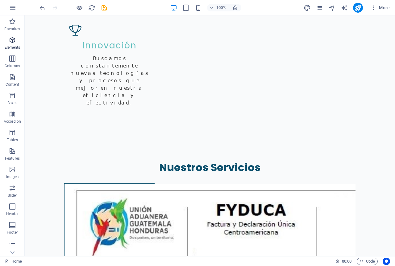
click at [14, 40] on icon "button" at bounding box center [12, 39] width 7 height 7
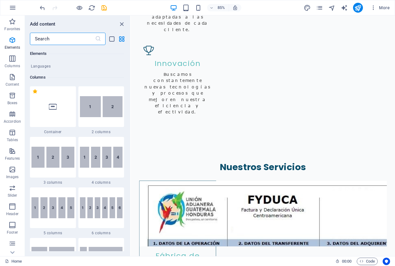
scroll to position [312, 0]
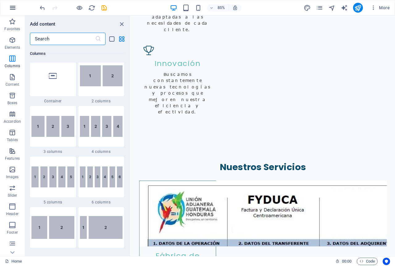
click at [14, 6] on icon "button" at bounding box center [12, 7] width 7 height 7
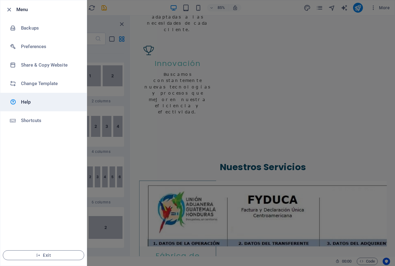
click at [42, 102] on h6 "Help" at bounding box center [49, 101] width 57 height 7
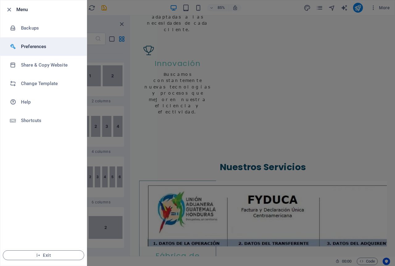
click at [39, 50] on h6 "Preferences" at bounding box center [49, 46] width 57 height 7
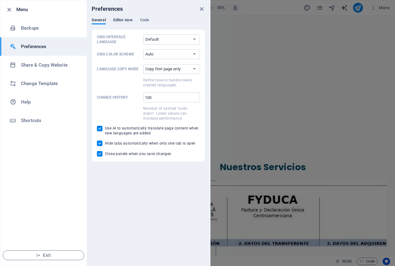
click at [124, 19] on span "Editor view" at bounding box center [122, 20] width 19 height 9
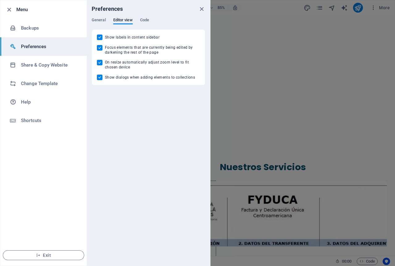
click at [152, 22] on div "General Editor view Code" at bounding box center [149, 24] width 114 height 12
click at [145, 20] on span "Code" at bounding box center [144, 20] width 9 height 9
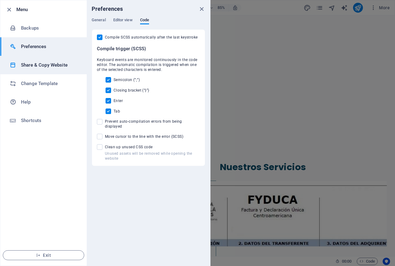
click at [50, 67] on h6 "Share & Copy Website" at bounding box center [49, 64] width 57 height 7
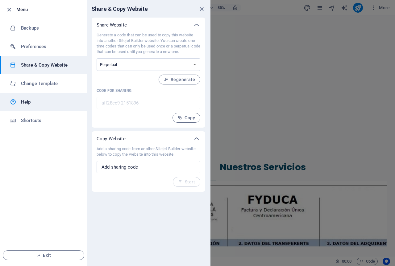
click at [41, 100] on h6 "Help" at bounding box center [49, 101] width 57 height 7
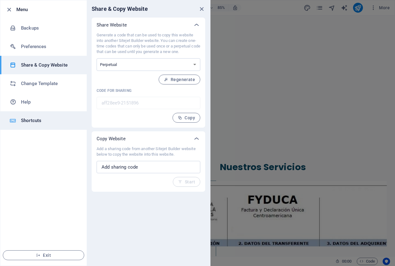
click at [43, 124] on h6 "Shortcuts" at bounding box center [49, 120] width 57 height 7
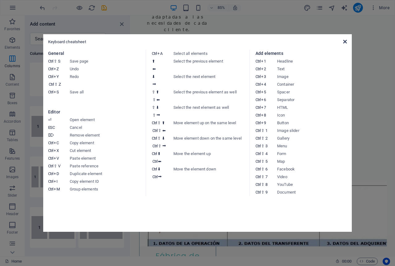
click at [345, 42] on icon at bounding box center [345, 41] width 4 height 5
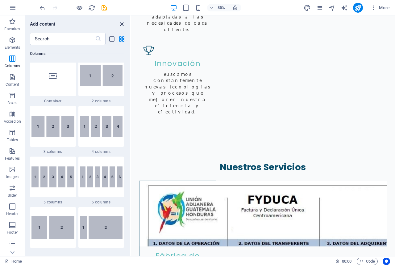
click at [121, 25] on icon "close panel" at bounding box center [121, 24] width 7 height 7
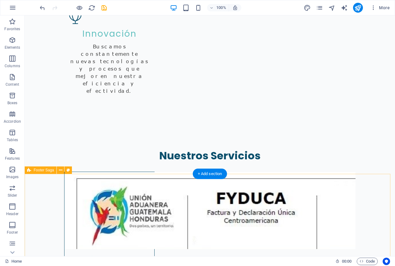
scroll to position [1037, 0]
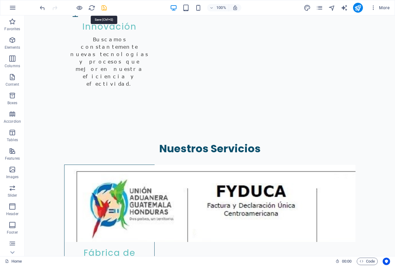
click at [102, 7] on icon "save" at bounding box center [104, 7] width 7 height 7
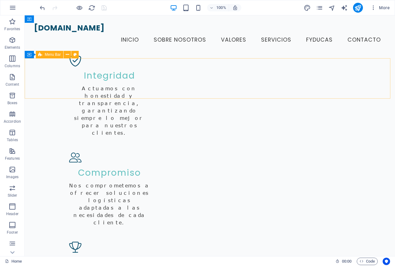
scroll to position [688, 0]
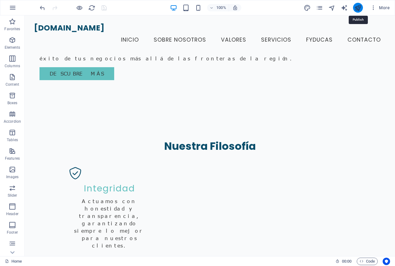
click at [354, 10] on icon "publish" at bounding box center [357, 7] width 7 height 7
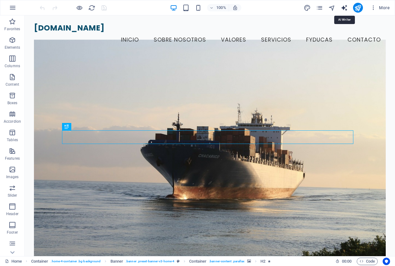
click at [345, 9] on icon "text_generator" at bounding box center [344, 7] width 7 height 7
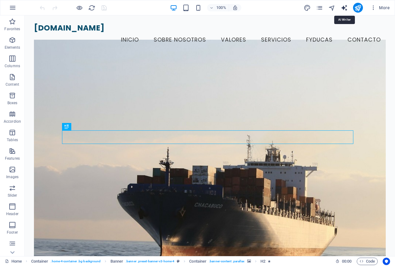
select select "English"
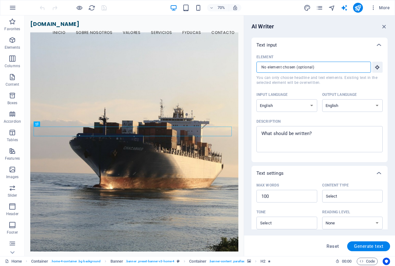
click at [357, 67] on input "Element ​ You can only choose headline and text elements. Existing text in the …" at bounding box center [311, 67] width 110 height 11
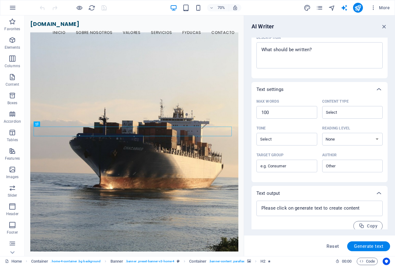
scroll to position [90, 0]
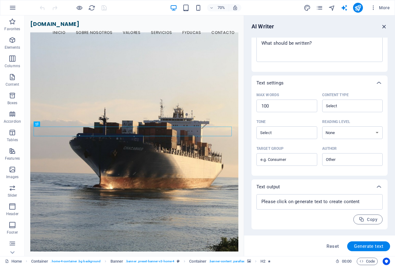
click at [383, 26] on icon "button" at bounding box center [384, 26] width 7 height 7
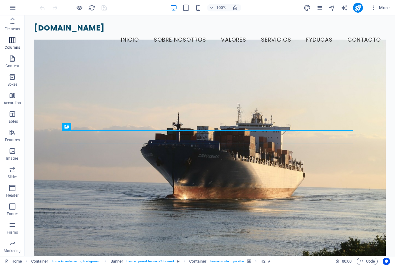
scroll to position [0, 0]
click at [16, 39] on icon "button" at bounding box center [12, 39] width 7 height 7
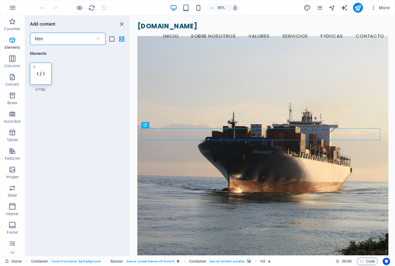
type input "htm"
click at [43, 77] on icon at bounding box center [41, 74] width 8 height 8
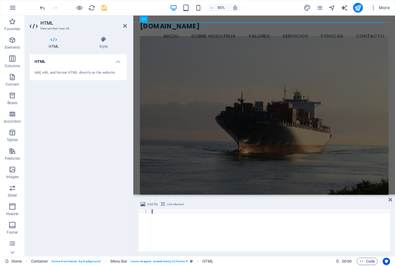
click at [170, 205] on span "Link element" at bounding box center [175, 204] width 17 height 7
click at [167, 218] on div at bounding box center [270, 234] width 239 height 51
paste textarea "<div class="elfsight-app-beb21399-98ca-46ee-a1eb-d184275bb703" data-elfsight-ap…"
type textarea "<div class="elfsight-app-beb21399-98ca-46ee-a1eb-d184275bb703" data-elfsight-ap…"
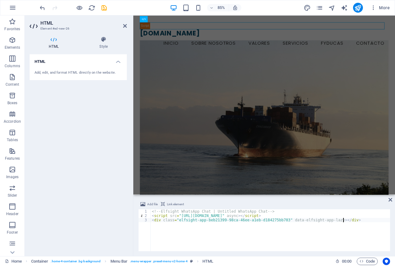
click at [172, 203] on span "Link element" at bounding box center [175, 204] width 17 height 7
click at [151, 204] on span "Add file" at bounding box center [152, 204] width 10 height 7
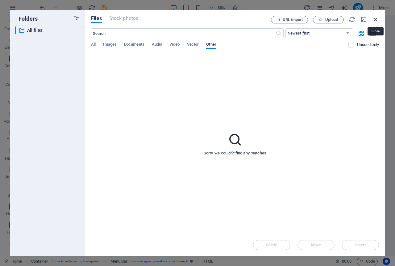
click at [377, 21] on icon "button" at bounding box center [375, 19] width 7 height 7
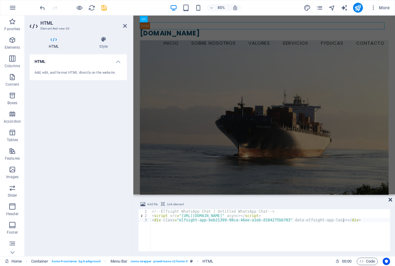
click at [390, 200] on icon at bounding box center [390, 199] width 4 height 5
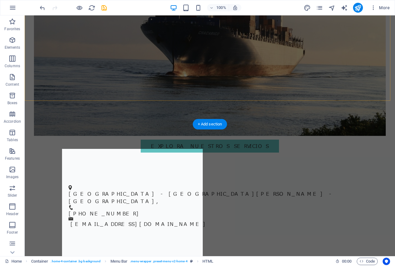
scroll to position [216, 0]
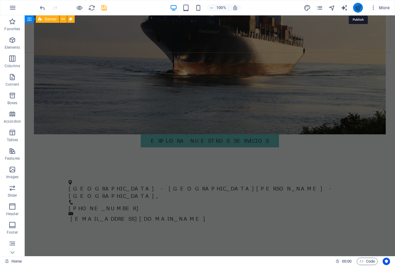
click at [357, 9] on icon "publish" at bounding box center [357, 7] width 7 height 7
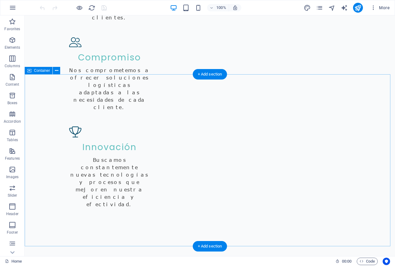
scroll to position [925, 0]
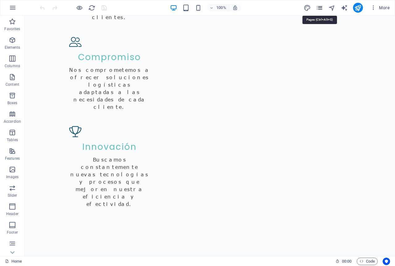
click at [321, 9] on icon "pages" at bounding box center [319, 7] width 7 height 7
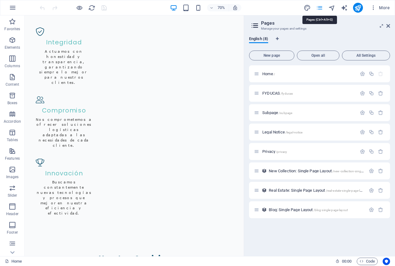
scroll to position [1013, 0]
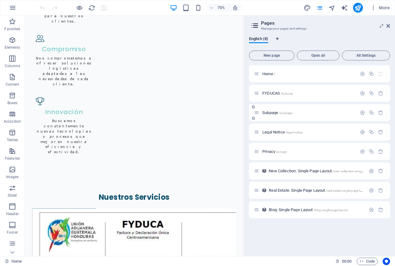
click at [281, 110] on div "Subpage /subpage" at bounding box center [305, 112] width 103 height 7
click at [272, 113] on span "Subpage /subpage" at bounding box center [277, 112] width 30 height 5
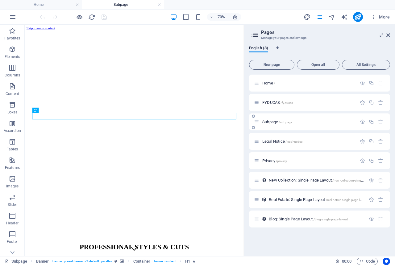
scroll to position [0, 0]
click at [276, 141] on span "Legal Notice /legal-notice" at bounding box center [282, 141] width 40 height 5
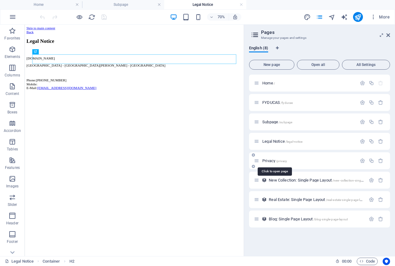
click at [271, 159] on span "Privacy /privacy" at bounding box center [274, 161] width 25 height 5
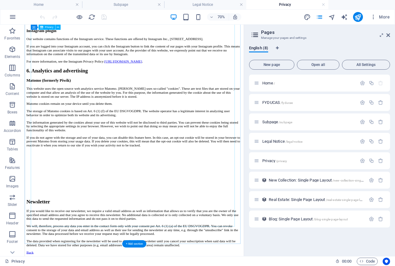
scroll to position [1549, 0]
click at [287, 181] on span "New Collection: Single Page Layout /new-collection-single-page-layout" at bounding box center [325, 180] width 112 height 5
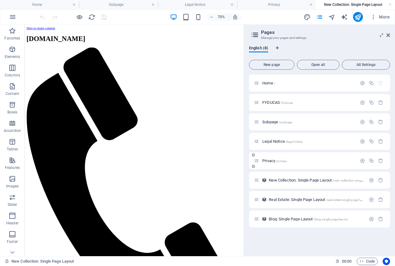
scroll to position [0, 0]
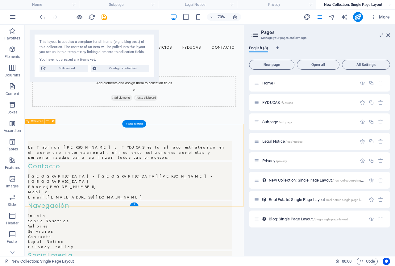
select select "rem"
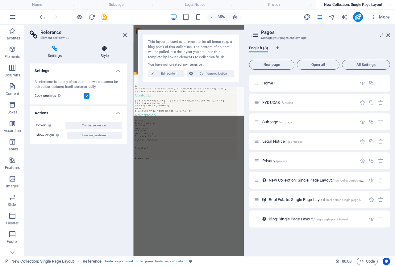
click at [103, 52] on icon at bounding box center [104, 49] width 44 height 6
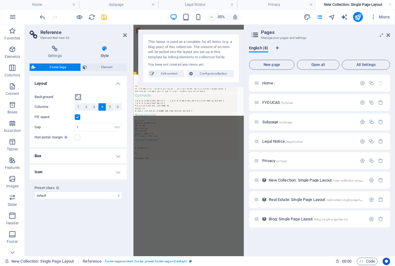
click at [79, 97] on span at bounding box center [78, 97] width 5 height 5
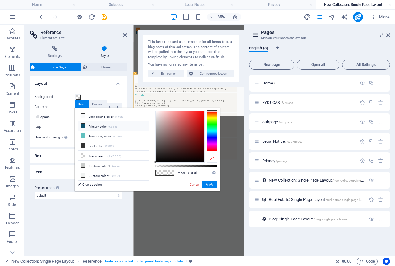
click at [87, 126] on li "Primary color #0b4f6c" at bounding box center [113, 126] width 71 height 10
type input "#0b4f6c"
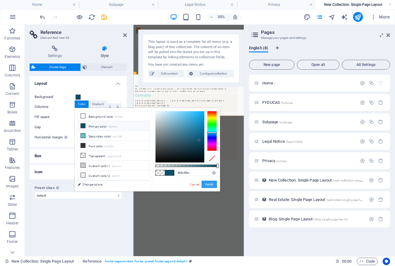
click at [205, 185] on button "Apply" at bounding box center [208, 184] width 15 height 7
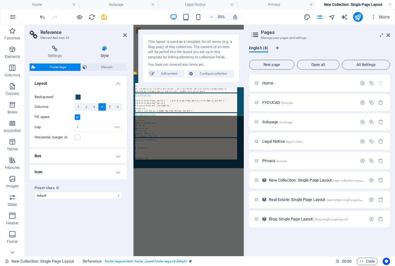
click at [121, 157] on h4 "Box" at bounding box center [78, 156] width 97 height 15
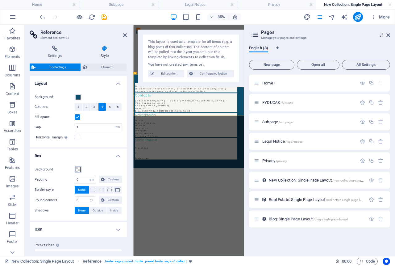
click at [78, 170] on span at bounding box center [78, 169] width 5 height 5
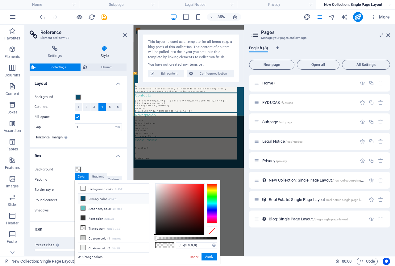
click at [84, 199] on icon at bounding box center [83, 198] width 4 height 4
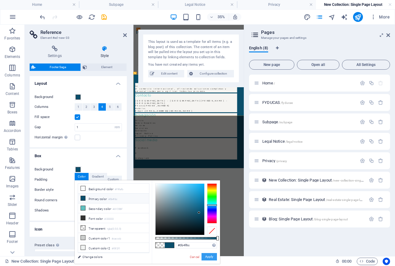
click at [207, 256] on button "Apply" at bounding box center [208, 256] width 15 height 7
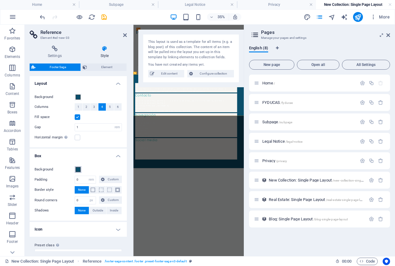
click at [79, 171] on span at bounding box center [78, 169] width 5 height 5
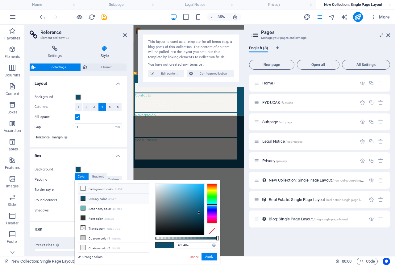
click at [89, 188] on li "Background color #f9fafb" at bounding box center [113, 189] width 71 height 10
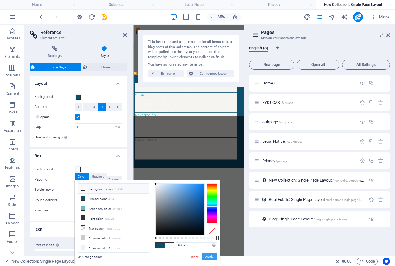
click at [210, 256] on button "Apply" at bounding box center [208, 256] width 15 height 7
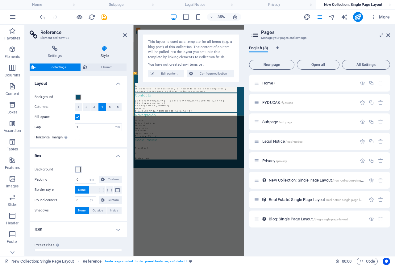
click at [80, 170] on span at bounding box center [78, 169] width 5 height 5
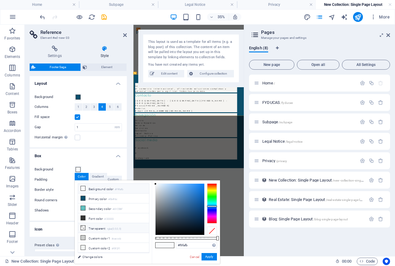
click at [84, 228] on icon at bounding box center [83, 228] width 4 height 4
type input "rgba(0, 0, 0, 0)"
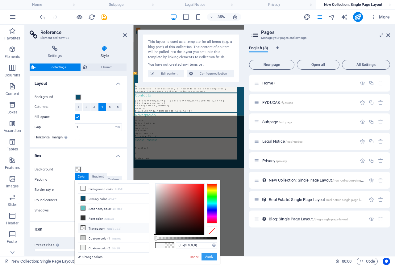
drag, startPoint x: 205, startPoint y: 257, endPoint x: 201, endPoint y: 263, distance: 7.7
click at [206, 257] on button "Apply" at bounding box center [208, 256] width 15 height 7
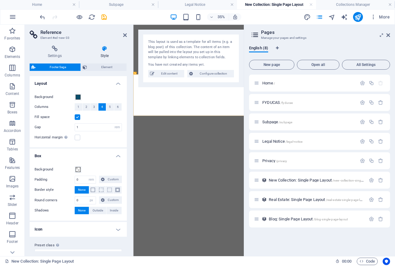
select select "rem"
select select "px"
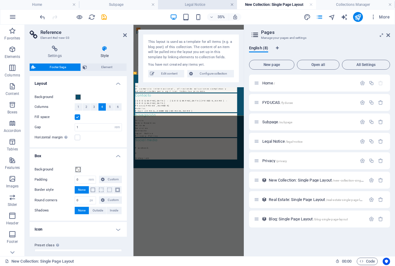
click at [231, 5] on link at bounding box center [232, 5] width 4 height 6
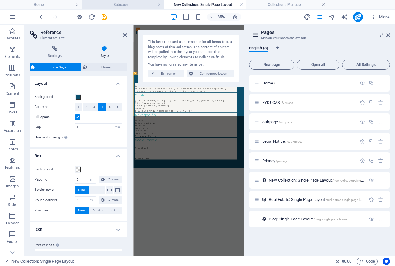
click at [147, 5] on h4 "Subpage" at bounding box center [123, 4] width 82 height 7
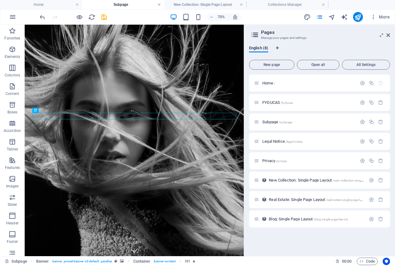
click at [158, 5] on link at bounding box center [159, 5] width 4 height 6
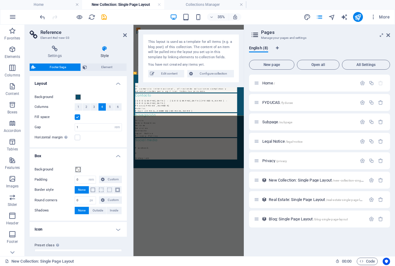
scroll to position [10, 0]
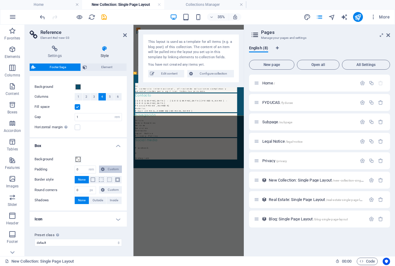
click at [103, 169] on icon at bounding box center [103, 169] width 4 height 7
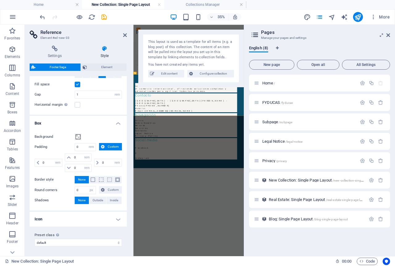
scroll to position [2, 0]
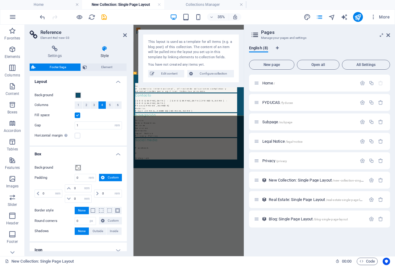
click at [77, 116] on label at bounding box center [78, 116] width 6 height 6
click at [0, 0] on input "Fill space" at bounding box center [0, 0] width 0 height 0
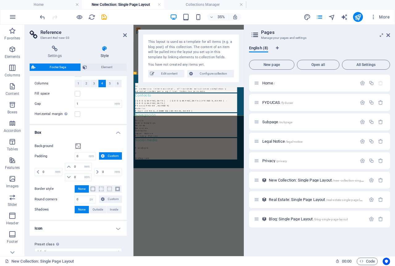
scroll to position [33, 0]
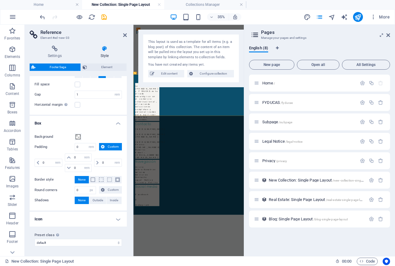
click at [114, 121] on h4 "Box" at bounding box center [78, 121] width 97 height 11
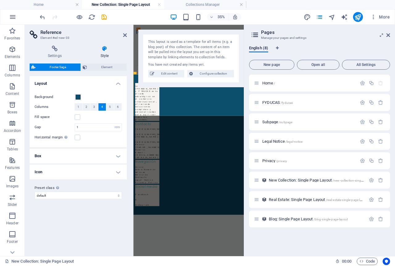
scroll to position [0, 0]
click at [118, 83] on h4 "Layout" at bounding box center [78, 81] width 97 height 11
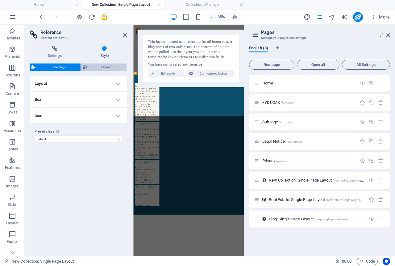
click at [104, 67] on span "Element" at bounding box center [107, 67] width 36 height 7
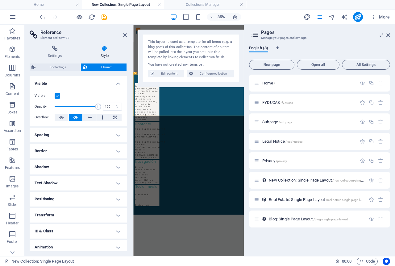
click at [57, 95] on label at bounding box center [58, 96] width 6 height 6
click at [0, 0] on input "Visible" at bounding box center [0, 0] width 0 height 0
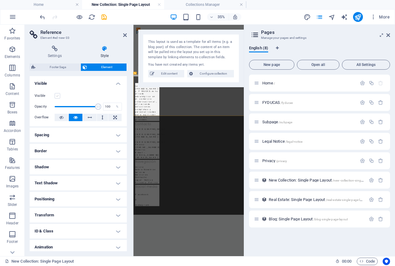
click at [59, 97] on label at bounding box center [58, 96] width 6 height 6
click at [0, 0] on input "Visible" at bounding box center [0, 0] width 0 height 0
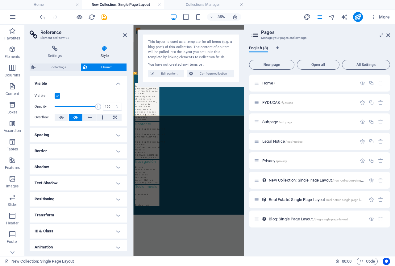
click at [77, 114] on icon at bounding box center [75, 117] width 4 height 7
click at [118, 81] on h4 "Visible" at bounding box center [78, 81] width 97 height 11
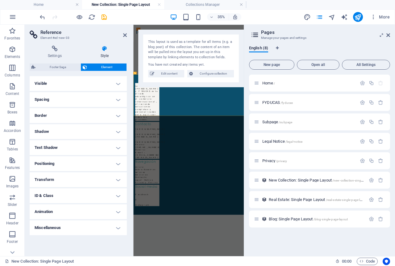
click at [116, 94] on h4 "Spacing" at bounding box center [78, 99] width 97 height 15
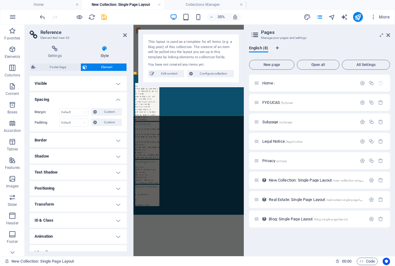
click at [118, 98] on h4 "Spacing" at bounding box center [78, 97] width 97 height 11
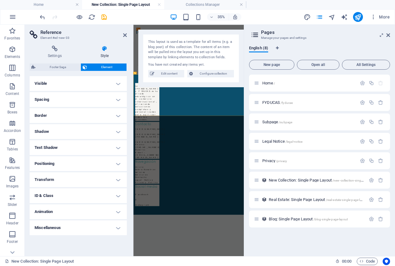
click at [117, 118] on h4 "Border" at bounding box center [78, 115] width 97 height 15
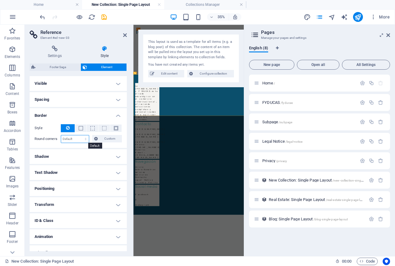
click at [67, 138] on select "Default px rem % vh vw Custom" at bounding box center [75, 138] width 28 height 7
click at [61, 135] on select "Default px rem % vh vw Custom" at bounding box center [75, 138] width 28 height 7
select select "DISABLED_OPTION_VALUE"
click at [94, 139] on icon at bounding box center [96, 138] width 4 height 7
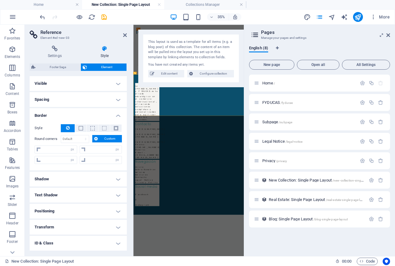
click at [94, 139] on icon at bounding box center [96, 138] width 4 height 7
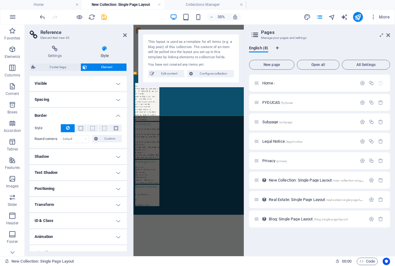
click at [117, 114] on h4 "Border" at bounding box center [78, 113] width 97 height 11
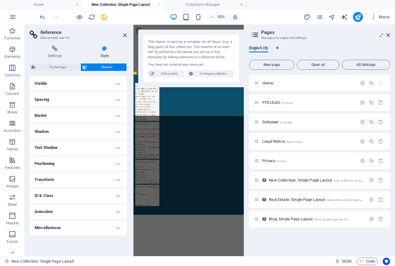
click at [115, 132] on h4 "Shadow" at bounding box center [78, 131] width 97 height 15
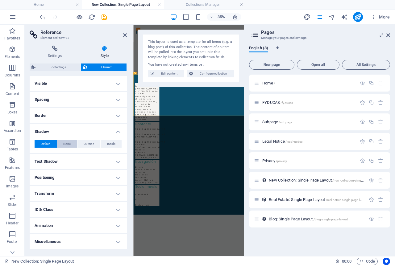
click at [68, 145] on span "None" at bounding box center [66, 143] width 7 height 7
click at [120, 132] on h4 "Shadow" at bounding box center [78, 129] width 97 height 11
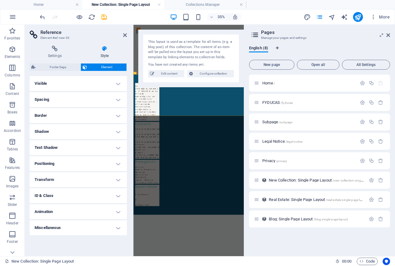
click at [121, 147] on h4 "Text Shadow" at bounding box center [78, 147] width 97 height 15
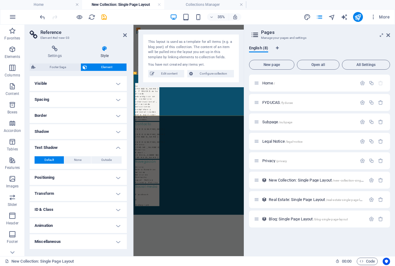
click at [121, 147] on h4 "Text Shadow" at bounding box center [78, 145] width 97 height 11
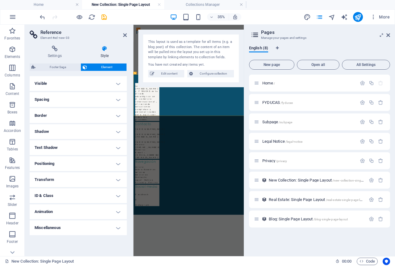
click at [213, 3] on h4 "Collections Manager" at bounding box center [205, 4] width 82 height 7
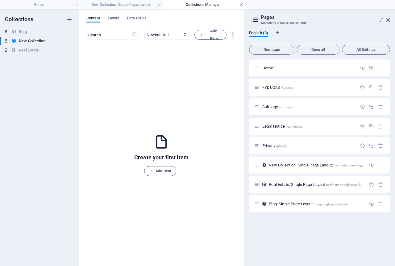
drag, startPoint x: 241, startPoint y: 3, endPoint x: 241, endPoint y: 7, distance: 3.4
click at [241, 5] on link at bounding box center [241, 5] width 4 height 6
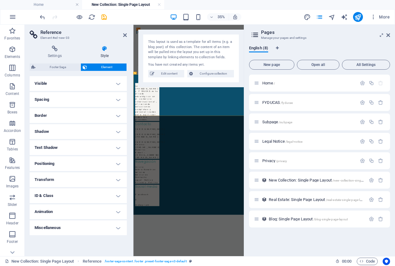
click at [365, 66] on span "All Settings" at bounding box center [366, 65] width 43 height 4
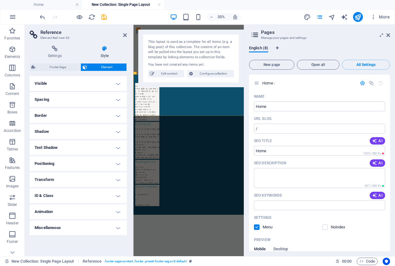
scroll to position [1380, 0]
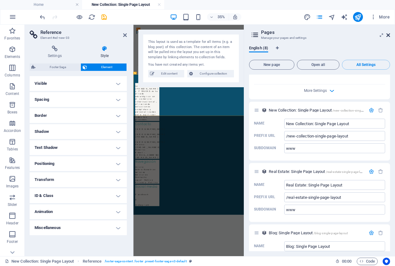
drag, startPoint x: 389, startPoint y: 37, endPoint x: 264, endPoint y: 68, distance: 129.0
click at [389, 37] on icon at bounding box center [388, 35] width 4 height 5
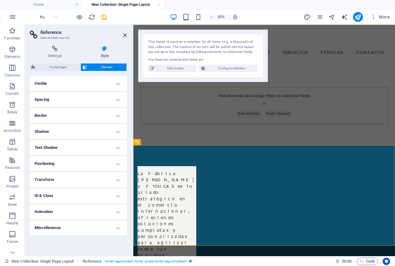
drag, startPoint x: 123, startPoint y: 36, endPoint x: 125, endPoint y: 44, distance: 8.8
click at [123, 35] on icon at bounding box center [125, 35] width 4 height 5
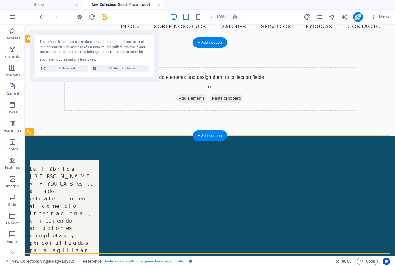
scroll to position [0, 0]
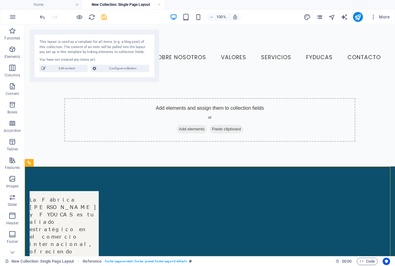
click at [320, 19] on icon "pages" at bounding box center [319, 17] width 7 height 7
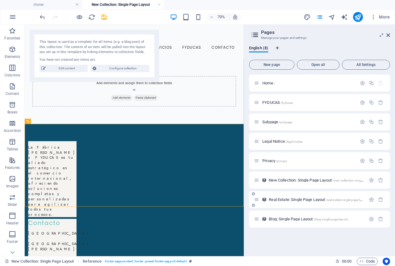
click at [291, 199] on span "Real Estate: Single Page Layout /real-estate-single-page-layout" at bounding box center [318, 199] width 99 height 5
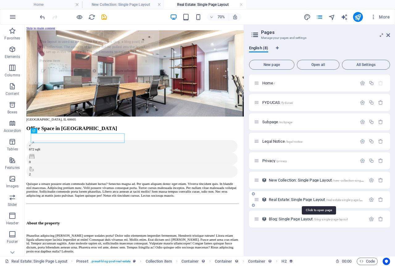
select select "68b61d468a7cd098ad0f7ca8"
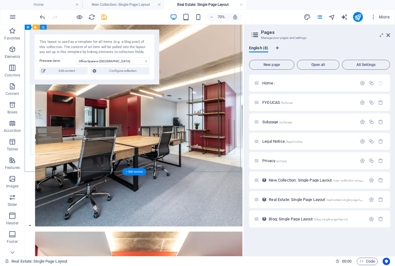
scroll to position [815, 0]
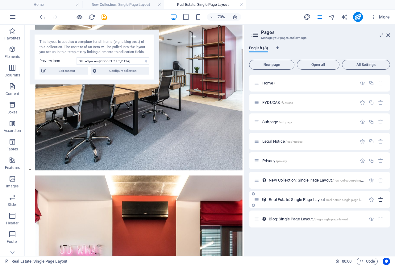
click at [380, 200] on icon "button" at bounding box center [380, 199] width 5 height 5
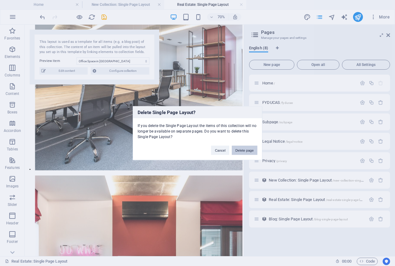
click at [246, 151] on button "Delete page" at bounding box center [245, 150] width 26 height 9
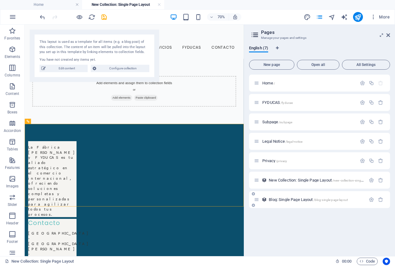
click at [292, 201] on span "Blog: Single Page Layout /blog-single-page-layout" at bounding box center [308, 199] width 79 height 5
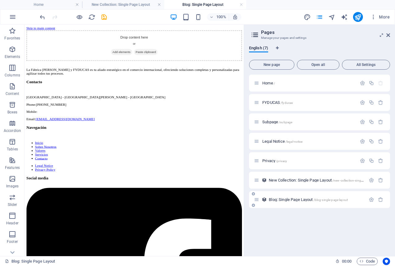
scroll to position [0, 0]
select select "68b61d468a7cd098ad0f7c9f"
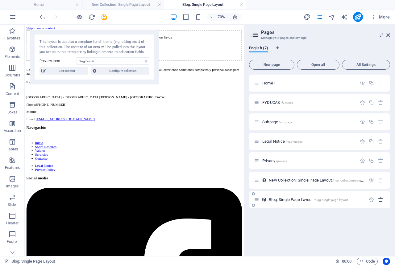
click at [382, 201] on icon "button" at bounding box center [380, 199] width 5 height 5
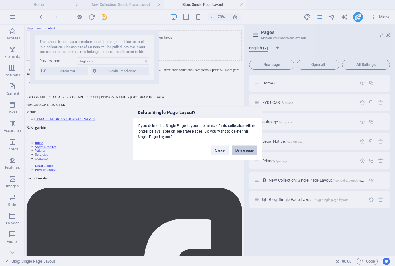
click at [249, 150] on button "Delete page" at bounding box center [245, 150] width 26 height 9
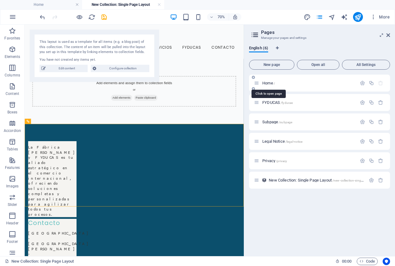
click at [275, 83] on span "/" at bounding box center [274, 83] width 1 height 3
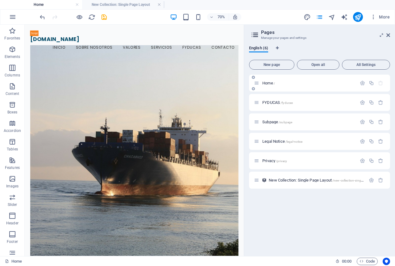
click at [273, 84] on span "Home /" at bounding box center [268, 83] width 13 height 5
click at [361, 83] on icon "button" at bounding box center [362, 83] width 5 height 5
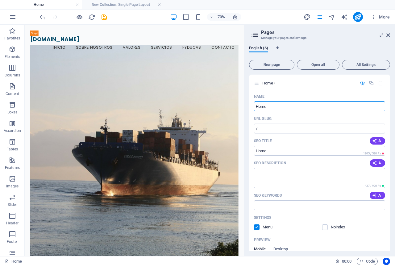
drag, startPoint x: 302, startPoint y: 130, endPoint x: 318, endPoint y: 143, distance: 19.8
type input "H"
type input "INIC"
type input "/ini"
type input "INICIO"
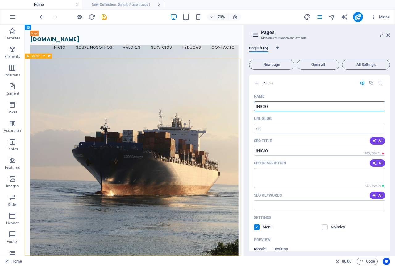
type input "/inicio"
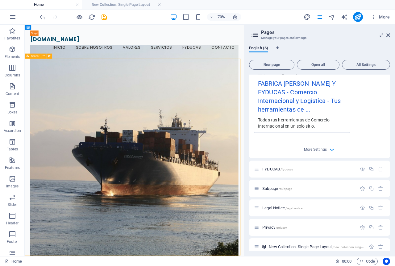
scroll to position [202, 0]
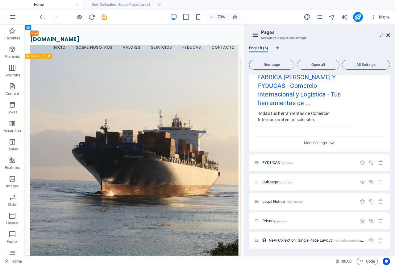
type input "INICIO"
click at [387, 36] on icon at bounding box center [388, 35] width 4 height 5
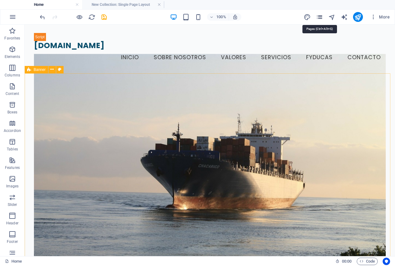
click at [322, 18] on icon "pages" at bounding box center [319, 17] width 7 height 7
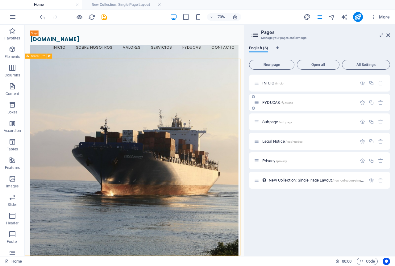
click at [292, 100] on div "FYDUCAS /fyducas" at bounding box center [305, 102] width 103 height 7
click at [269, 103] on span "FYDUCAS /fyducas" at bounding box center [277, 102] width 31 height 5
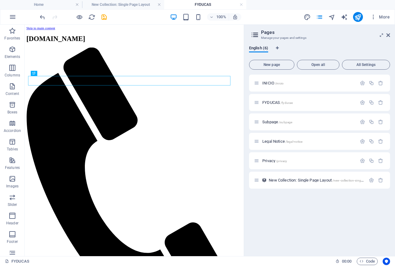
scroll to position [0, 0]
click at [363, 101] on icon "button" at bounding box center [362, 102] width 5 height 5
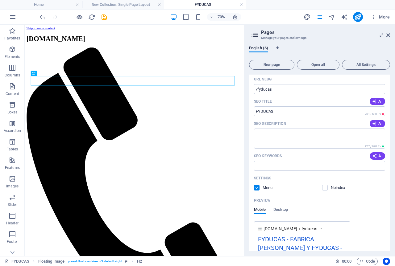
scroll to position [62, 0]
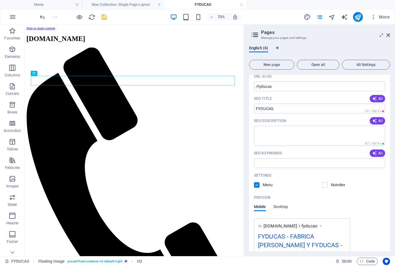
click at [328, 185] on span at bounding box center [329, 185] width 3 height 3
click at [326, 186] on label at bounding box center [325, 185] width 6 height 6
click at [0, 0] on input "checkbox" at bounding box center [0, 0] width 0 height 0
click at [325, 186] on label at bounding box center [325, 185] width 6 height 6
click at [0, 0] on input "checkbox" at bounding box center [0, 0] width 0 height 0
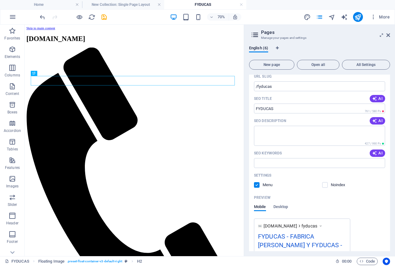
click at [257, 185] on label at bounding box center [257, 185] width 6 height 6
click at [0, 0] on input "checkbox" at bounding box center [0, 0] width 0 height 0
click at [324, 185] on label at bounding box center [325, 185] width 6 height 6
click at [0, 0] on input "checkbox" at bounding box center [0, 0] width 0 height 0
click at [326, 185] on label at bounding box center [325, 185] width 6 height 6
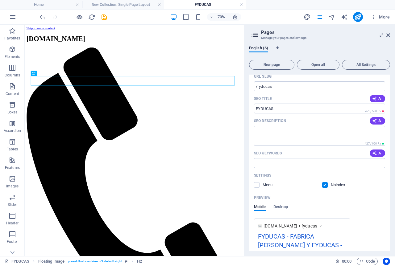
click at [0, 0] on input "checkbox" at bounding box center [0, 0] width 0 height 0
click at [258, 187] on label at bounding box center [257, 185] width 6 height 6
click at [0, 0] on input "checkbox" at bounding box center [0, 0] width 0 height 0
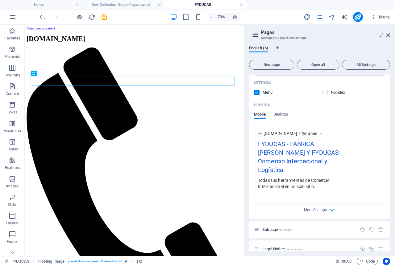
click at [326, 93] on label at bounding box center [325, 93] width 6 height 6
click at [0, 0] on input "checkbox" at bounding box center [0, 0] width 0 height 0
click at [282, 114] on span "Desktop" at bounding box center [280, 115] width 15 height 9
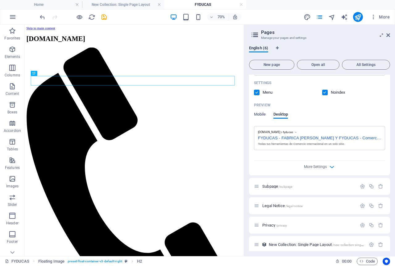
click at [324, 91] on label at bounding box center [325, 93] width 6 height 6
click at [0, 0] on input "checkbox" at bounding box center [0, 0] width 0 height 0
click at [325, 92] on label at bounding box center [325, 93] width 6 height 6
click at [0, 0] on input "checkbox" at bounding box center [0, 0] width 0 height 0
click at [324, 93] on label at bounding box center [325, 93] width 6 height 6
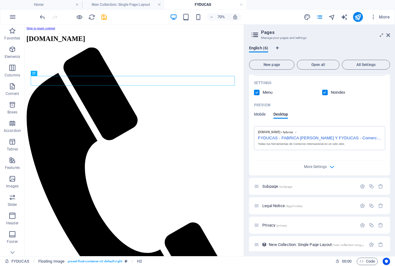
click at [0, 0] on input "checkbox" at bounding box center [0, 0] width 0 height 0
click at [330, 167] on icon "button" at bounding box center [331, 166] width 7 height 7
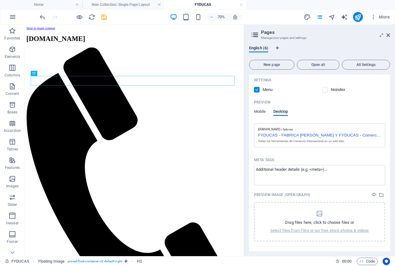
scroll to position [155, 0]
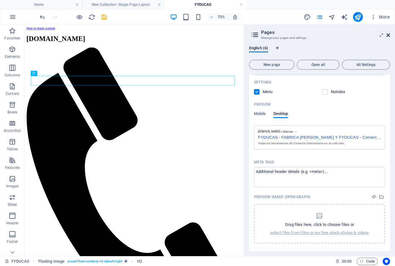
click at [386, 35] on icon at bounding box center [388, 35] width 4 height 5
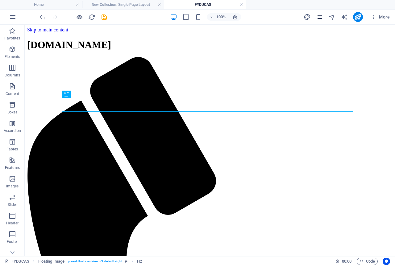
click at [318, 18] on icon "pages" at bounding box center [319, 17] width 7 height 7
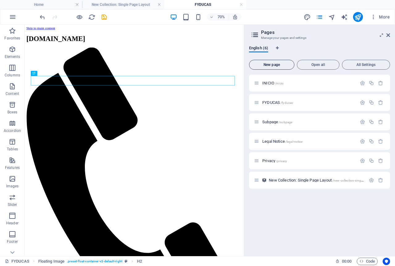
click at [281, 65] on span "New page" at bounding box center [272, 65] width 40 height 4
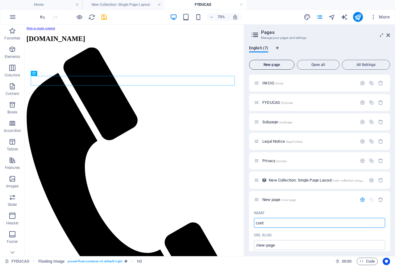
type input "con"
type input "/conta"
type input "c"
type input "CONTACTO"
type input "/contacto"
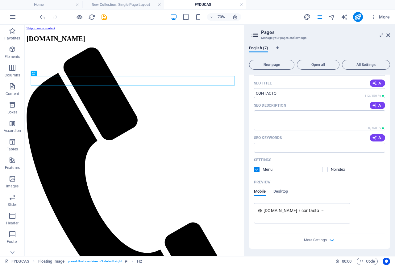
scroll to position [143, 0]
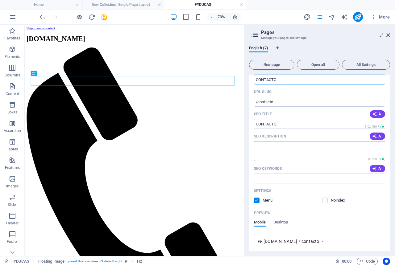
type input "CONTACTO"
click at [291, 148] on textarea "SEO Description" at bounding box center [319, 151] width 131 height 20
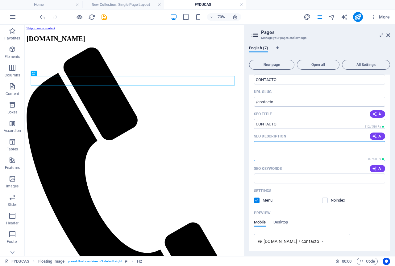
scroll to position [174, 0]
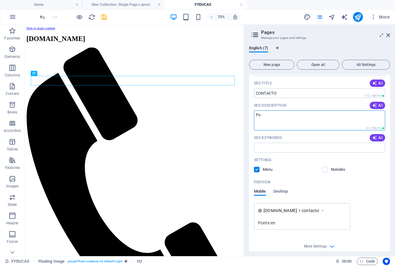
type textarea "P"
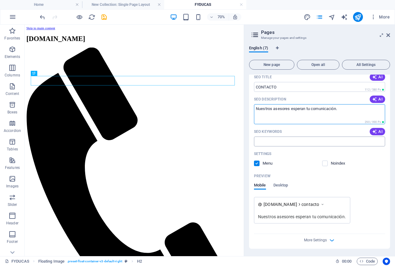
type textarea "Nuestros asesores esperan tu comunicación."
click at [283, 137] on input "SEO Keywords" at bounding box center [319, 142] width 131 height 10
type input "d"
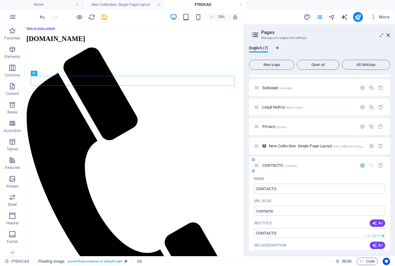
scroll to position [32, 0]
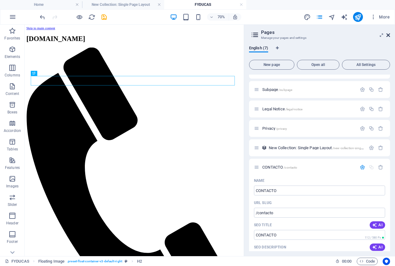
click at [387, 35] on icon at bounding box center [388, 35] width 4 height 5
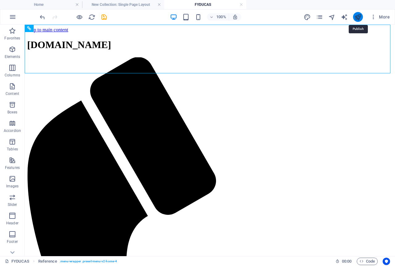
click at [355, 19] on icon "publish" at bounding box center [357, 17] width 7 height 7
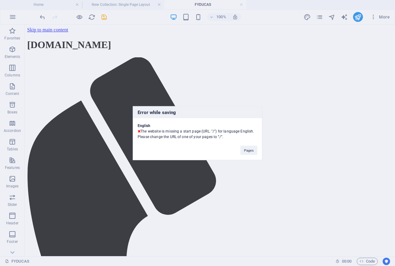
click at [122, 57] on div "Error while saving English The website is missing a start page (URL: "/") for l…" at bounding box center [197, 133] width 395 height 266
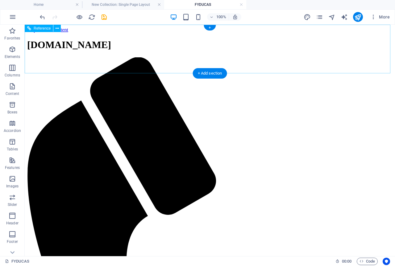
click at [56, 29] on icon at bounding box center [57, 28] width 3 height 6
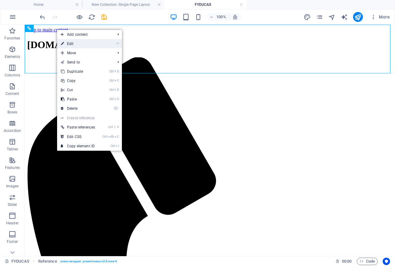
click at [67, 41] on link "⏎ Edit" at bounding box center [78, 43] width 42 height 9
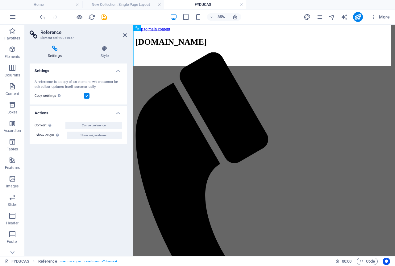
click at [60, 49] on icon at bounding box center [55, 49] width 50 height 6
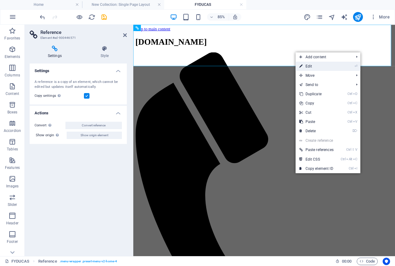
click at [333, 68] on link "⏎ Edit" at bounding box center [317, 66] width 42 height 9
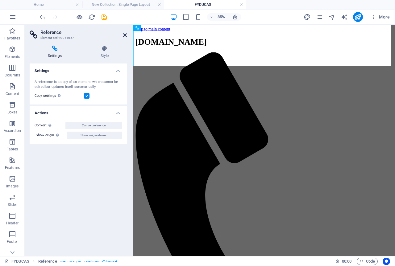
click at [123, 35] on icon at bounding box center [125, 35] width 4 height 5
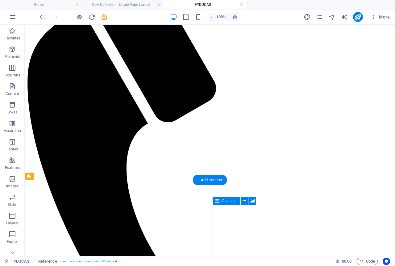
scroll to position [0, 0]
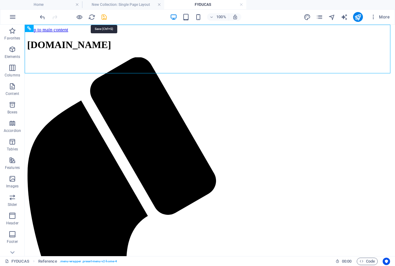
click at [102, 17] on icon "save" at bounding box center [104, 17] width 7 height 7
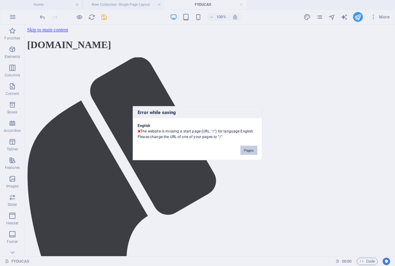
click at [248, 149] on button "Pages" at bounding box center [248, 150] width 17 height 9
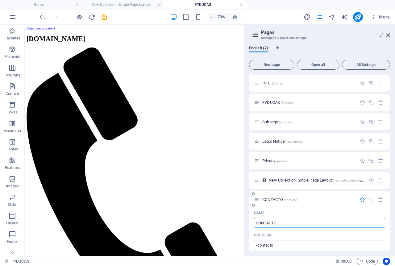
click at [310, 233] on div "URL SLUG" at bounding box center [319, 235] width 131 height 10
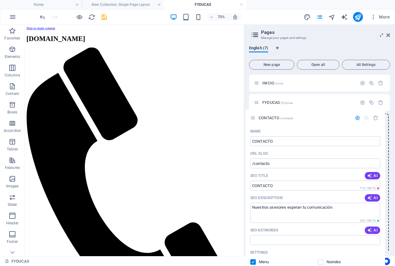
drag, startPoint x: 257, startPoint y: 202, endPoint x: 253, endPoint y: 118, distance: 84.6
click at [253, 118] on div "INICIO /inicio FYDUCAS /fyducas Subpage /subpage Legal Notice /legal-notice Pri…" at bounding box center [319, 268] width 141 height 387
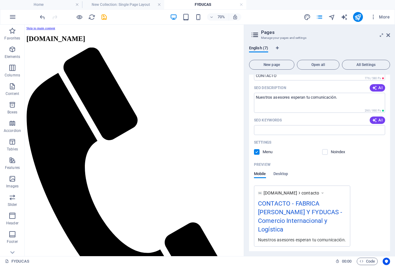
scroll to position [123, 0]
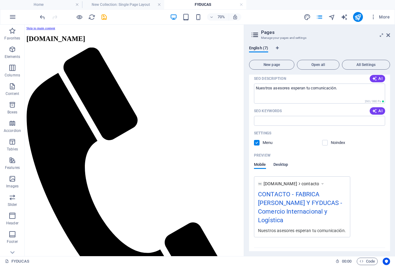
click at [287, 167] on span "Desktop" at bounding box center [280, 165] width 15 height 9
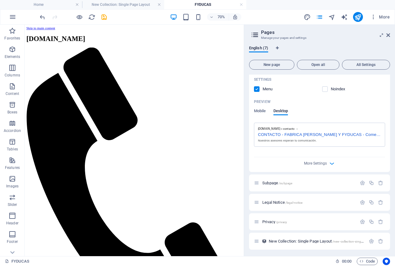
scroll to position [178, 0]
click at [263, 111] on span "Mobile" at bounding box center [260, 110] width 12 height 9
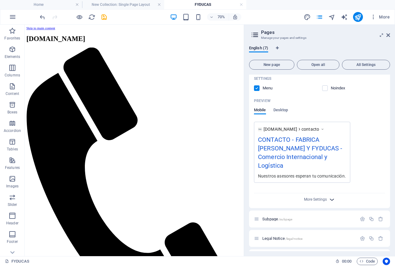
click at [330, 199] on icon "button" at bounding box center [331, 199] width 7 height 7
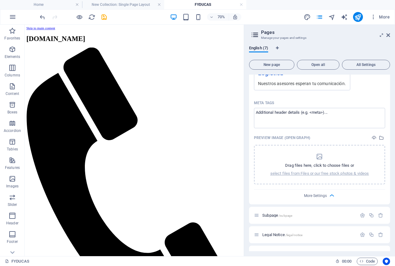
scroll to position [301, 0]
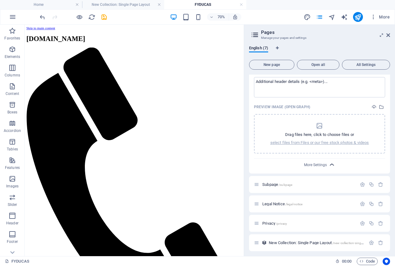
click at [332, 163] on icon "button" at bounding box center [331, 164] width 7 height 7
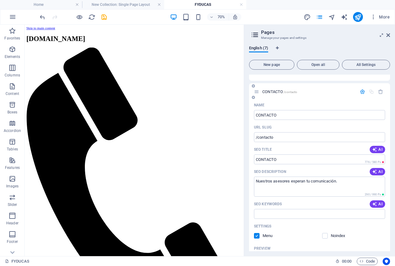
scroll to position [0, 0]
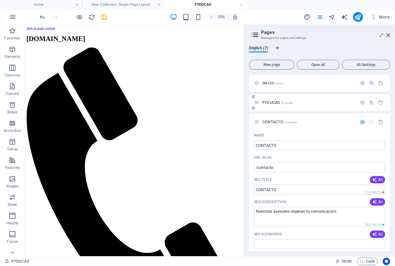
click at [274, 101] on span "FYDUCAS /fyducas" at bounding box center [277, 102] width 31 height 5
click at [360, 104] on icon "button" at bounding box center [362, 102] width 5 height 5
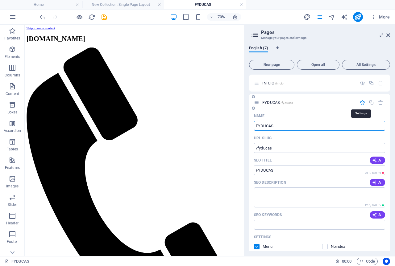
click at [360, 104] on icon "button" at bounding box center [362, 102] width 5 height 5
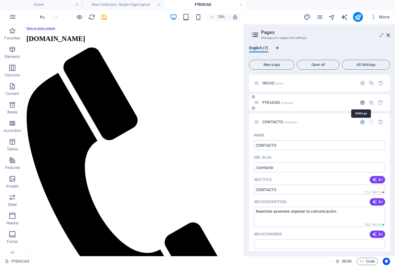
click at [360, 104] on icon "button" at bounding box center [362, 102] width 5 height 5
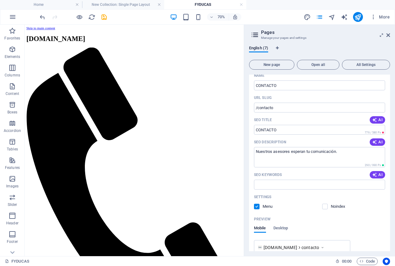
scroll to position [308, 0]
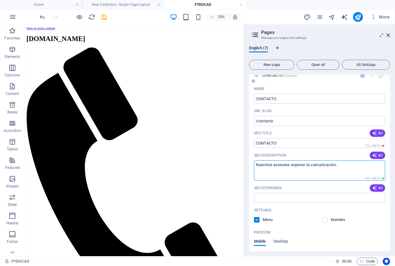
click at [345, 163] on textarea "Nuestros asesores esperan tu comunicación." at bounding box center [319, 170] width 131 height 20
drag, startPoint x: 377, startPoint y: 183, endPoint x: 327, endPoint y: 230, distance: 69.4
click at [323, 160] on textarea "Nuestros asesores esperan tu comunicación." at bounding box center [319, 170] width 131 height 20
click at [349, 160] on textarea "Nuestros asesores esperan tu comunicación." at bounding box center [319, 170] width 131 height 20
drag, startPoint x: 352, startPoint y: 157, endPoint x: 257, endPoint y: 163, distance: 95.6
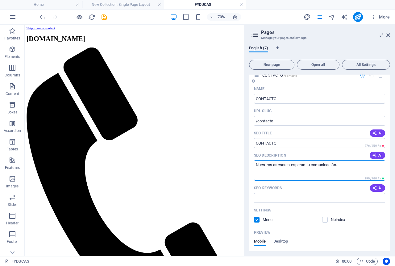
click at [257, 163] on textarea "Nuestros asesores esperan tu comunicación." at bounding box center [319, 170] width 131 height 20
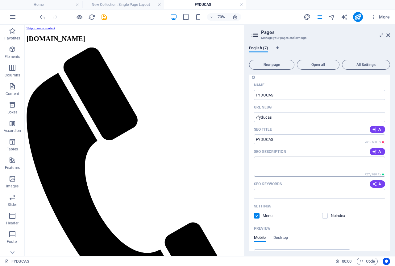
scroll to position [0, 0]
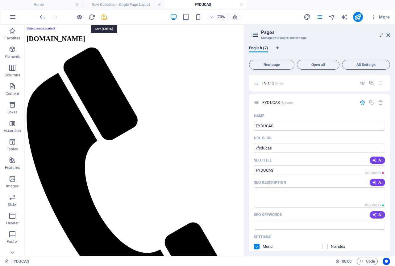
click at [103, 18] on icon "save" at bounding box center [104, 17] width 7 height 7
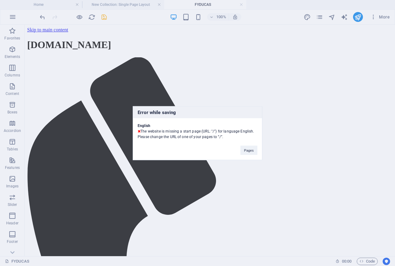
click at [350, 58] on div "Error while saving English The website is missing a start page (URL: "/") for l…" at bounding box center [197, 133] width 395 height 266
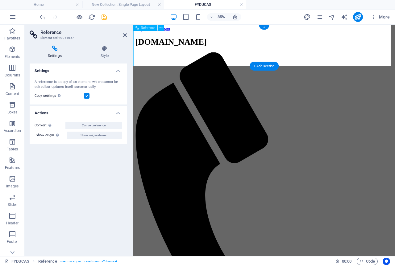
click at [100, 53] on h4 "Style" at bounding box center [104, 52] width 44 height 13
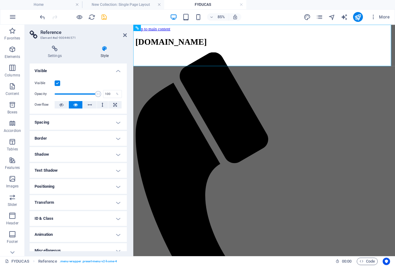
click at [127, 36] on aside "Reference Element #ed-900446571 Settings Style Settings A reference is a copy o…" at bounding box center [79, 141] width 109 height 232
click at [125, 34] on icon at bounding box center [125, 35] width 4 height 5
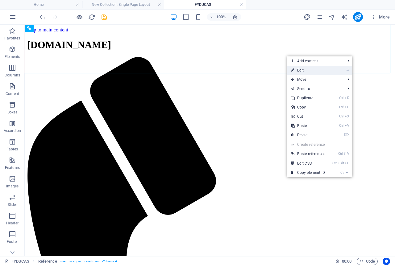
click at [335, 72] on li "⏎ Edit" at bounding box center [319, 70] width 65 height 9
click at [298, 70] on link "⏎ Edit" at bounding box center [308, 70] width 42 height 9
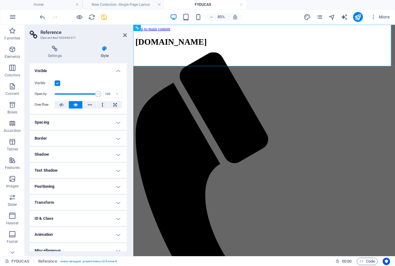
click at [119, 71] on h4 "Visible" at bounding box center [78, 69] width 97 height 11
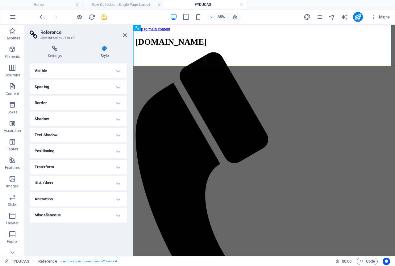
click at [117, 214] on h4 "Miscellaneous" at bounding box center [78, 215] width 97 height 15
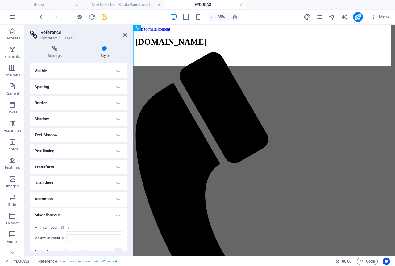
scroll to position [10, 0]
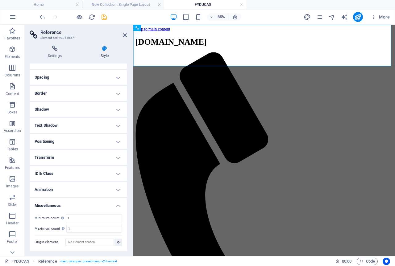
click at [118, 207] on h4 "Miscellaneous" at bounding box center [78, 203] width 97 height 11
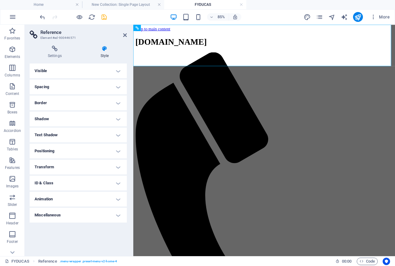
scroll to position [0, 0]
click at [117, 138] on h4 "Text Shadow" at bounding box center [78, 135] width 97 height 15
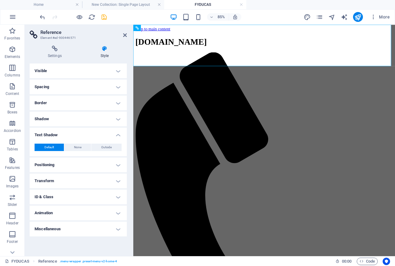
click at [117, 138] on h4 "Text Shadow" at bounding box center [78, 133] width 97 height 11
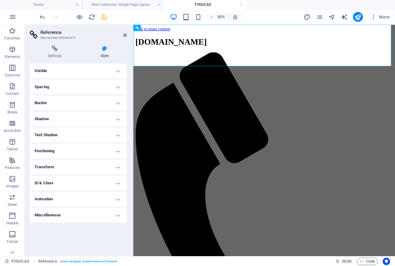
click at [118, 122] on h4 "Shadow" at bounding box center [78, 119] width 97 height 15
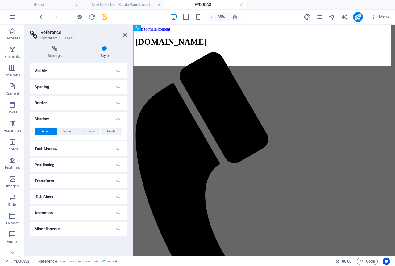
click at [118, 122] on h4 "Shadow" at bounding box center [78, 117] width 97 height 11
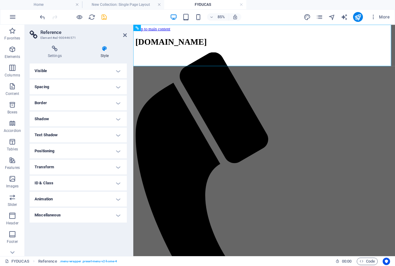
click at [118, 105] on h4 "Border" at bounding box center [78, 103] width 97 height 15
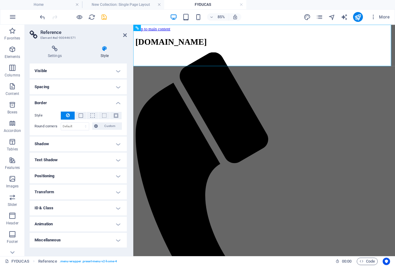
click at [118, 105] on h4 "Border" at bounding box center [78, 101] width 97 height 11
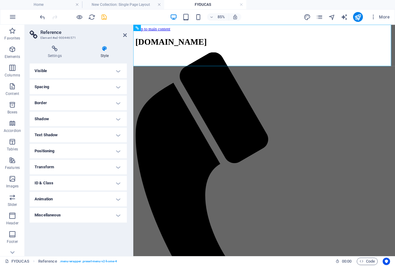
click at [118, 89] on h4 "Spacing" at bounding box center [78, 87] width 97 height 15
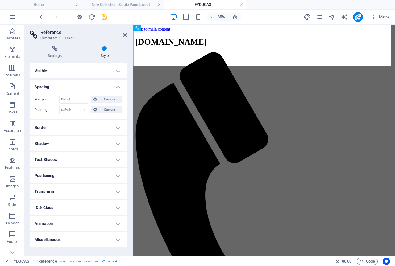
click at [118, 89] on h4 "Spacing" at bounding box center [78, 85] width 97 height 11
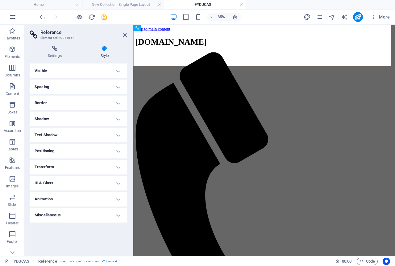
click at [118, 71] on h4 "Visible" at bounding box center [78, 71] width 97 height 15
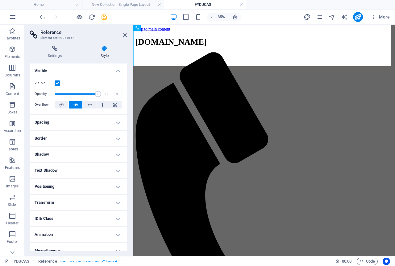
click at [118, 71] on h4 "Visible" at bounding box center [78, 69] width 97 height 11
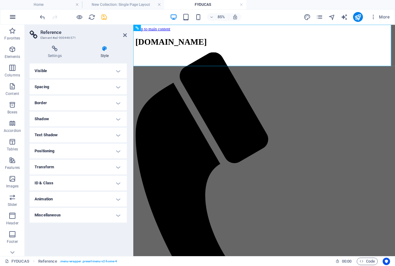
click at [14, 19] on icon "button" at bounding box center [12, 16] width 7 height 7
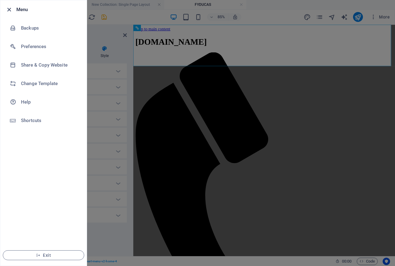
click at [11, 8] on icon "button" at bounding box center [9, 9] width 7 height 7
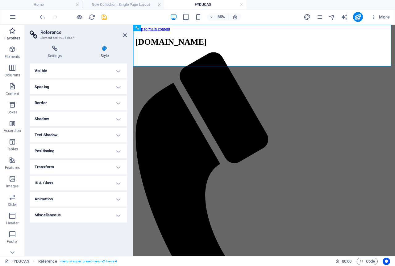
click at [12, 32] on icon "button" at bounding box center [12, 30] width 7 height 7
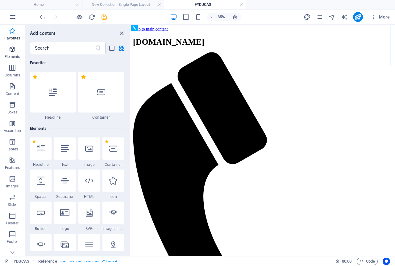
click at [14, 53] on icon "button" at bounding box center [12, 49] width 7 height 7
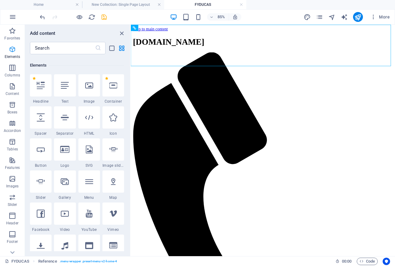
scroll to position [66, 0]
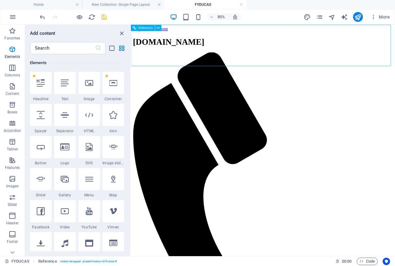
click at [147, 28] on span "Reference" at bounding box center [146, 27] width 14 height 3
click at [160, 30] on button at bounding box center [158, 28] width 6 height 6
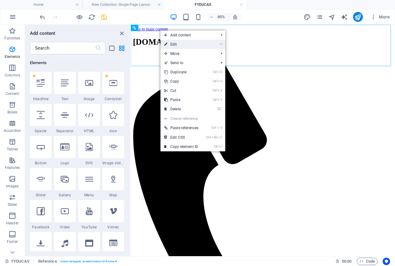
drag, startPoint x: 176, startPoint y: 43, endPoint x: 51, endPoint y: 22, distance: 127.6
click at [176, 43] on link "⏎ Edit" at bounding box center [181, 44] width 42 height 9
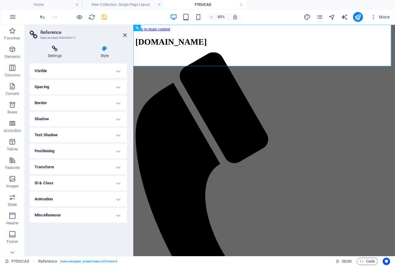
click at [48, 48] on icon at bounding box center [55, 49] width 50 height 6
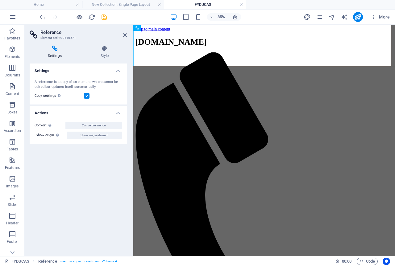
click at [118, 112] on h4 "Actions" at bounding box center [78, 111] width 97 height 11
click at [122, 70] on h4 "Settings" at bounding box center [78, 69] width 97 height 11
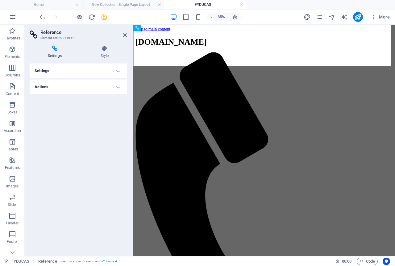
click at [122, 36] on header "Reference Element #ed-900446571" at bounding box center [78, 33] width 97 height 16
click at [124, 35] on icon at bounding box center [125, 35] width 4 height 5
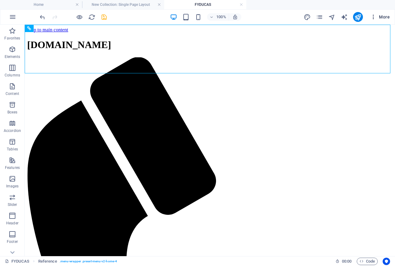
click at [372, 19] on icon "button" at bounding box center [373, 17] width 6 height 6
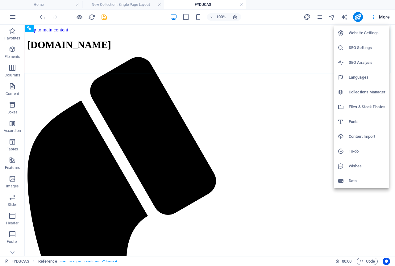
click at [371, 31] on h6 "Website Settings" at bounding box center [367, 32] width 37 height 7
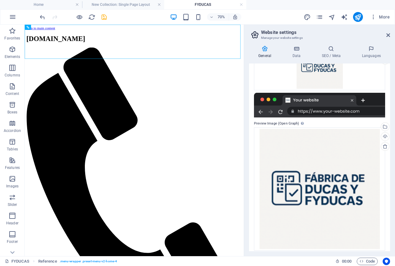
scroll to position [116, 0]
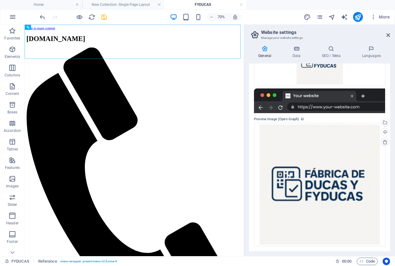
click at [384, 142] on icon at bounding box center [384, 142] width 5 height 5
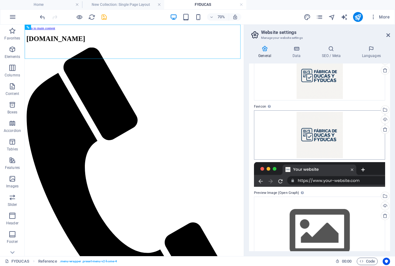
scroll to position [32, 0]
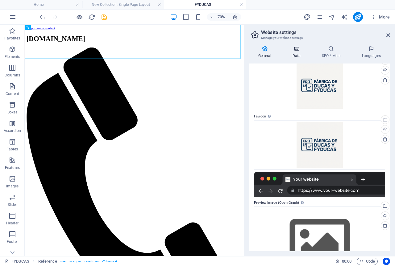
click at [296, 52] on h4 "Data" at bounding box center [297, 52] width 29 height 13
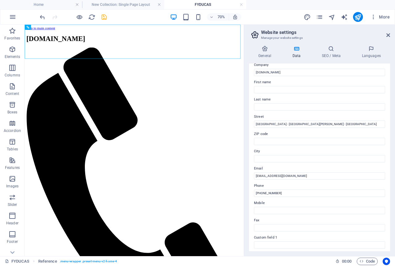
scroll to position [0, 0]
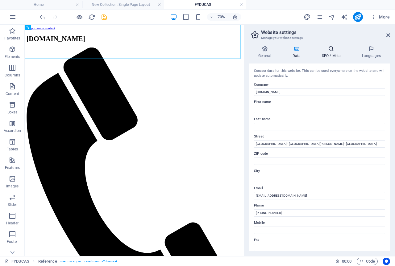
click at [328, 56] on h4 "SEO / Meta" at bounding box center [332, 52] width 40 height 13
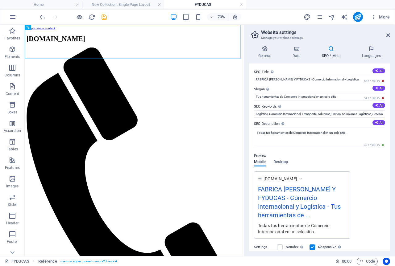
click at [373, 45] on div "General Data SEO / Meta Languages Website name ducasyfyducas.com Logo Drag file…" at bounding box center [319, 149] width 151 height 216
click at [372, 48] on icon at bounding box center [371, 49] width 38 height 6
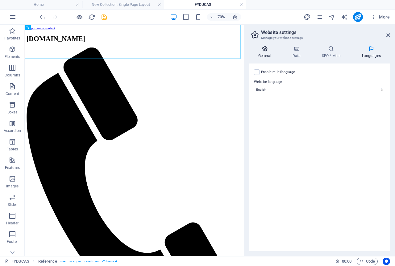
click at [265, 53] on h4 "General" at bounding box center [266, 52] width 34 height 13
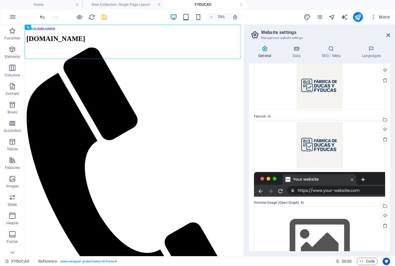
click at [105, 19] on icon "save" at bounding box center [104, 17] width 7 height 7
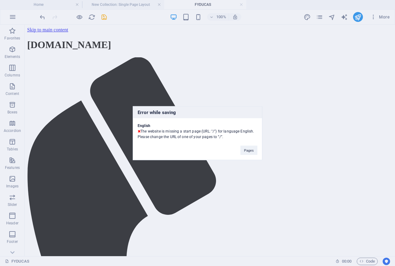
click at [387, 18] on div "Error while saving English The website is missing a start page (URL: "/") for l…" at bounding box center [197, 133] width 395 height 266
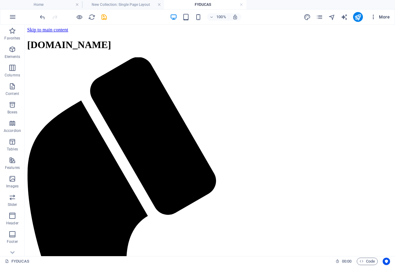
click at [385, 16] on span "More" at bounding box center [379, 17] width 19 height 6
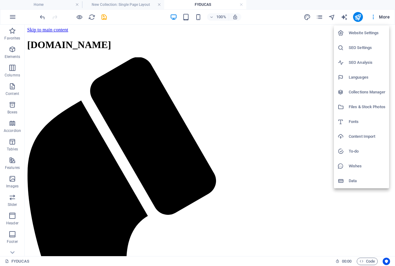
click at [355, 122] on h6 "Fonts" at bounding box center [367, 121] width 37 height 7
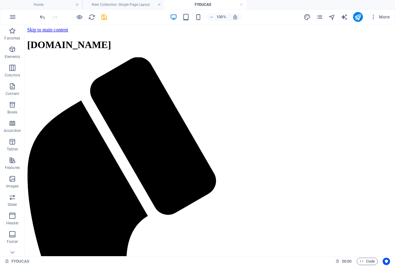
select select "popularity"
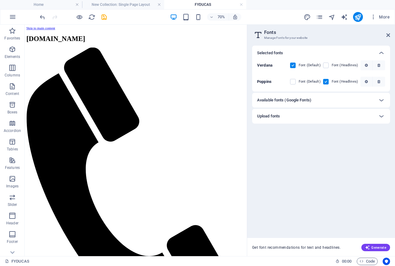
click at [268, 66] on b "Verdana" at bounding box center [264, 65] width 15 height 5
click at [329, 66] on label at bounding box center [326, 66] width 6 height 6
click at [0, 0] on input "checkbox" at bounding box center [0, 0] width 0 height 0
click at [327, 65] on label at bounding box center [326, 66] width 6 height 6
click at [0, 0] on input "checkbox" at bounding box center [0, 0] width 0 height 0
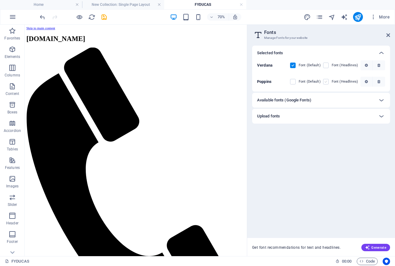
click at [328, 82] on label at bounding box center [326, 82] width 6 height 6
click at [0, 0] on input "checkbox" at bounding box center [0, 0] width 0 height 0
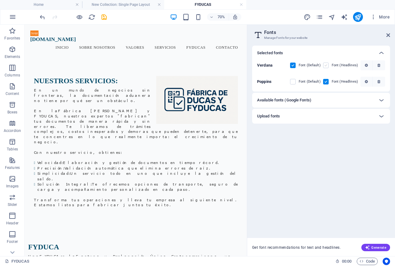
click at [327, 66] on label at bounding box center [326, 66] width 6 height 6
click at [0, 0] on input "checkbox" at bounding box center [0, 0] width 0 height 0
click at [329, 81] on span at bounding box center [330, 81] width 3 height 3
drag, startPoint x: 325, startPoint y: 81, endPoint x: 294, endPoint y: 83, distance: 30.9
click at [325, 81] on label at bounding box center [326, 82] width 6 height 6
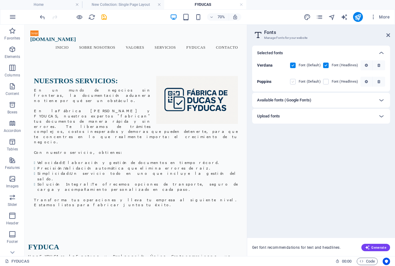
click at [0, 0] on input "checkbox" at bounding box center [0, 0] width 0 height 0
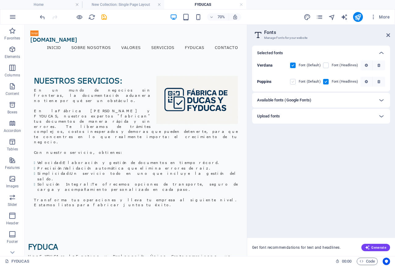
click at [294, 83] on label at bounding box center [293, 82] width 6 height 6
click at [0, 0] on input "checkbox" at bounding box center [0, 0] width 0 height 0
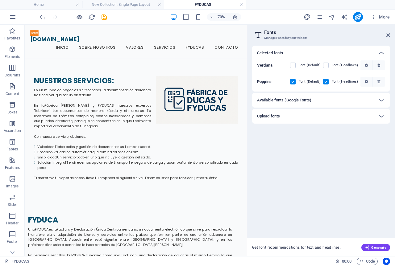
click at [294, 62] on div "Font (Default)" at bounding box center [305, 65] width 31 height 7
click at [294, 65] on label at bounding box center [293, 66] width 6 height 6
click at [0, 0] on input "checkbox" at bounding box center [0, 0] width 0 height 0
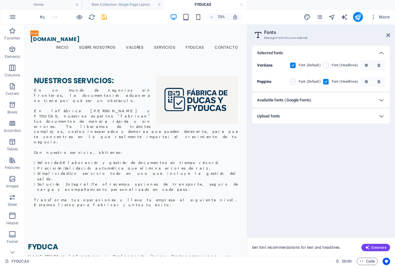
click at [295, 81] on label at bounding box center [293, 82] width 6 height 6
click at [0, 0] on input "checkbox" at bounding box center [0, 0] width 0 height 0
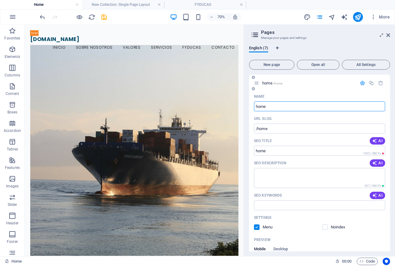
type input "home"
click at [360, 83] on icon "button" at bounding box center [362, 83] width 5 height 5
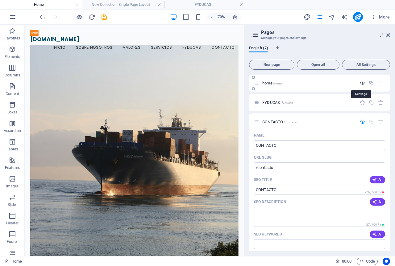
click at [360, 83] on icon "button" at bounding box center [362, 83] width 5 height 5
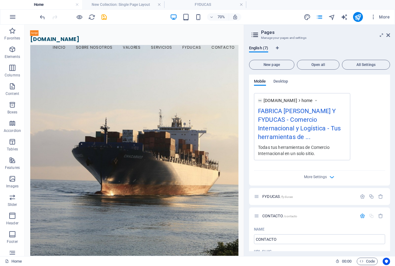
scroll to position [185, 0]
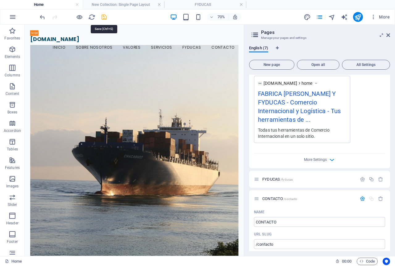
drag, startPoint x: 103, startPoint y: 17, endPoint x: 140, endPoint y: 97, distance: 87.5
click at [103, 17] on icon "save" at bounding box center [104, 17] width 7 height 7
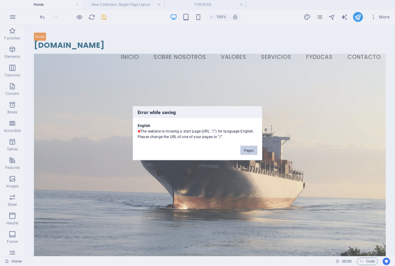
click at [247, 152] on button "Pages" at bounding box center [248, 150] width 17 height 9
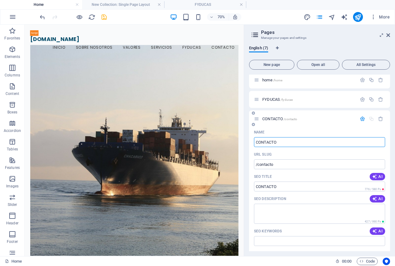
scroll to position [0, 0]
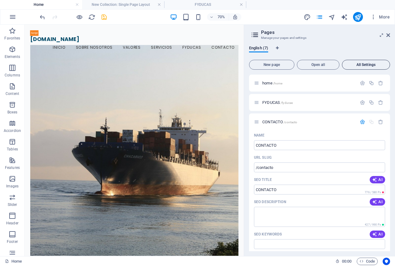
click at [362, 63] on span "All Settings" at bounding box center [366, 65] width 43 height 4
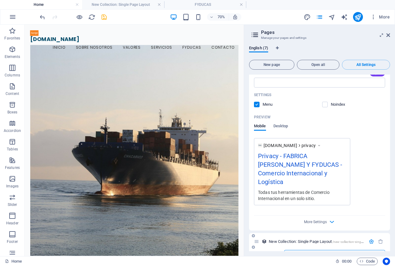
click at [307, 239] on span "New Collection: Single Page Layout /new-collection-single-page-layout" at bounding box center [325, 241] width 112 height 5
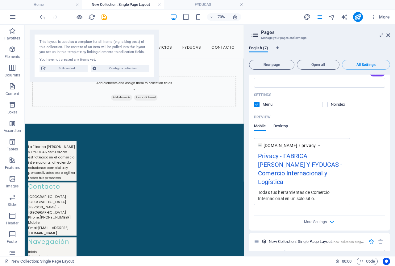
click at [286, 122] on span "Desktop" at bounding box center [280, 126] width 15 height 9
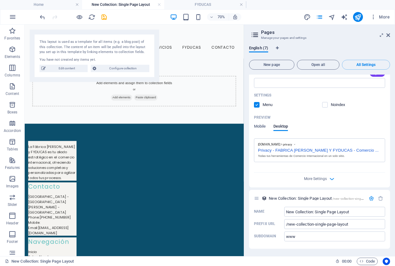
scroll to position [1495, 0]
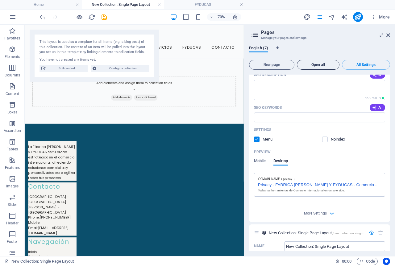
click at [325, 64] on span "Open all" at bounding box center [318, 65] width 37 height 4
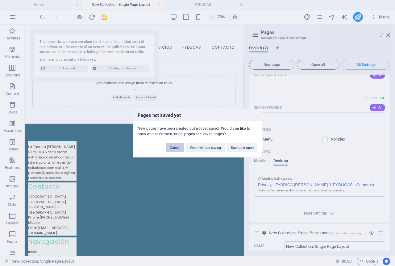
click at [175, 151] on button "Cancel" at bounding box center [175, 147] width 18 height 9
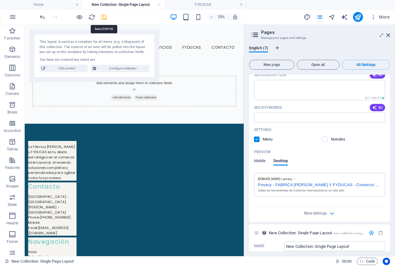
click at [107, 17] on icon "save" at bounding box center [104, 17] width 7 height 7
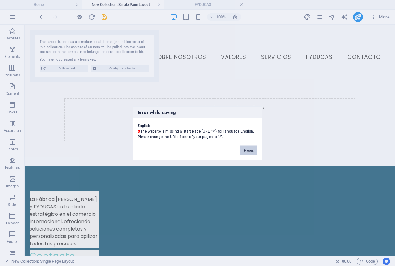
click at [247, 151] on button "Pages" at bounding box center [248, 150] width 17 height 9
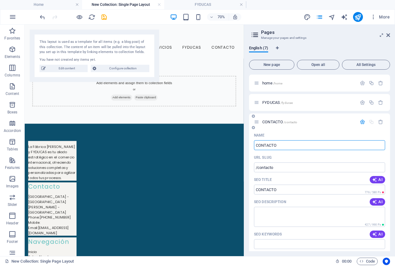
click at [294, 146] on input "CONTACTO" at bounding box center [319, 145] width 131 height 10
click at [360, 122] on icon "button" at bounding box center [362, 121] width 5 height 5
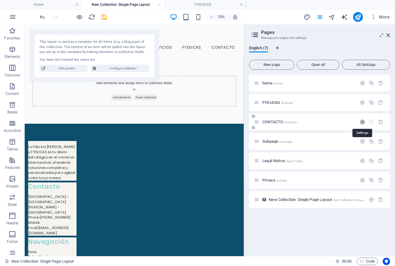
click at [361, 122] on icon "button" at bounding box center [362, 121] width 5 height 5
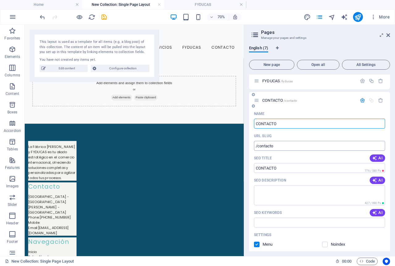
scroll to position [31, 0]
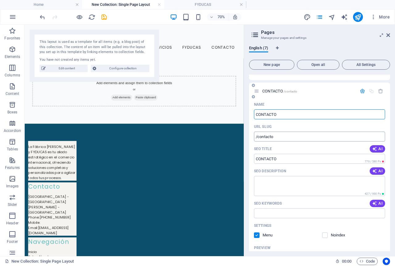
click at [258, 137] on input "/contacto" at bounding box center [319, 137] width 131 height 10
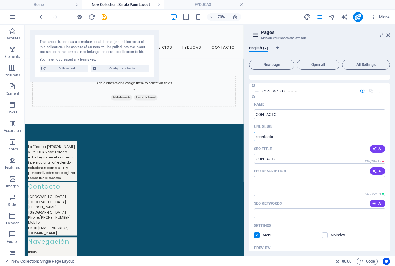
click at [281, 139] on input "/contacto" at bounding box center [319, 137] width 131 height 10
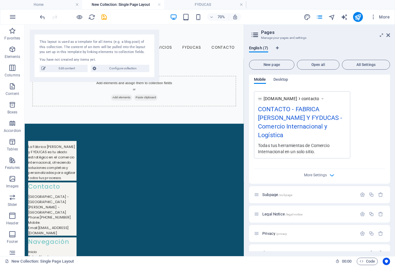
scroll to position [213, 0]
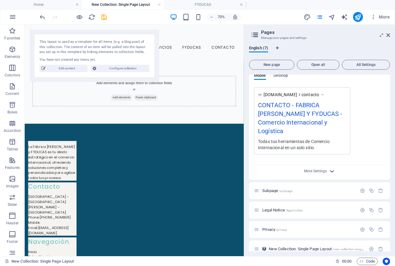
click at [331, 168] on icon "button" at bounding box center [331, 171] width 7 height 7
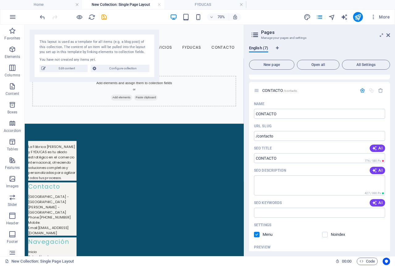
scroll to position [24, 0]
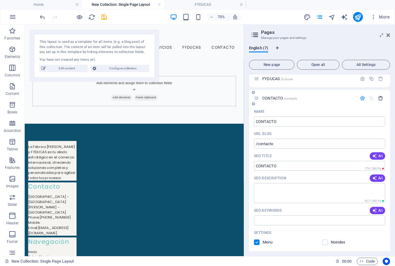
click at [378, 99] on icon "button" at bounding box center [380, 98] width 5 height 5
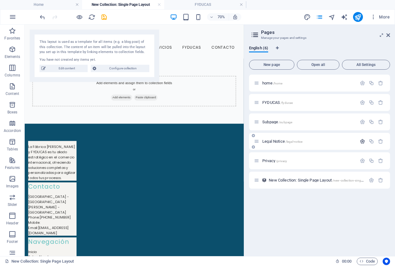
scroll to position [0, 0]
click at [107, 19] on icon "save" at bounding box center [104, 17] width 7 height 7
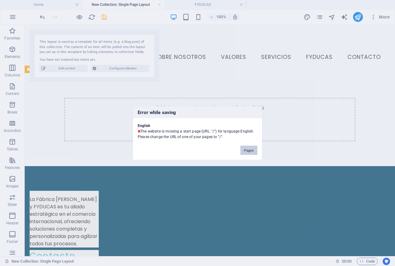
click at [250, 152] on button "Pages" at bounding box center [248, 150] width 17 height 9
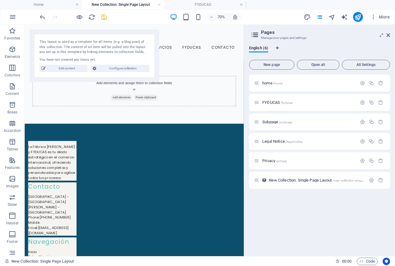
click at [97, 15] on div at bounding box center [73, 17] width 69 height 10
click at [103, 17] on icon "save" at bounding box center [104, 17] width 7 height 7
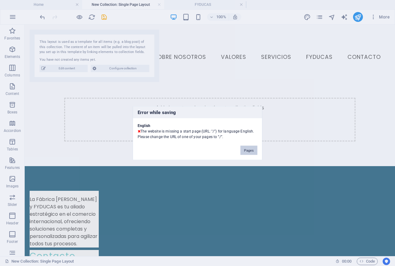
click at [250, 153] on button "Pages" at bounding box center [248, 150] width 17 height 9
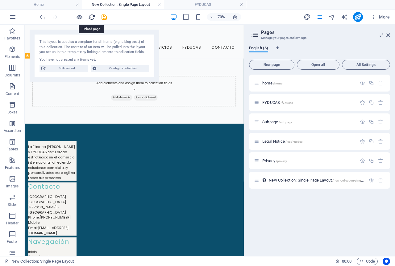
click at [92, 19] on icon "reload" at bounding box center [91, 17] width 7 height 7
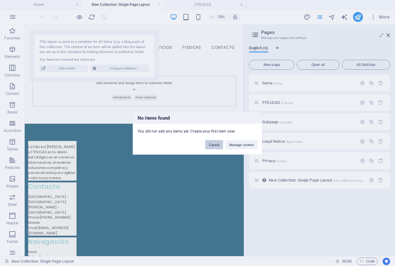
click at [205, 144] on button "Cancel" at bounding box center [214, 144] width 18 height 9
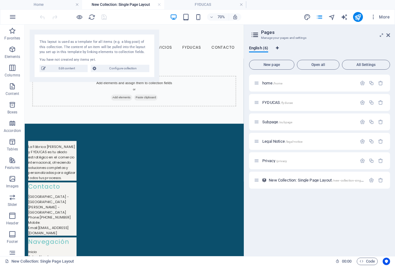
click at [278, 48] on icon "Language Tabs" at bounding box center [277, 48] width 3 height 4
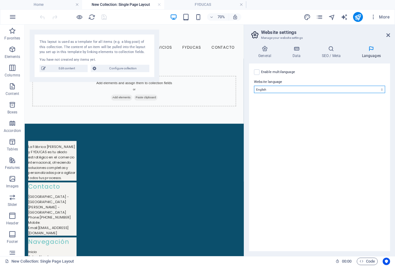
click at [276, 88] on select "Abkhazian Afar Afrikaans Akan Albanian Amharic Arabic Aragonese Armenian Assame…" at bounding box center [319, 89] width 131 height 7
select select "148"
click at [254, 86] on select "Abkhazian Afar Afrikaans Akan Albanian Amharic Arabic Aragonese Armenian Assame…" at bounding box center [319, 89] width 131 height 7
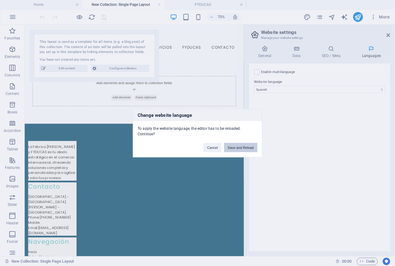
click at [237, 150] on button "Save and Reload" at bounding box center [240, 147] width 33 height 9
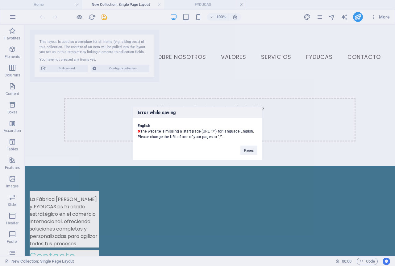
drag, startPoint x: 217, startPoint y: 136, endPoint x: 221, endPoint y: 137, distance: 4.2
click at [221, 137] on div "English The website is missing a start page (URL: "/") for language English. Pl…" at bounding box center [197, 128] width 129 height 21
copy div "”/”"
click at [249, 151] on button "Pages" at bounding box center [248, 150] width 17 height 9
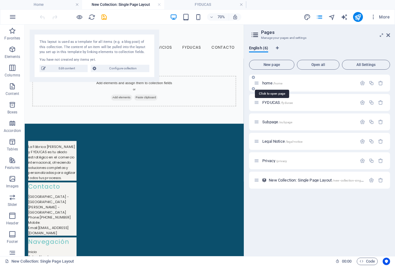
click at [277, 83] on span "/home" at bounding box center [278, 83] width 10 height 3
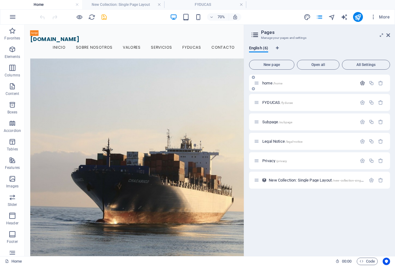
click at [361, 83] on icon "button" at bounding box center [362, 83] width 5 height 5
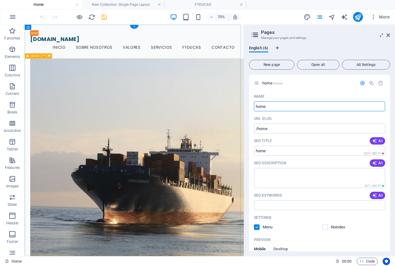
drag, startPoint x: 295, startPoint y: 132, endPoint x: 329, endPoint y: 143, distance: 35.9
drag, startPoint x: 270, startPoint y: 105, endPoint x: 255, endPoint y: 106, distance: 14.8
click at [255, 106] on input "home" at bounding box center [319, 106] width 131 height 10
type input "i"
type input "/i"
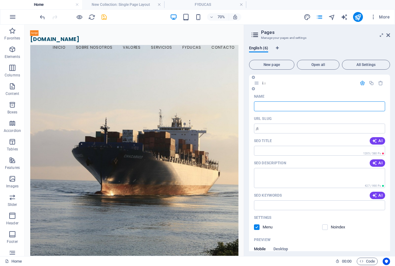
type input "/"
type input "/iNI"
type input "/i"
type input "/iNICIO"
type input "/inicio"
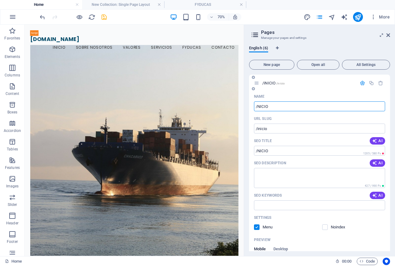
type input "/NICIO"
type input "/nicio"
type input "/INICIO"
type input "/inicio"
type input "/INICIO"
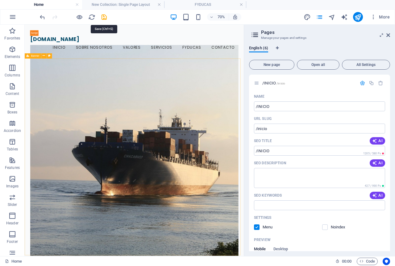
drag, startPoint x: 102, startPoint y: 18, endPoint x: 111, endPoint y: 24, distance: 10.9
click at [102, 18] on icon "save" at bounding box center [104, 17] width 7 height 7
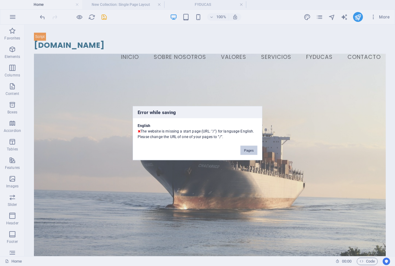
click at [250, 151] on button "Pages" at bounding box center [248, 150] width 17 height 9
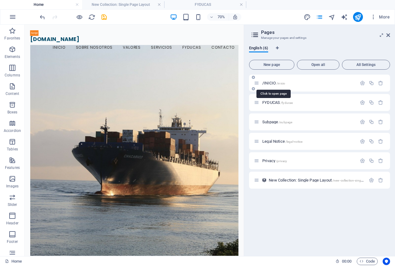
click at [280, 83] on span "/inicio" at bounding box center [280, 83] width 9 height 3
click at [367, 81] on button "button" at bounding box center [371, 83] width 9 height 5
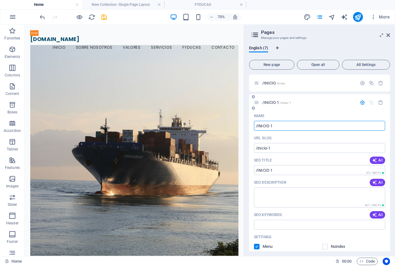
click at [257, 127] on input "/INICIO 1" at bounding box center [319, 126] width 131 height 10
type input "INICIO 1"
click at [286, 126] on input "INICIO 1" at bounding box center [319, 126] width 131 height 10
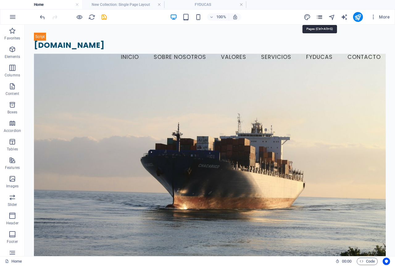
click at [321, 17] on icon "pages" at bounding box center [319, 17] width 7 height 7
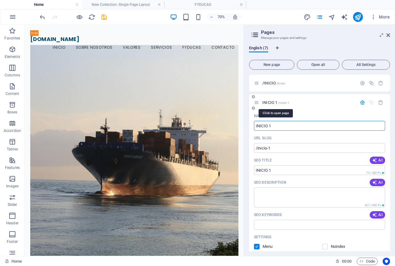
click at [272, 102] on span "INICIO 1 /inicio-1" at bounding box center [275, 102] width 27 height 5
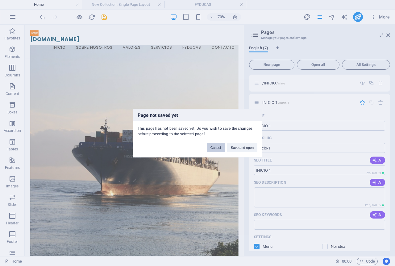
click at [216, 150] on button "Cancel" at bounding box center [216, 147] width 18 height 9
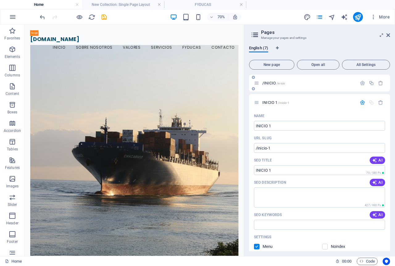
click at [273, 83] on span "/INICIO /inicio" at bounding box center [273, 83] width 23 height 5
click at [362, 83] on icon "button" at bounding box center [362, 83] width 5 height 5
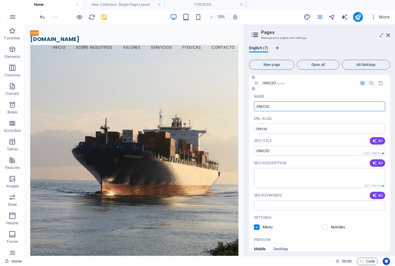
click at [255, 107] on input "/INICIO" at bounding box center [319, 106] width 131 height 10
type input "INICIO"
click at [360, 83] on icon "button" at bounding box center [362, 83] width 5 height 5
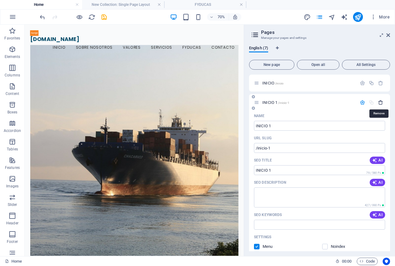
click at [380, 103] on icon "button" at bounding box center [380, 102] width 5 height 5
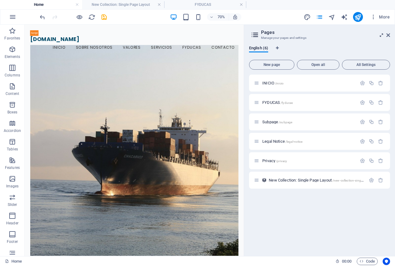
click at [381, 34] on icon at bounding box center [381, 35] width 0 height 5
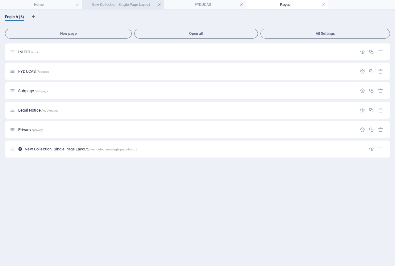
click at [158, 5] on link at bounding box center [159, 5] width 4 height 6
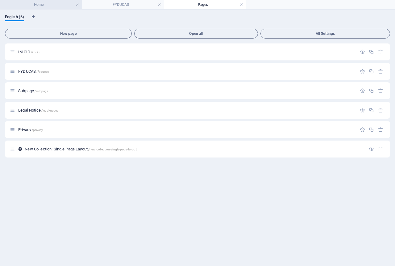
click at [77, 5] on link at bounding box center [77, 5] width 4 height 6
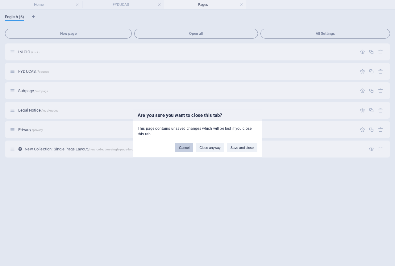
click at [181, 148] on button "Cancel" at bounding box center [184, 147] width 18 height 9
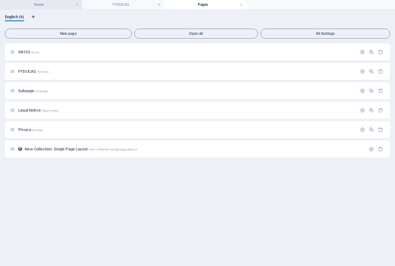
click at [46, 4] on h4 "Home" at bounding box center [41, 4] width 82 height 7
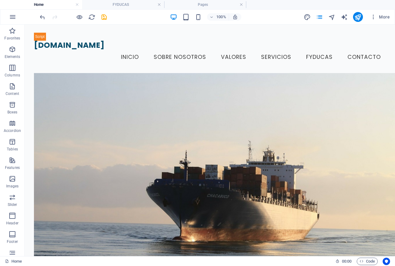
click at [46, 5] on h4 "Home" at bounding box center [41, 4] width 82 height 7
click at [111, 4] on h4 "FYDUCAS" at bounding box center [123, 4] width 82 height 7
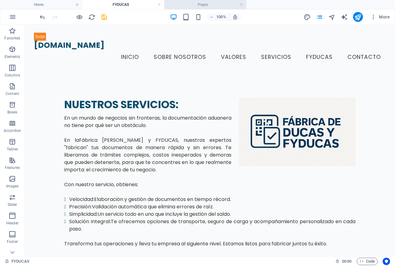
click at [209, 5] on h4 "Pages" at bounding box center [205, 4] width 82 height 7
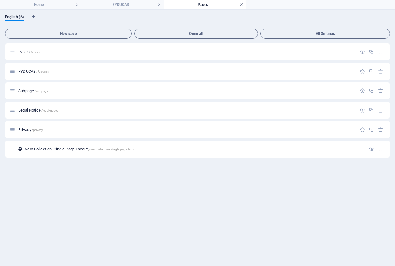
click at [240, 5] on link at bounding box center [241, 5] width 4 height 6
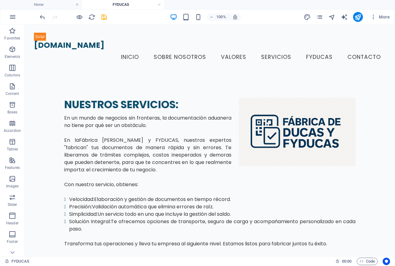
click at [156, 6] on h4 "FYDUCAS" at bounding box center [123, 4] width 82 height 7
click at [57, 5] on h4 "Home" at bounding box center [41, 4] width 82 height 7
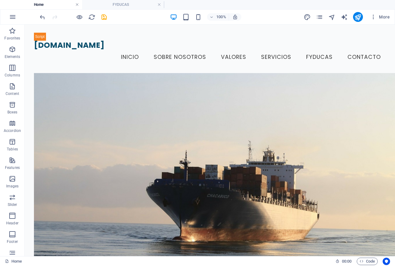
click at [78, 5] on link at bounding box center [77, 5] width 4 height 6
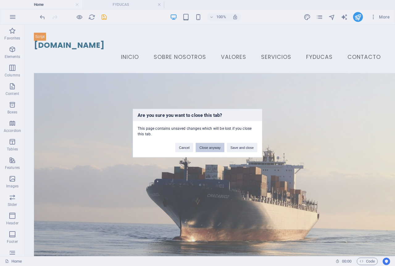
drag, startPoint x: 204, startPoint y: 149, endPoint x: 133, endPoint y: 147, distance: 70.4
click at [204, 149] on button "Close anyway" at bounding box center [210, 147] width 28 height 9
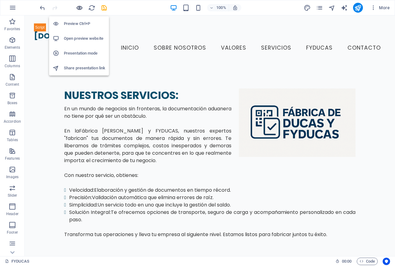
click at [80, 8] on icon "button" at bounding box center [79, 7] width 7 height 7
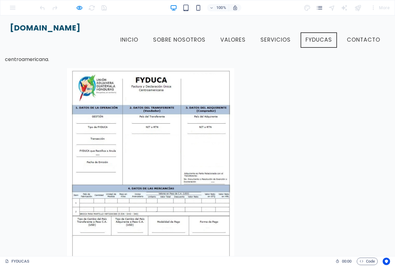
scroll to position [241, 0]
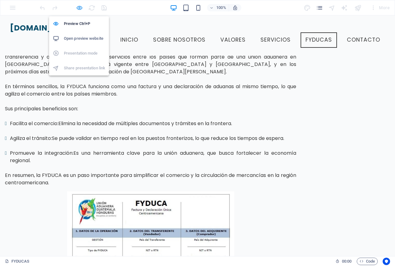
click at [79, 8] on icon "button" at bounding box center [79, 7] width 7 height 7
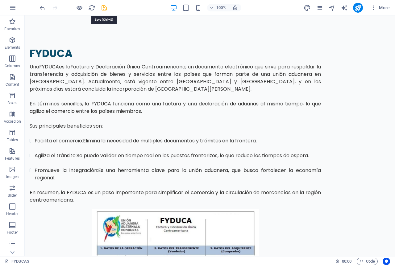
click at [104, 8] on icon "save" at bounding box center [104, 7] width 7 height 7
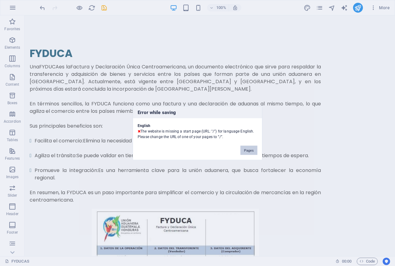
click at [248, 151] on button "Pages" at bounding box center [248, 150] width 17 height 9
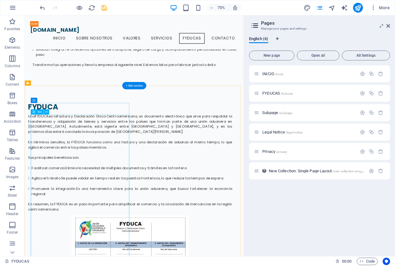
scroll to position [56, 0]
